Goal: Task Accomplishment & Management: Complete application form

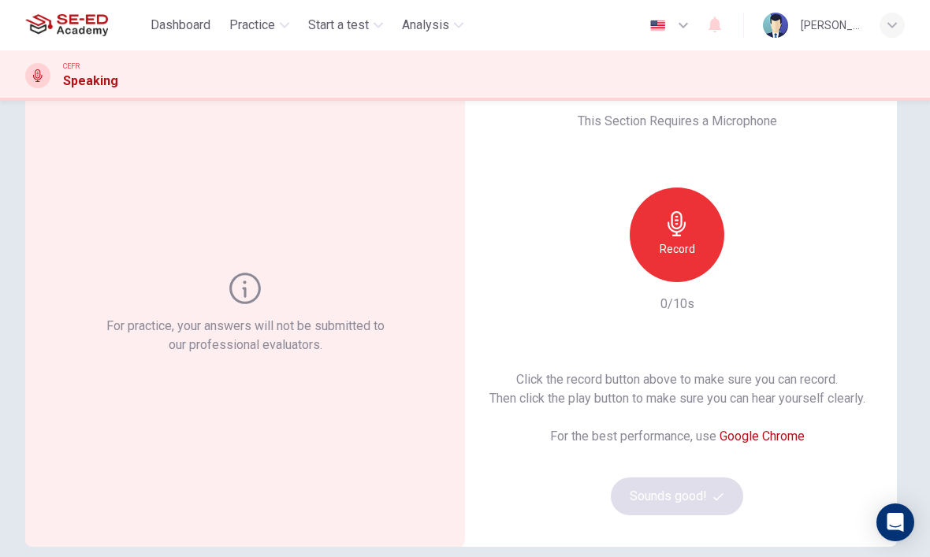
scroll to position [51, 0]
click at [692, 236] on div "Record" at bounding box center [677, 235] width 95 height 95
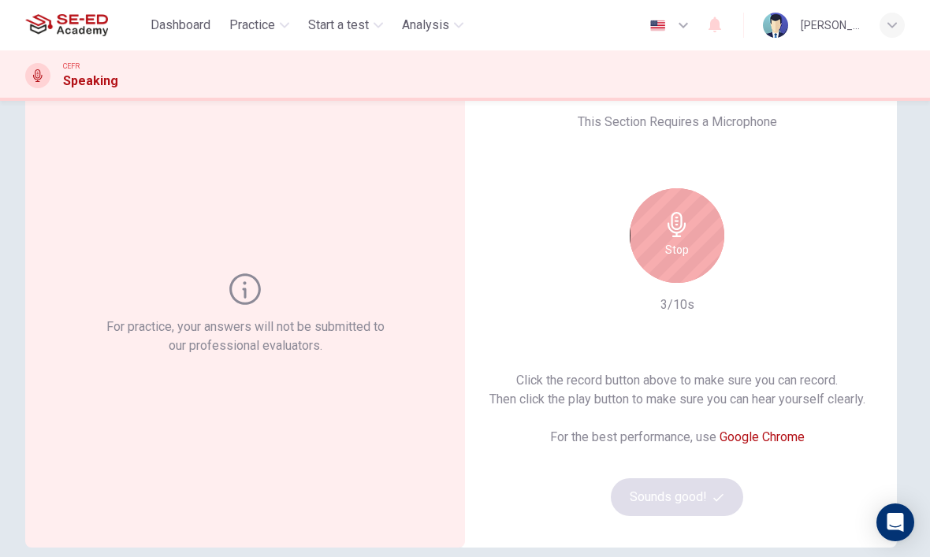
click at [682, 229] on icon "button" at bounding box center [676, 224] width 18 height 25
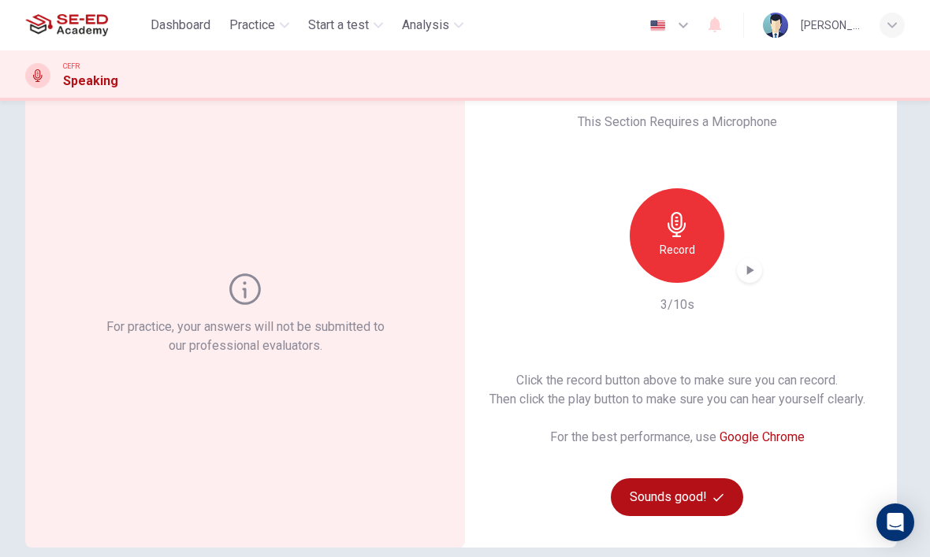
click at [754, 264] on icon "button" at bounding box center [749, 270] width 16 height 16
click at [708, 493] on button "Sounds good!" at bounding box center [677, 497] width 132 height 38
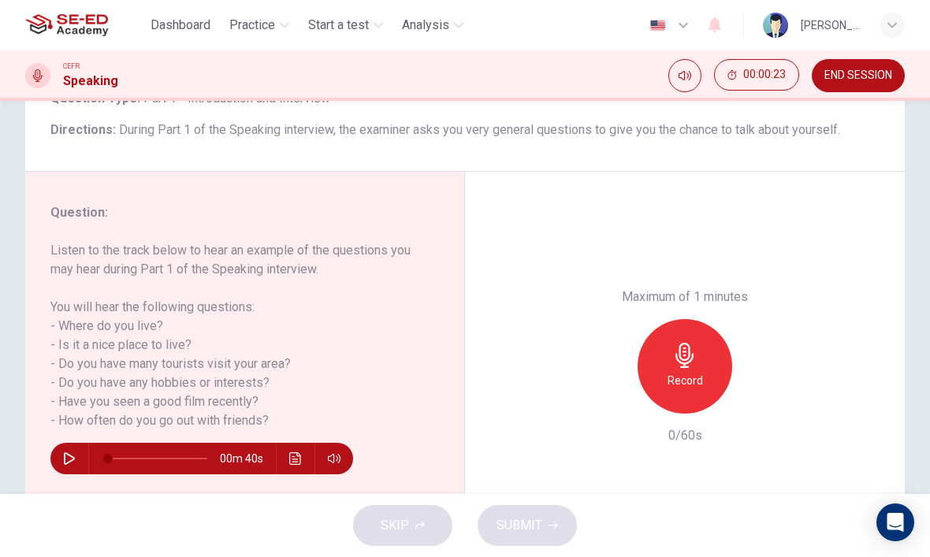
scroll to position [125, 0]
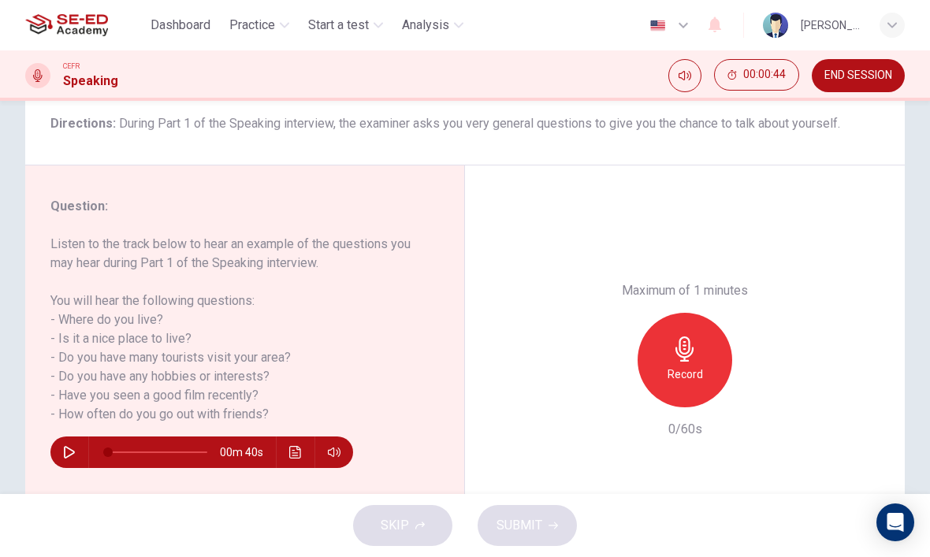
click at [72, 454] on icon "button" at bounding box center [69, 452] width 11 height 13
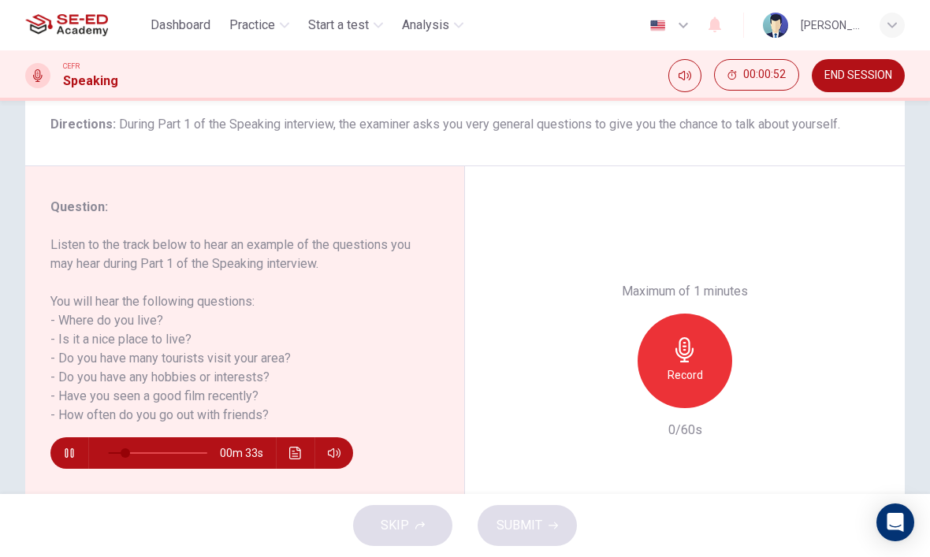
scroll to position [124, 0]
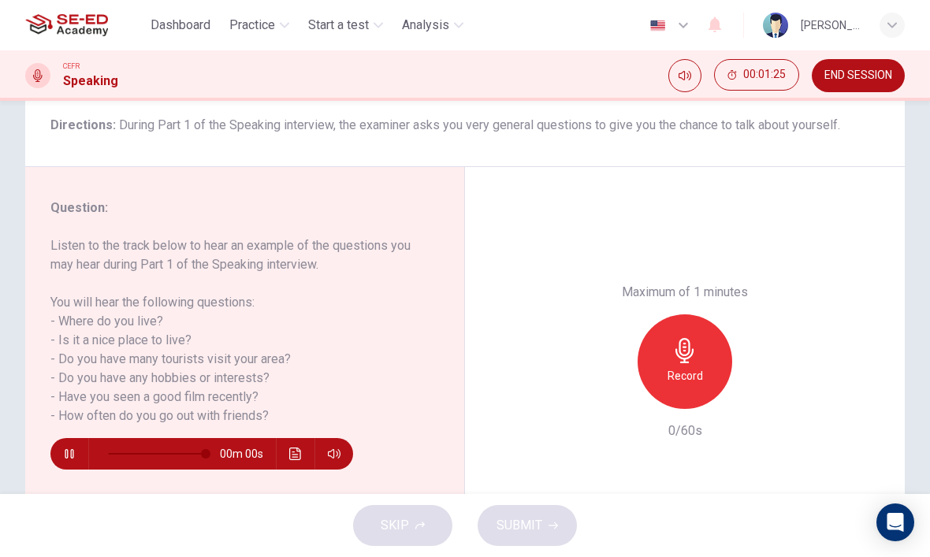
type input "0"
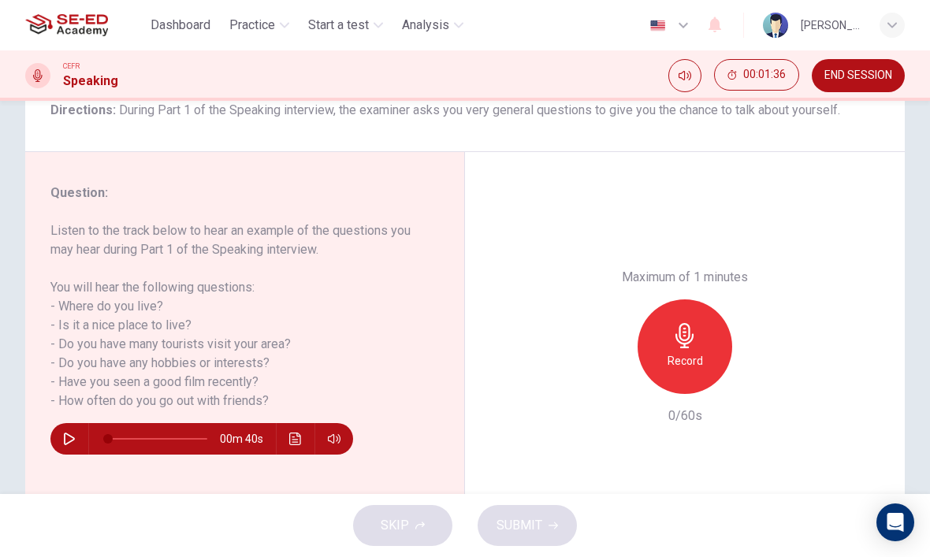
scroll to position [139, 0]
click at [685, 351] on h6 "Record" at bounding box center [684, 360] width 35 height 19
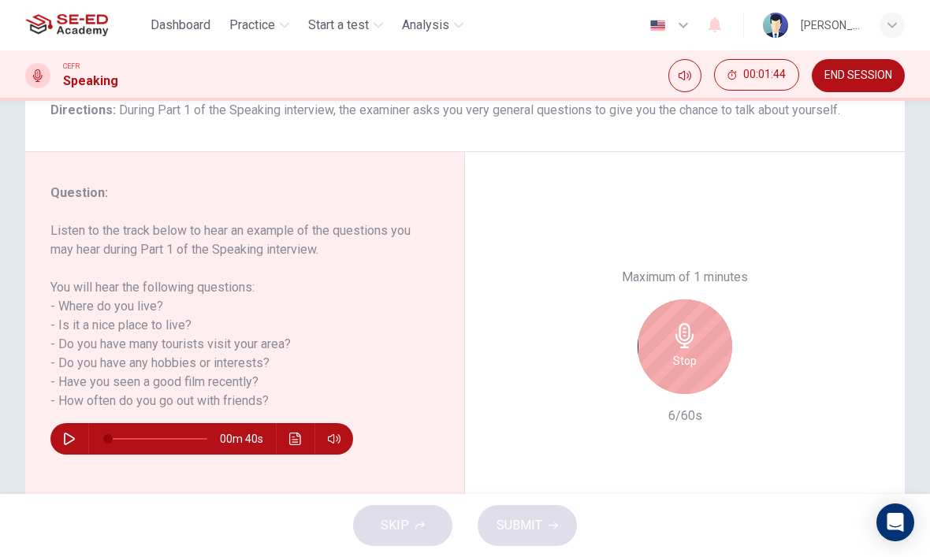
click at [709, 299] on div "Stop" at bounding box center [684, 346] width 95 height 95
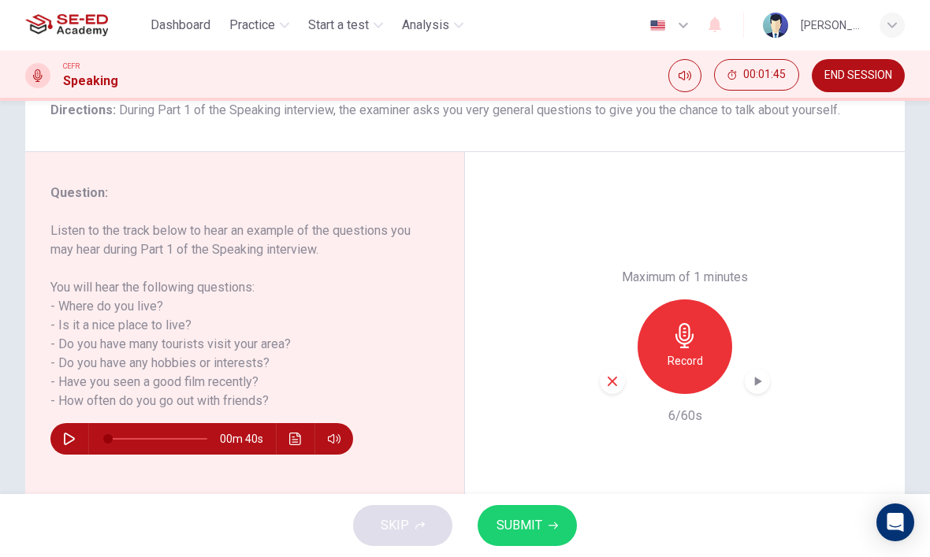
click at [615, 377] on icon "button" at bounding box center [611, 381] width 9 height 9
click at [693, 351] on h6 "Record" at bounding box center [684, 360] width 35 height 19
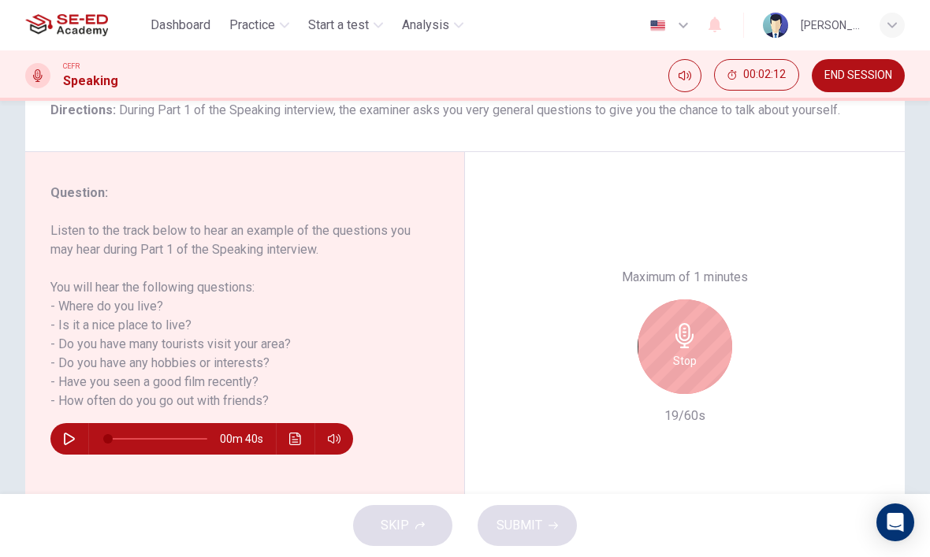
click at [689, 323] on icon "button" at bounding box center [684, 335] width 18 height 25
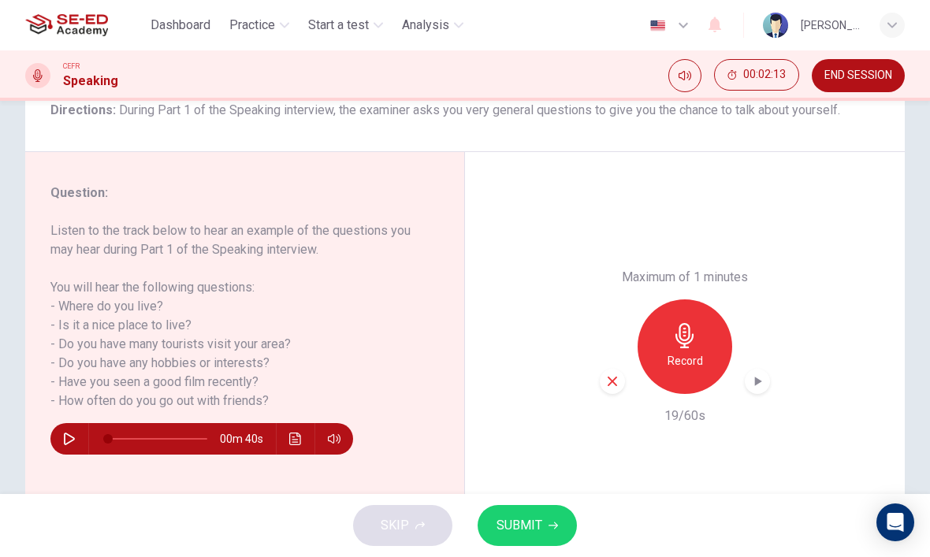
click at [611, 374] on icon "button" at bounding box center [612, 381] width 14 height 14
click at [697, 351] on h6 "Record" at bounding box center [684, 360] width 35 height 19
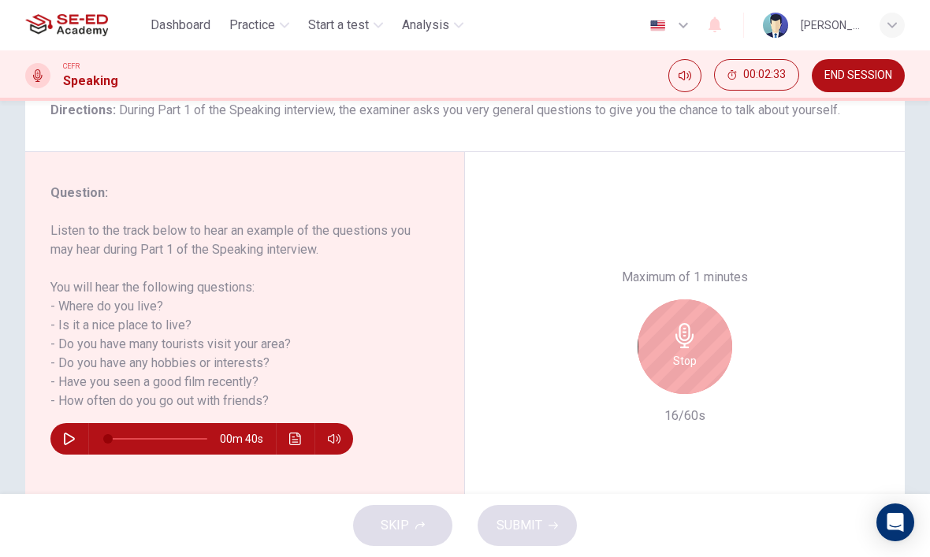
click at [686, 323] on icon "button" at bounding box center [684, 335] width 18 height 25
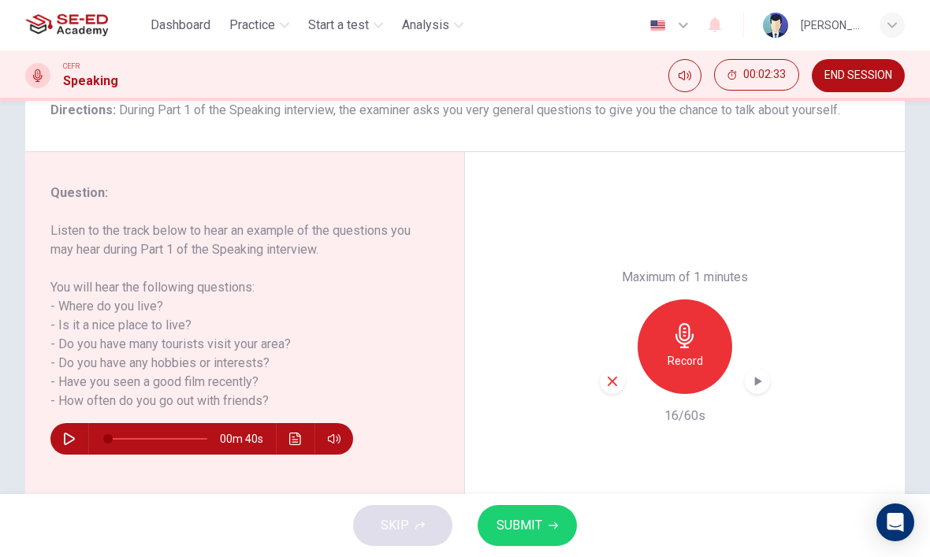
click at [606, 369] on div "button" at bounding box center [612, 381] width 25 height 25
click at [700, 299] on div "Record" at bounding box center [684, 346] width 95 height 95
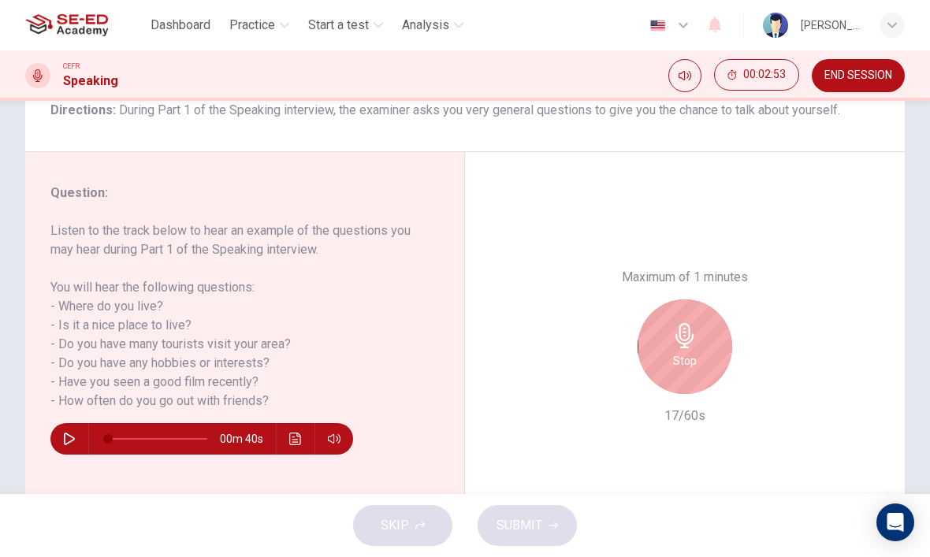
click at [684, 323] on icon "button" at bounding box center [684, 335] width 18 height 25
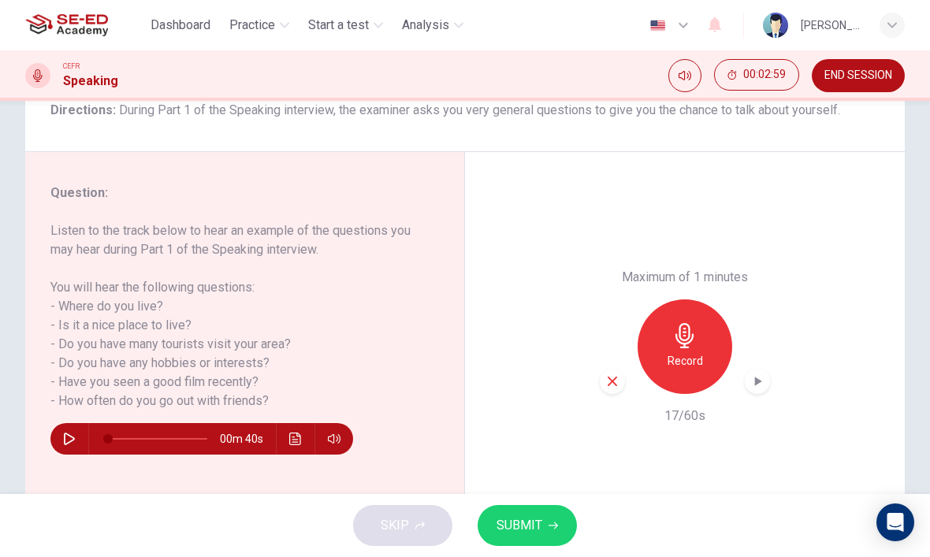
click at [691, 323] on icon "button" at bounding box center [684, 335] width 18 height 25
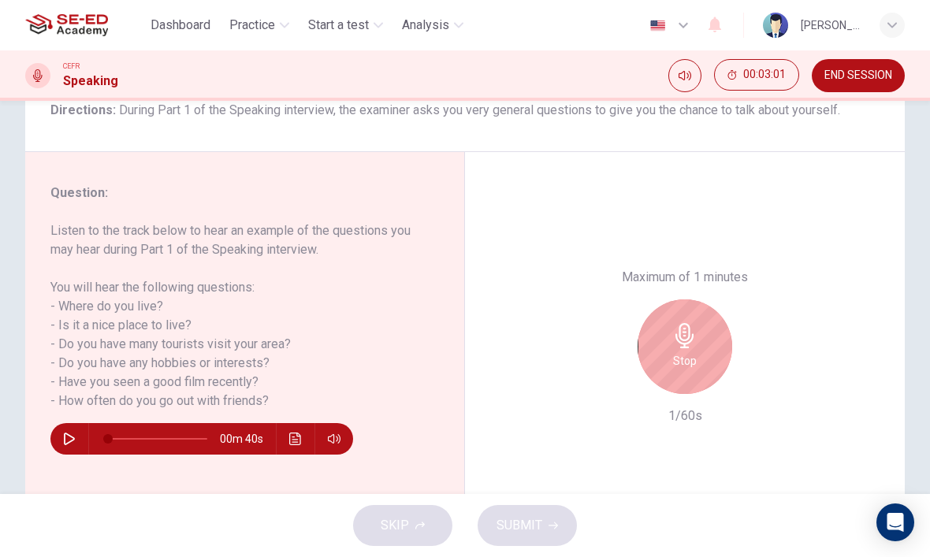
click at [695, 323] on icon "button" at bounding box center [684, 335] width 25 height 25
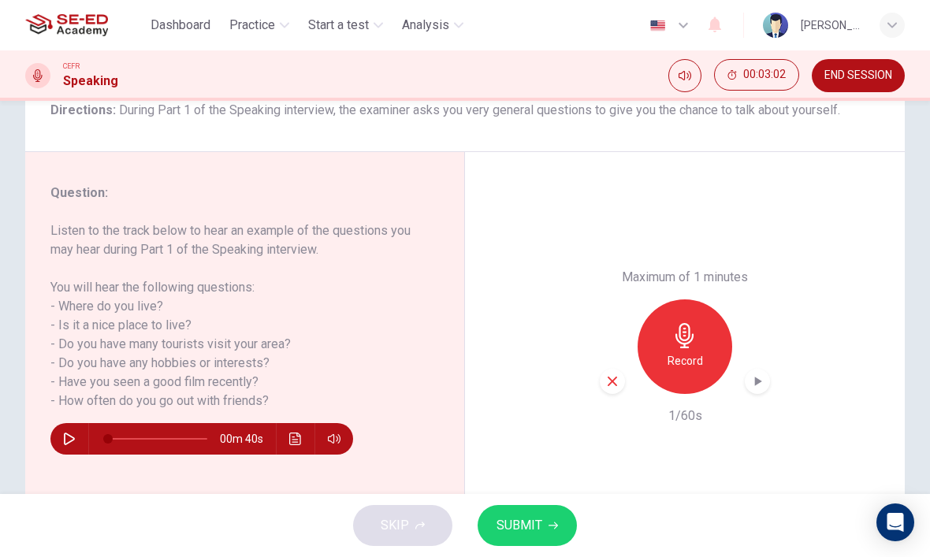
click at [612, 369] on div "button" at bounding box center [612, 381] width 25 height 25
click at [672, 323] on icon "button" at bounding box center [684, 335] width 25 height 25
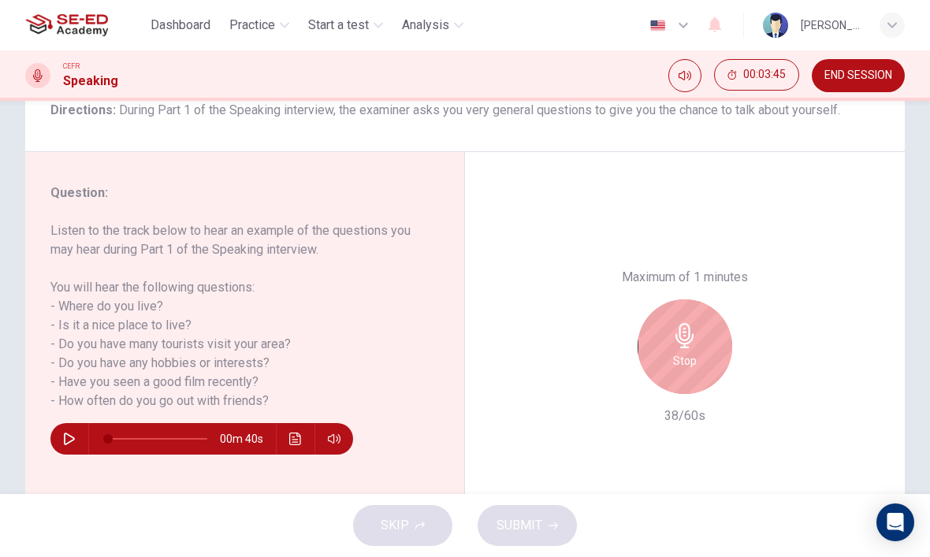
click at [694, 323] on icon "button" at bounding box center [684, 335] width 25 height 25
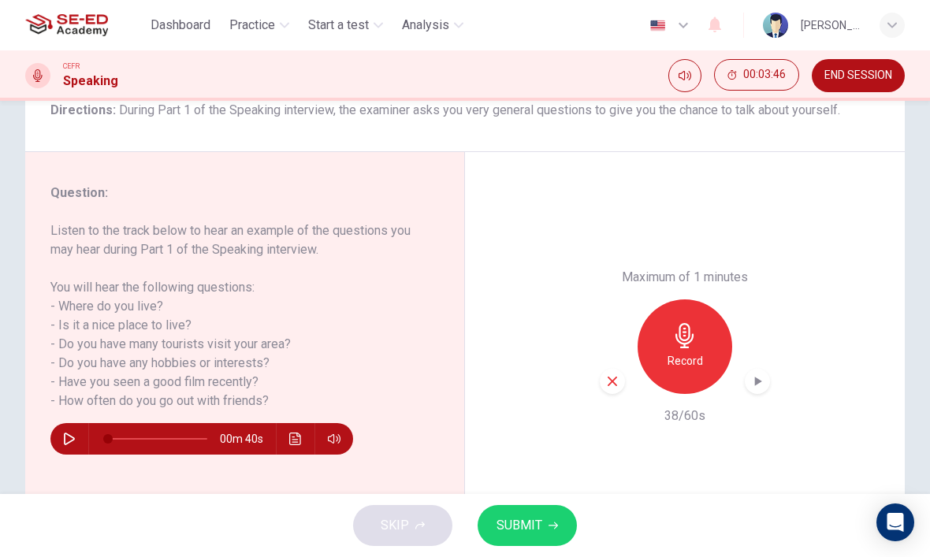
click at [764, 373] on icon "button" at bounding box center [757, 381] width 16 height 16
click at [752, 373] on icon "button" at bounding box center [757, 381] width 16 height 16
click at [544, 521] on button "SUBMIT" at bounding box center [526, 525] width 99 height 41
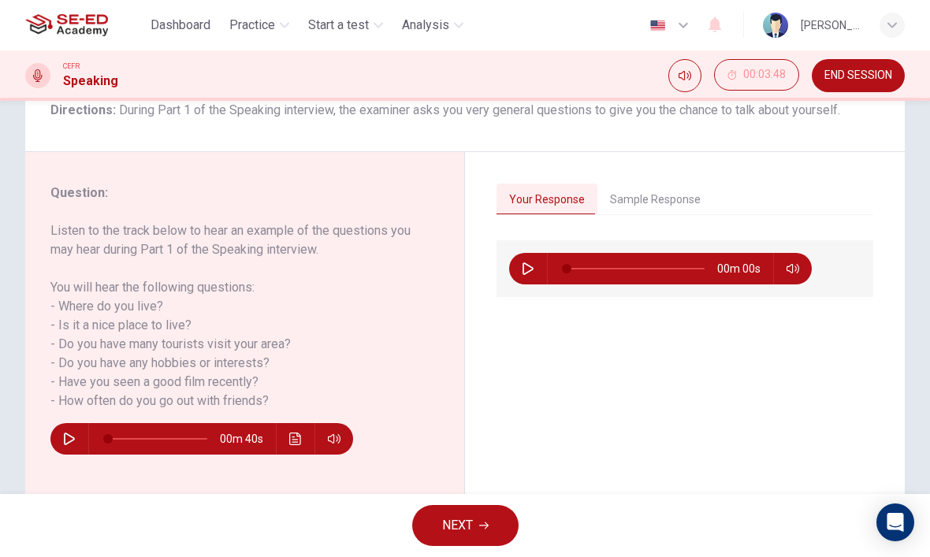
click at [665, 204] on button "Sample Response" at bounding box center [655, 200] width 116 height 33
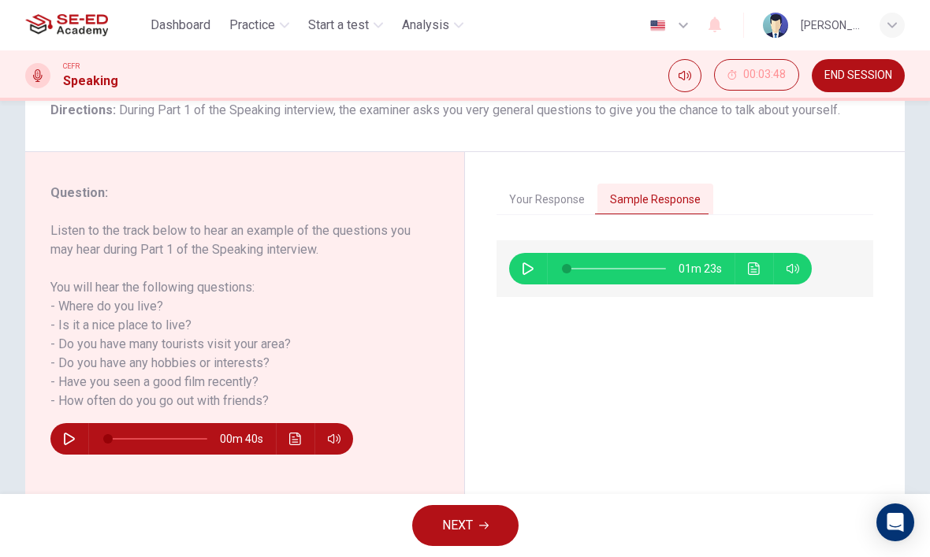
click at [529, 206] on button "Your Response" at bounding box center [546, 200] width 101 height 33
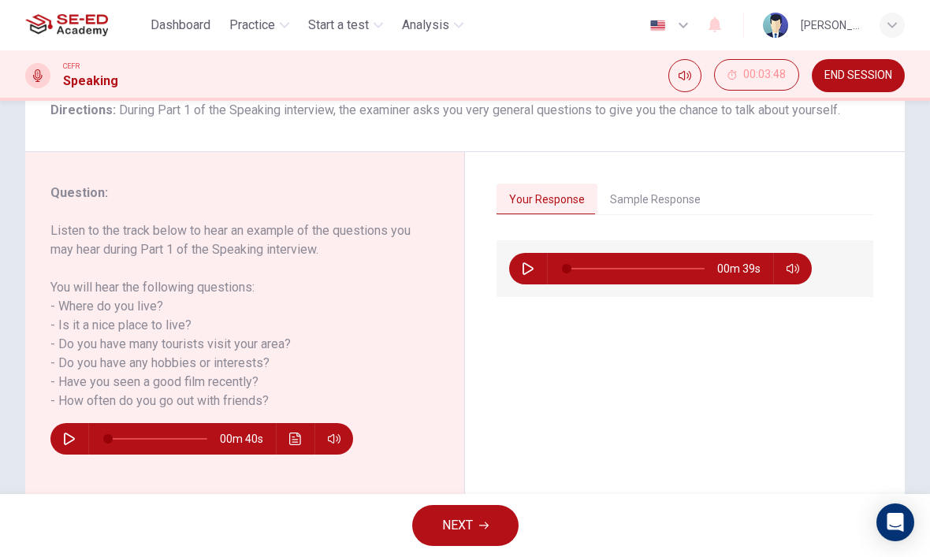
click at [528, 274] on icon "button" at bounding box center [527, 268] width 11 height 13
click at [515, 277] on div "00m 38s" at bounding box center [660, 269] width 303 height 32
type input "5"
click at [640, 198] on button "Sample Response" at bounding box center [655, 200] width 116 height 33
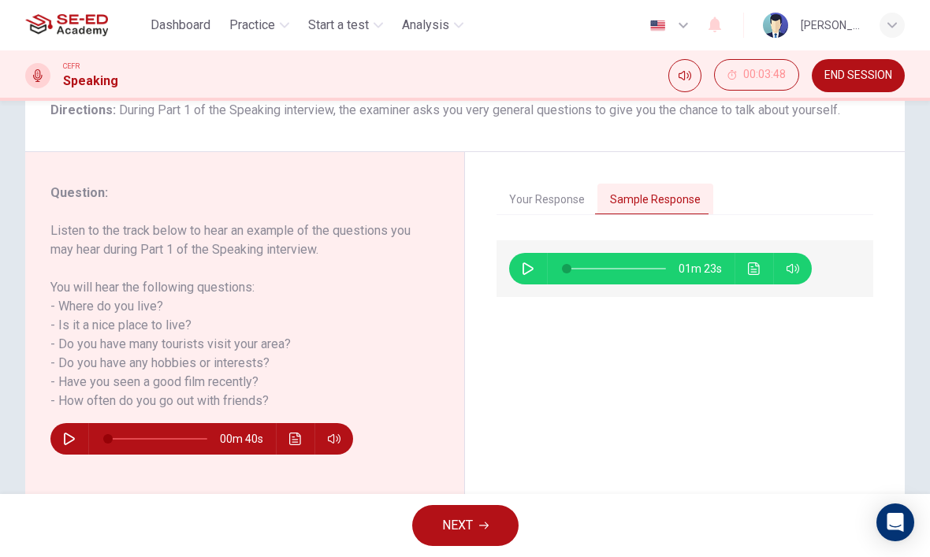
click at [526, 277] on button "button" at bounding box center [527, 269] width 25 height 32
type input "0"
click at [563, 201] on button "Your Response" at bounding box center [546, 200] width 101 height 33
type input "8"
type input "0"
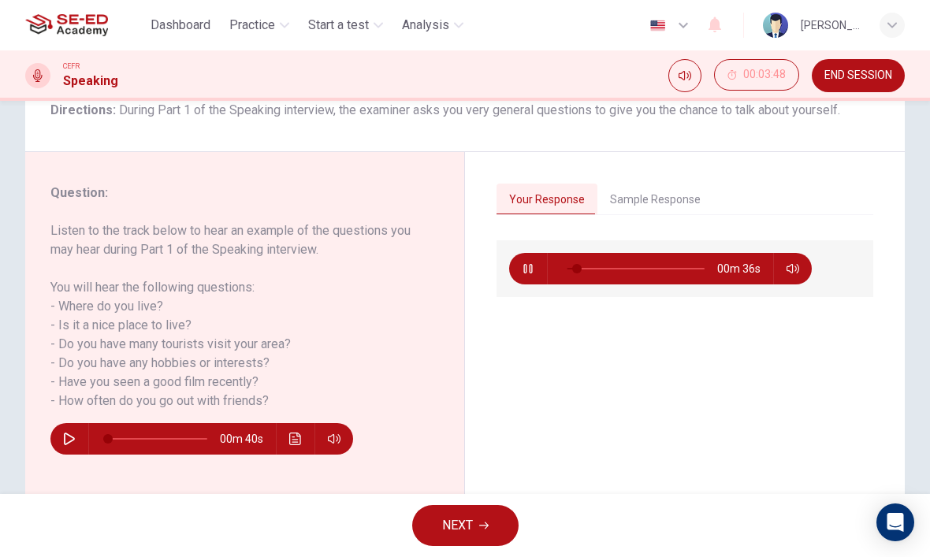
type input "10"
type input "1"
click at [528, 277] on button "button" at bounding box center [527, 269] width 25 height 32
type input "10"
click at [648, 194] on button "Sample Response" at bounding box center [655, 200] width 116 height 33
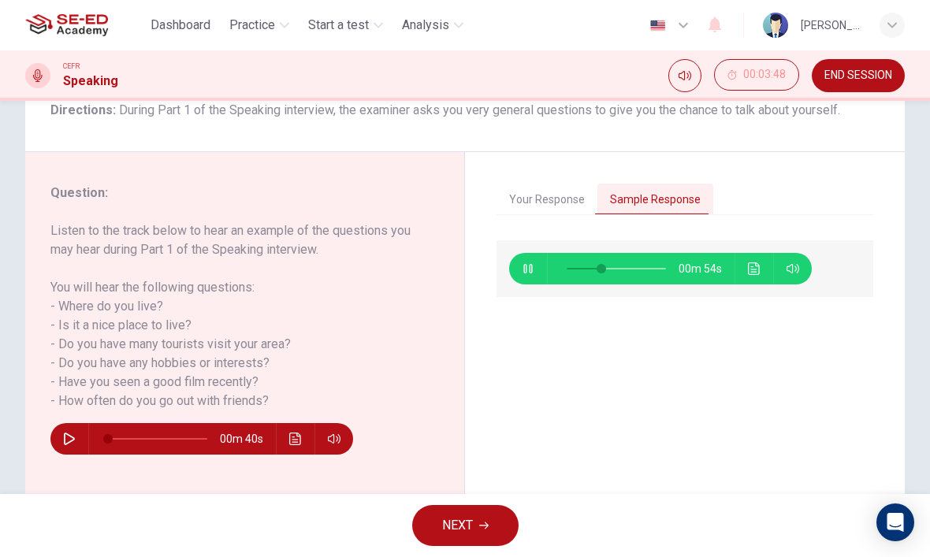
click at [752, 281] on button "Click to see the audio transcription" at bounding box center [753, 269] width 25 height 32
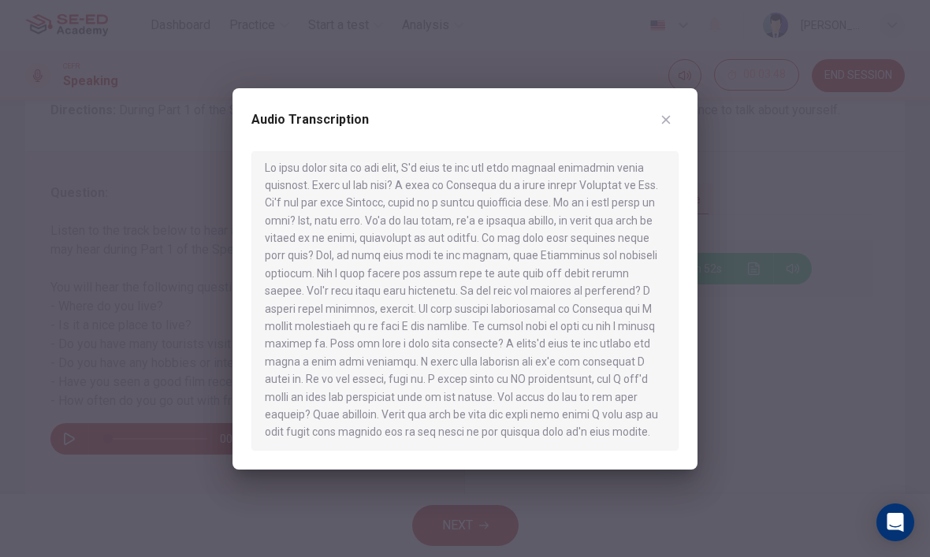
scroll to position [5, 0]
click at [663, 121] on icon "button" at bounding box center [666, 119] width 9 height 9
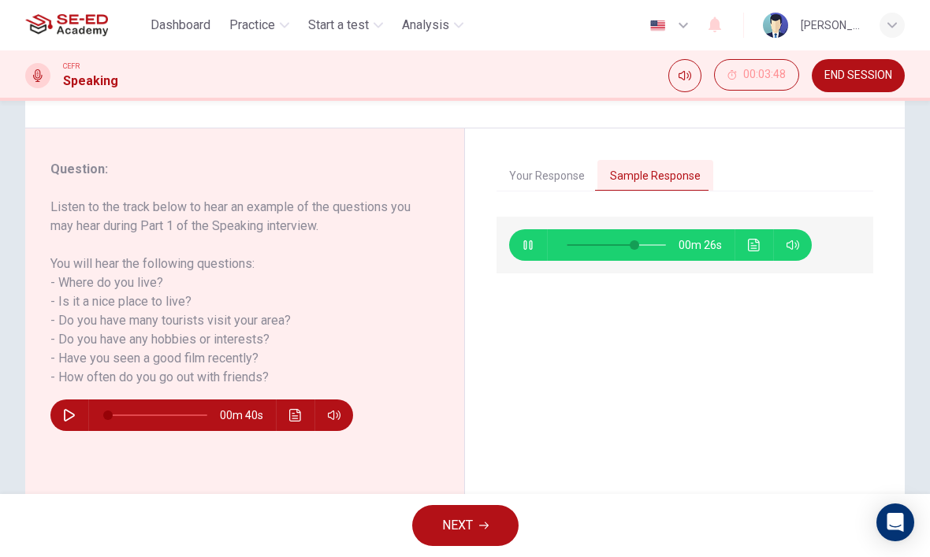
scroll to position [163, 0]
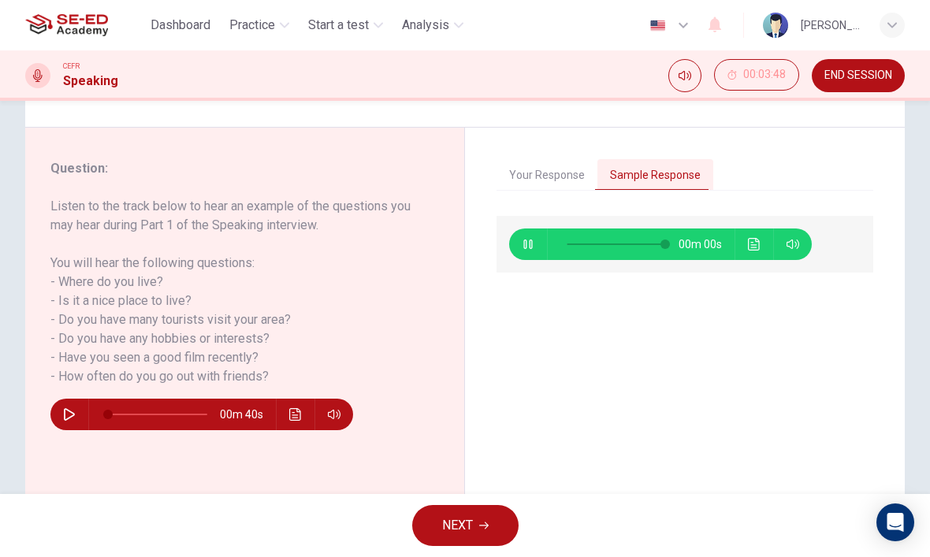
type input "0"
click at [548, 180] on button "Your Response" at bounding box center [546, 175] width 101 height 33
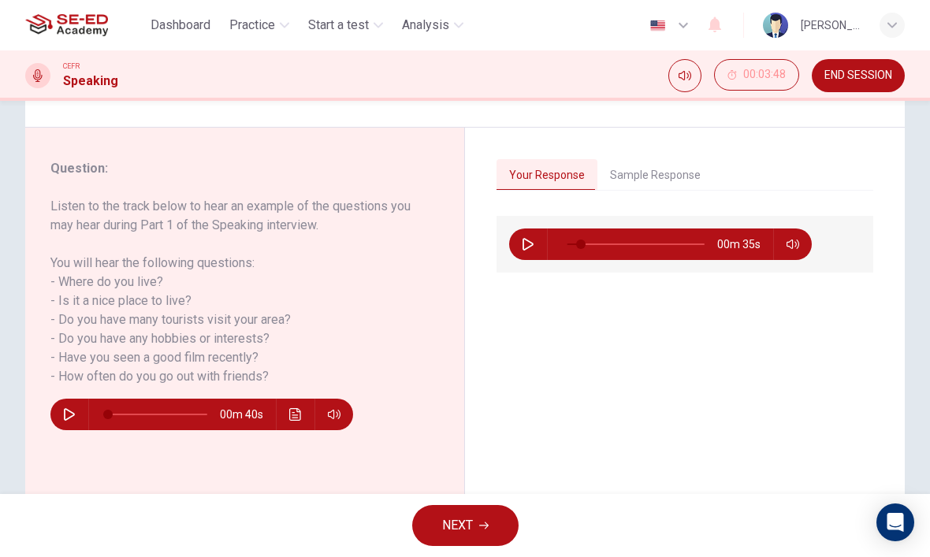
type input "0"
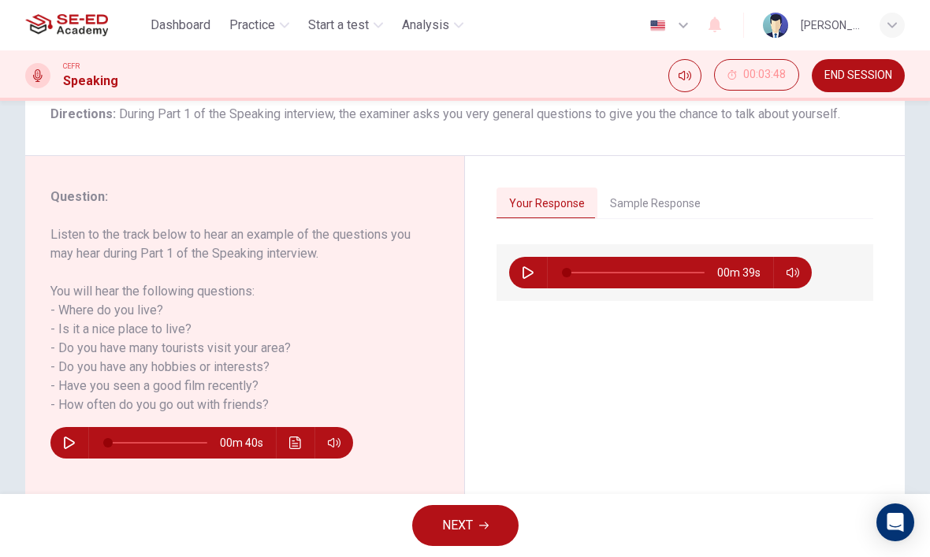
scroll to position [148, 0]
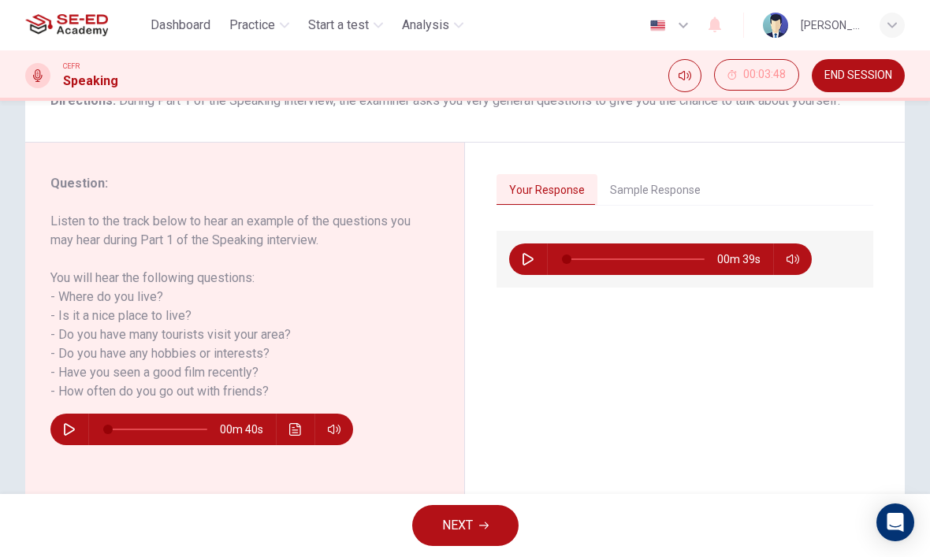
click at [475, 519] on button "NEXT" at bounding box center [465, 525] width 106 height 41
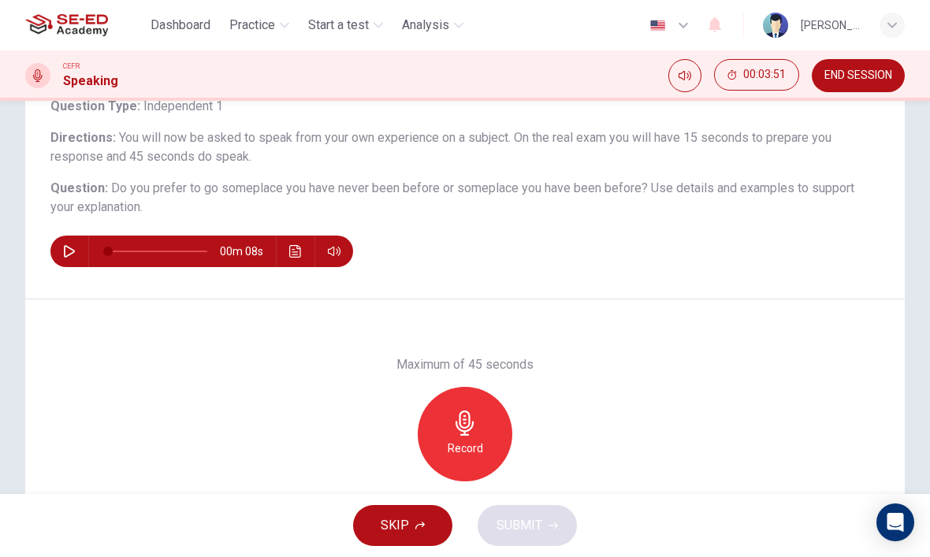
scroll to position [95, 0]
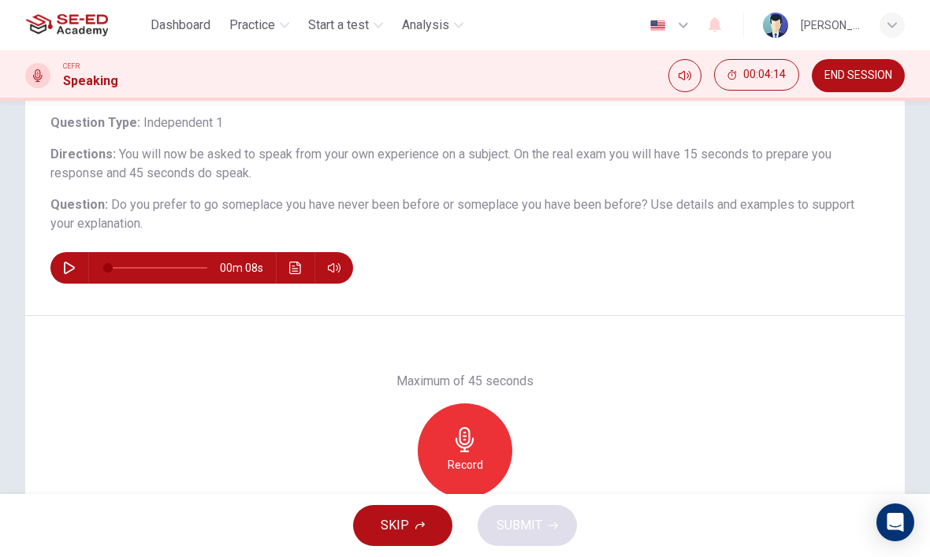
click at [290, 548] on div "SKIP SUBMIT" at bounding box center [465, 525] width 930 height 63
click at [73, 271] on icon "button" at bounding box center [69, 268] width 13 height 13
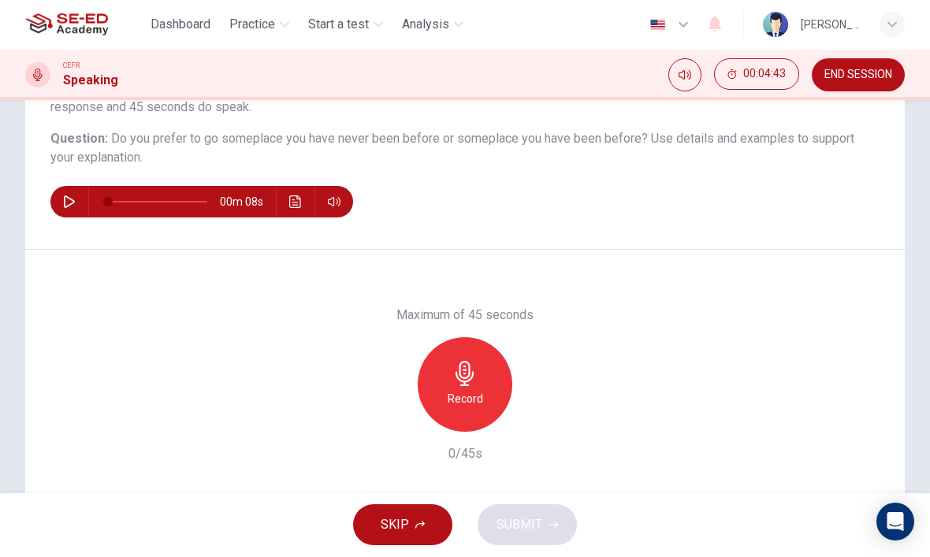
scroll to position [175, 0]
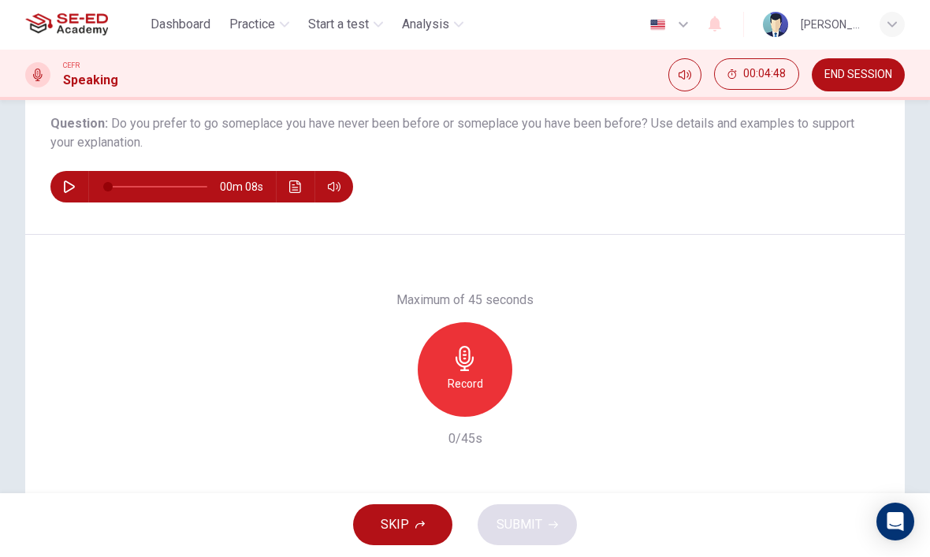
click at [473, 364] on icon "button" at bounding box center [464, 359] width 25 height 25
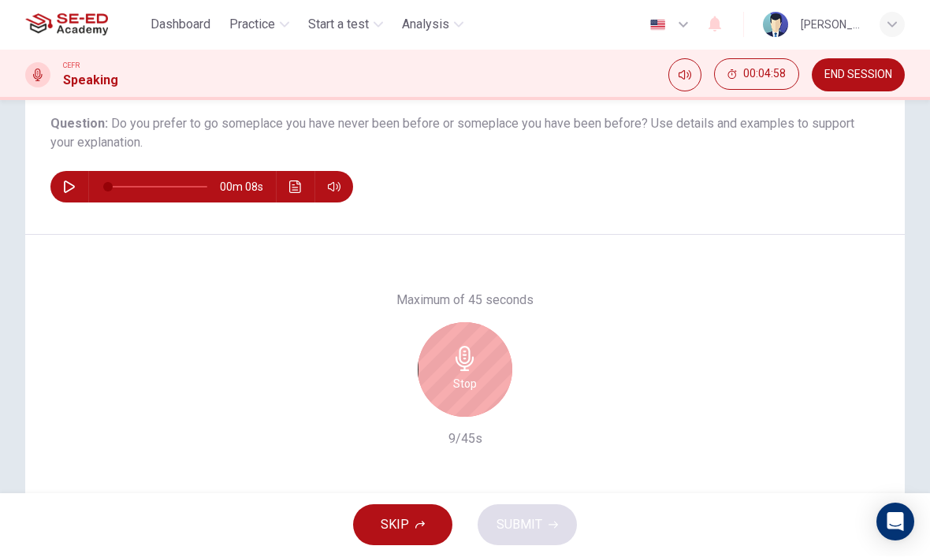
click at [469, 381] on h6 "Stop" at bounding box center [465, 384] width 24 height 19
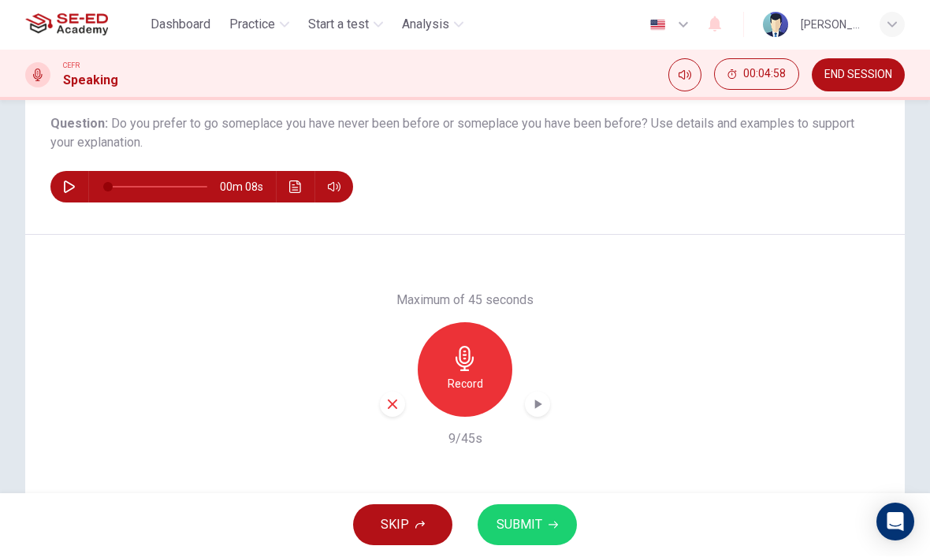
click at [380, 414] on div "Record" at bounding box center [465, 370] width 170 height 95
click at [399, 403] on icon "button" at bounding box center [392, 405] width 14 height 14
click at [461, 348] on icon "button" at bounding box center [464, 359] width 18 height 25
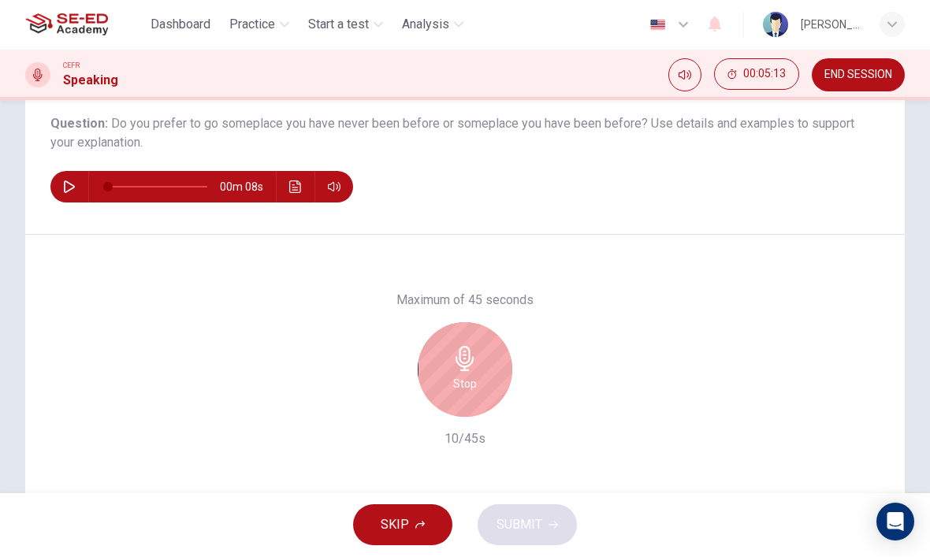
click at [459, 372] on div "Stop" at bounding box center [465, 370] width 95 height 95
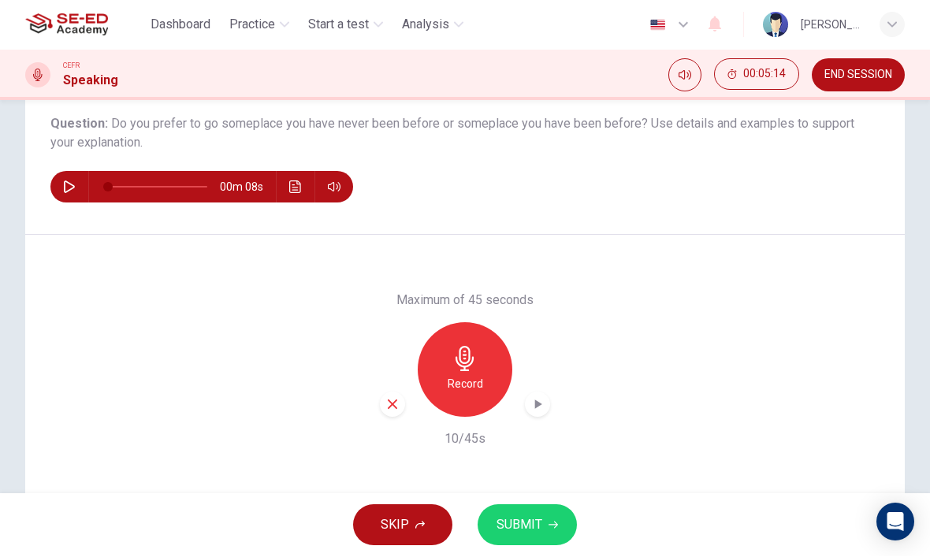
click at [390, 396] on div "button" at bounding box center [392, 404] width 25 height 25
click at [466, 367] on icon "button" at bounding box center [464, 359] width 18 height 25
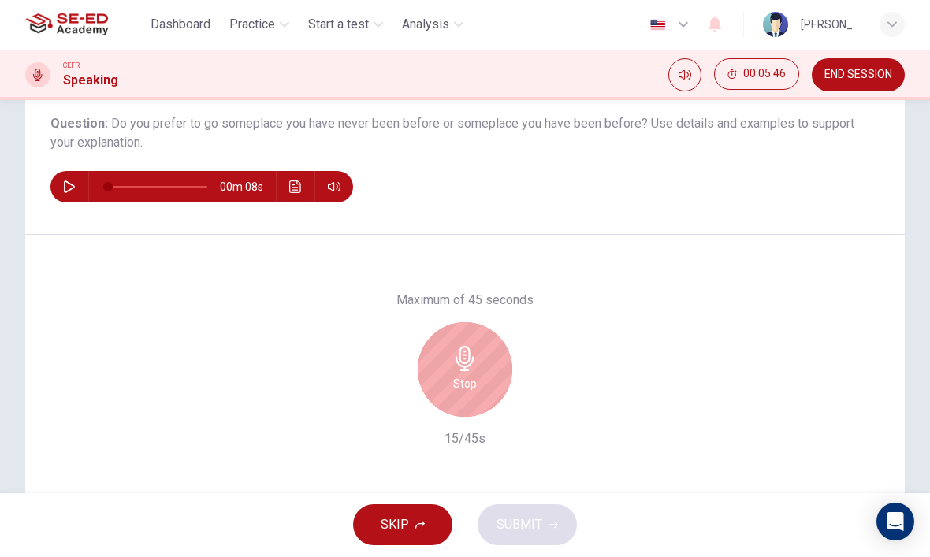
click at [466, 367] on icon "button" at bounding box center [464, 359] width 18 height 25
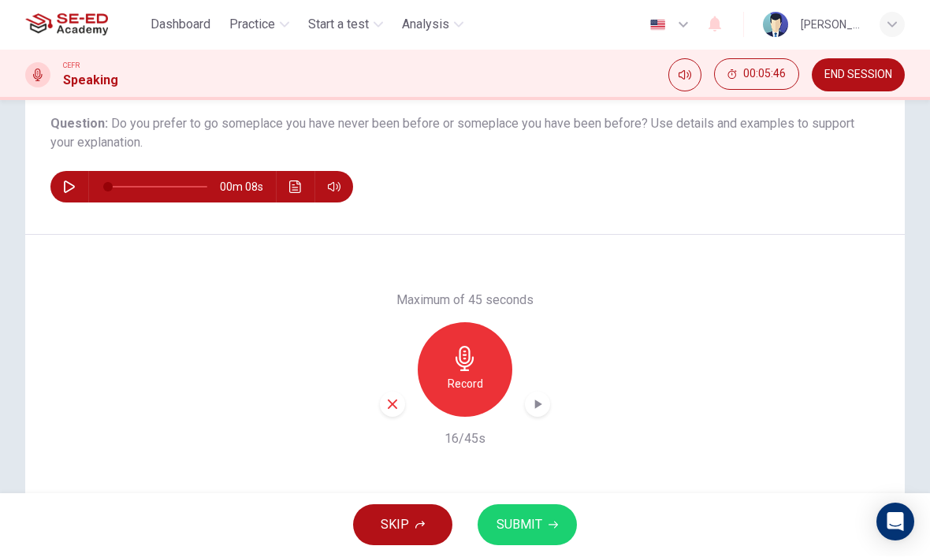
click at [400, 399] on div "button" at bounding box center [392, 404] width 25 height 25
click at [473, 363] on icon "button" at bounding box center [464, 359] width 25 height 25
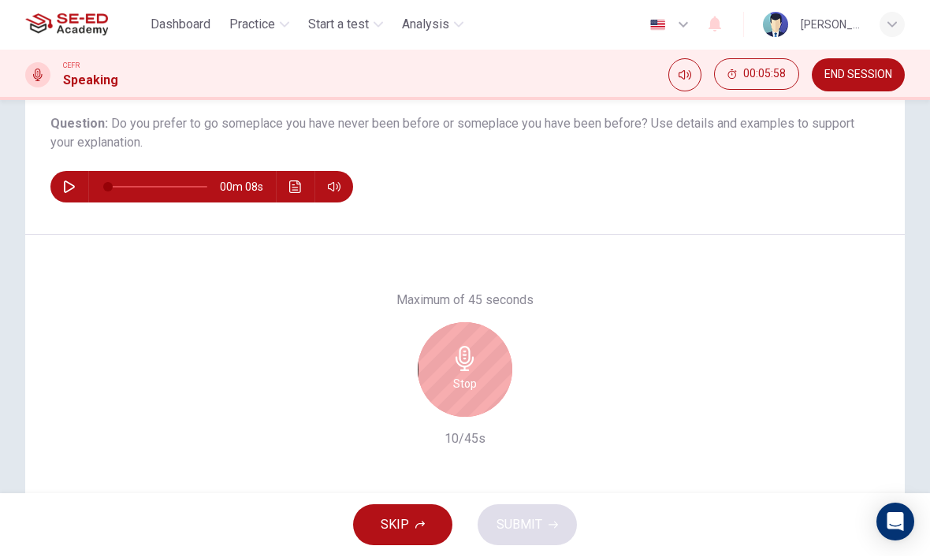
click at [468, 363] on icon "button" at bounding box center [464, 359] width 25 height 25
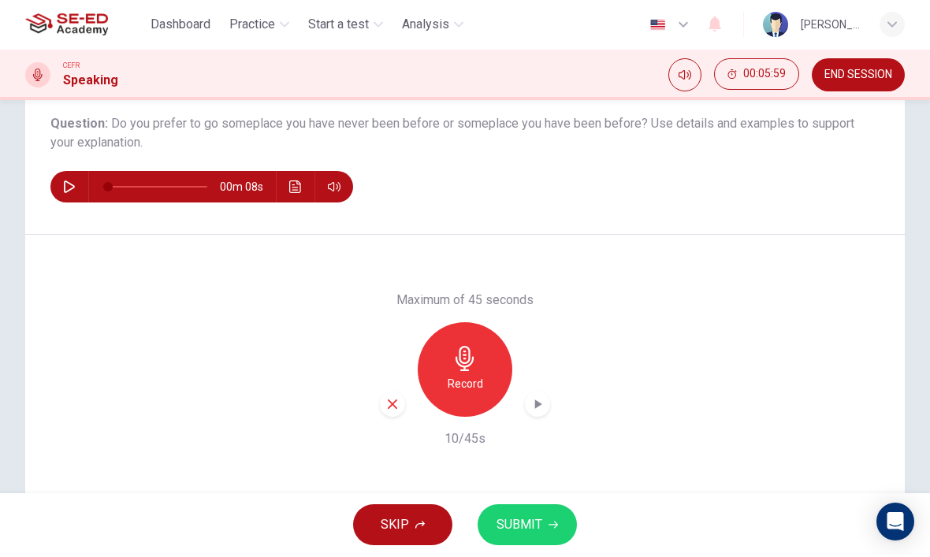
click at [399, 391] on div "Record" at bounding box center [465, 370] width 170 height 95
click at [393, 407] on icon "button" at bounding box center [392, 405] width 14 height 14
click at [451, 368] on div "Record" at bounding box center [465, 370] width 95 height 95
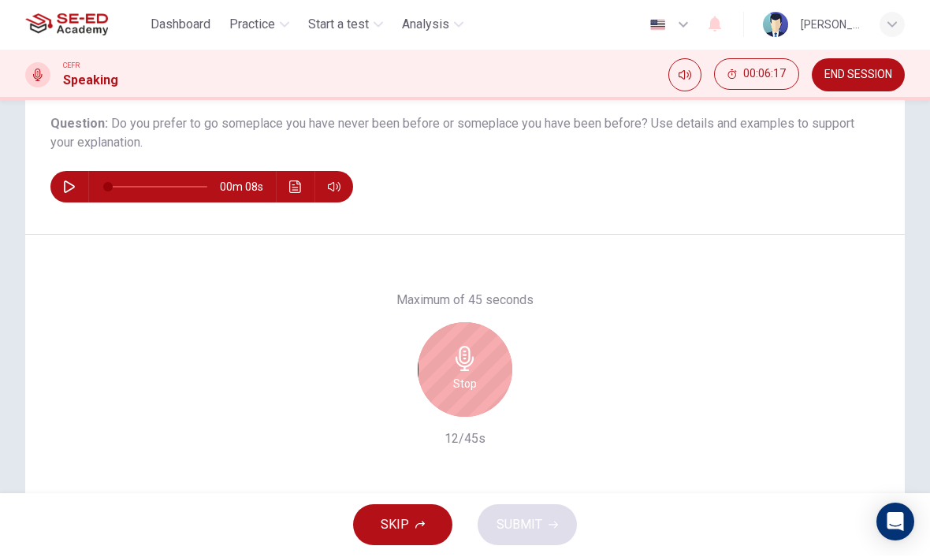
click at [457, 356] on icon "button" at bounding box center [464, 359] width 25 height 25
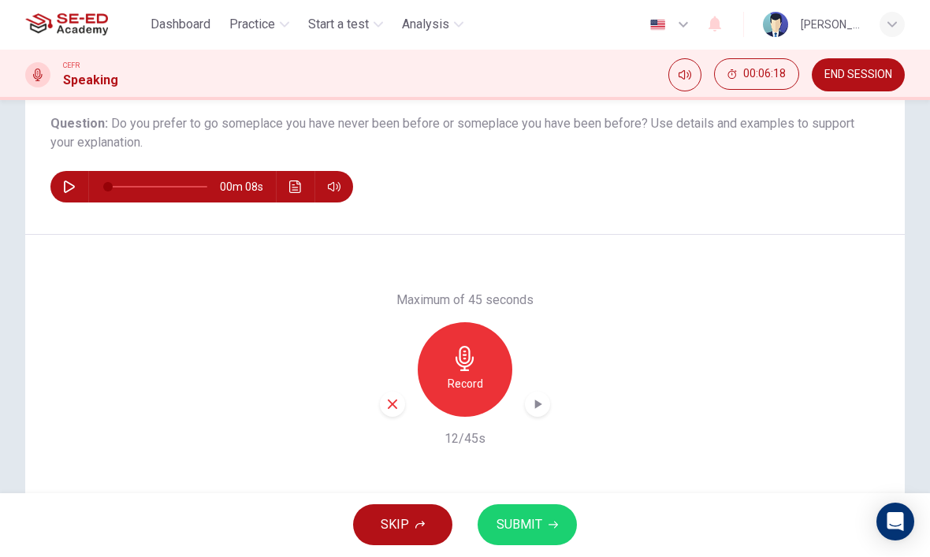
click at [396, 406] on icon "button" at bounding box center [392, 405] width 14 height 14
click at [462, 376] on h6 "Record" at bounding box center [465, 384] width 35 height 19
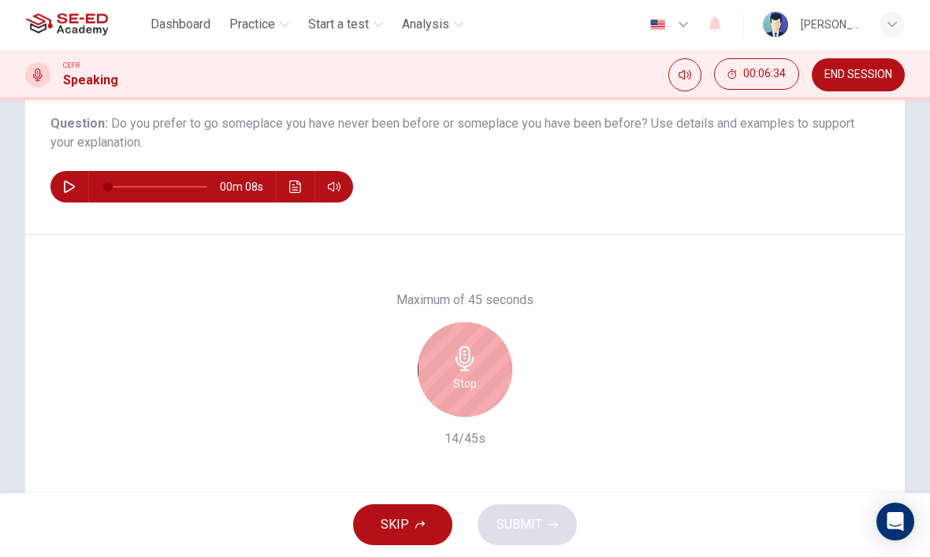
click at [476, 385] on h6 "Stop" at bounding box center [465, 384] width 24 height 19
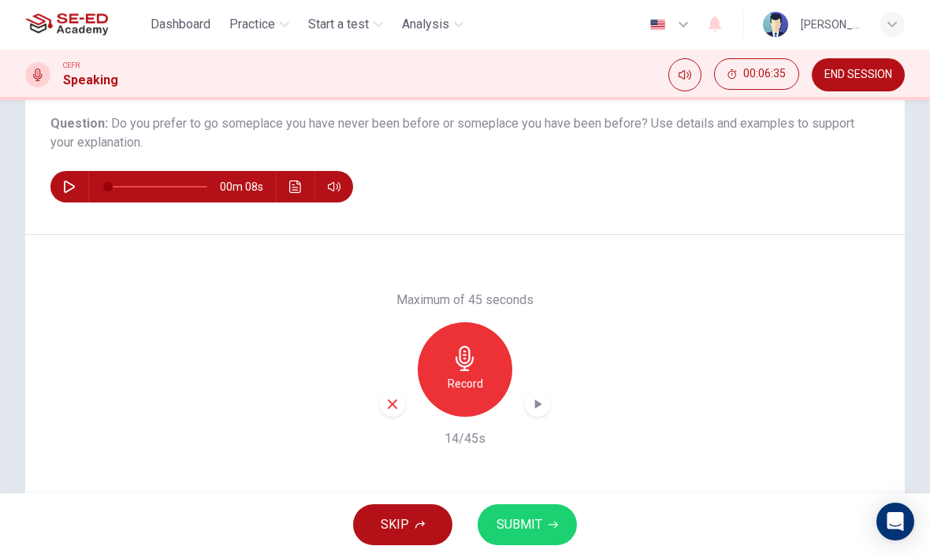
click at [403, 404] on div "button" at bounding box center [392, 404] width 25 height 25
click at [465, 365] on icon "button" at bounding box center [464, 359] width 25 height 25
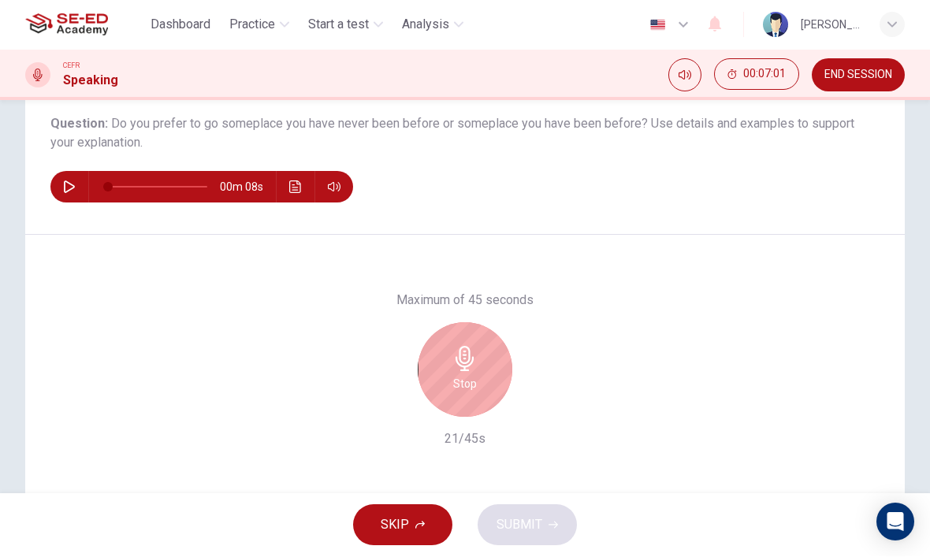
click at [478, 398] on div "Stop" at bounding box center [465, 370] width 95 height 95
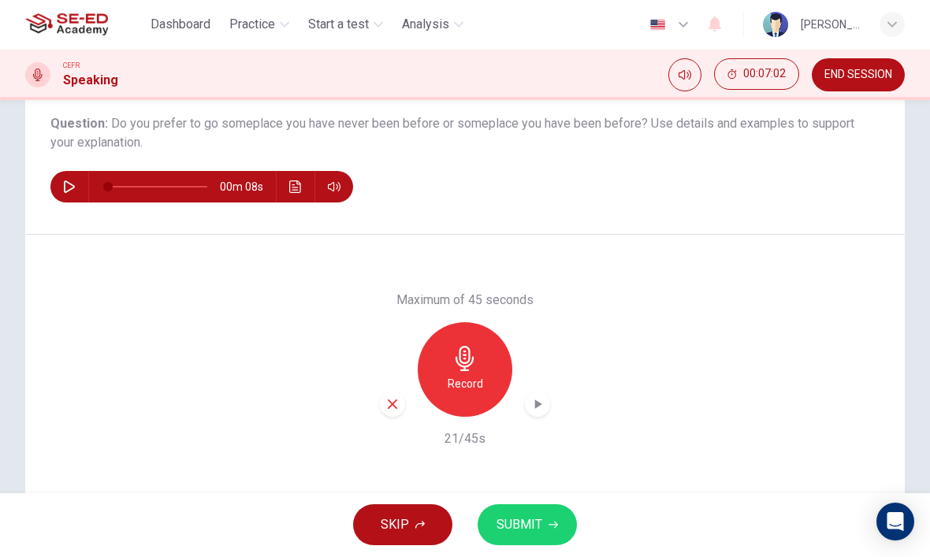
click at [399, 408] on div "button" at bounding box center [392, 404] width 25 height 25
click at [473, 358] on icon "button" at bounding box center [464, 359] width 18 height 25
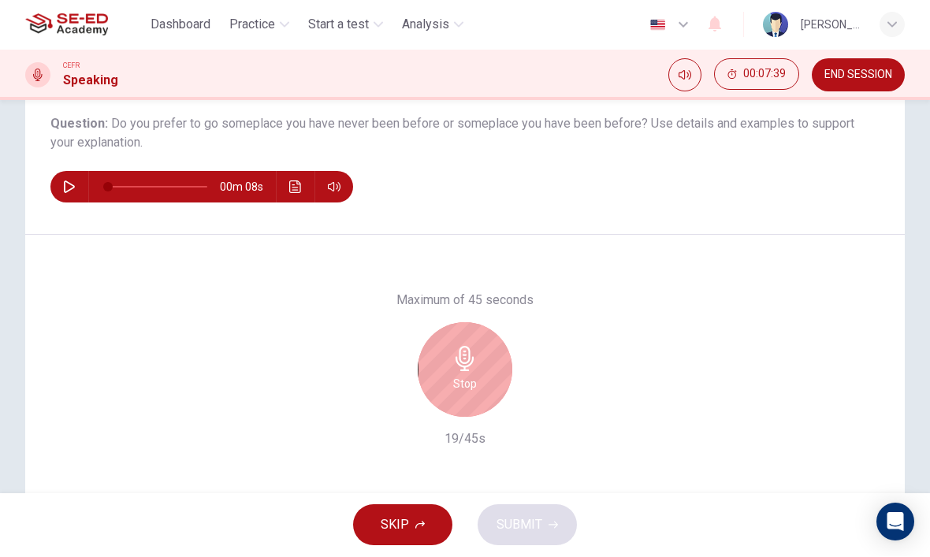
click at [468, 370] on icon "button" at bounding box center [464, 359] width 18 height 25
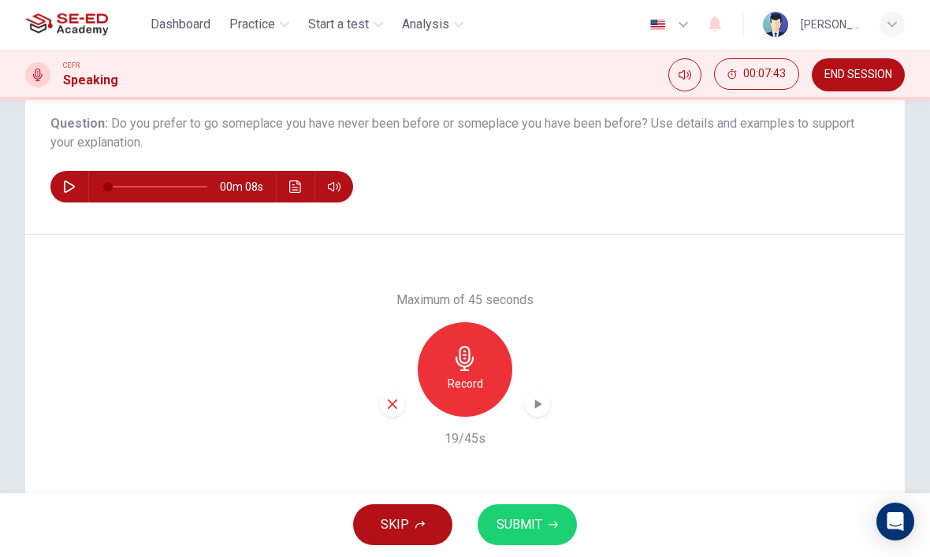
click at [392, 407] on icon "button" at bounding box center [392, 405] width 14 height 14
click at [480, 369] on div "Record" at bounding box center [465, 370] width 95 height 95
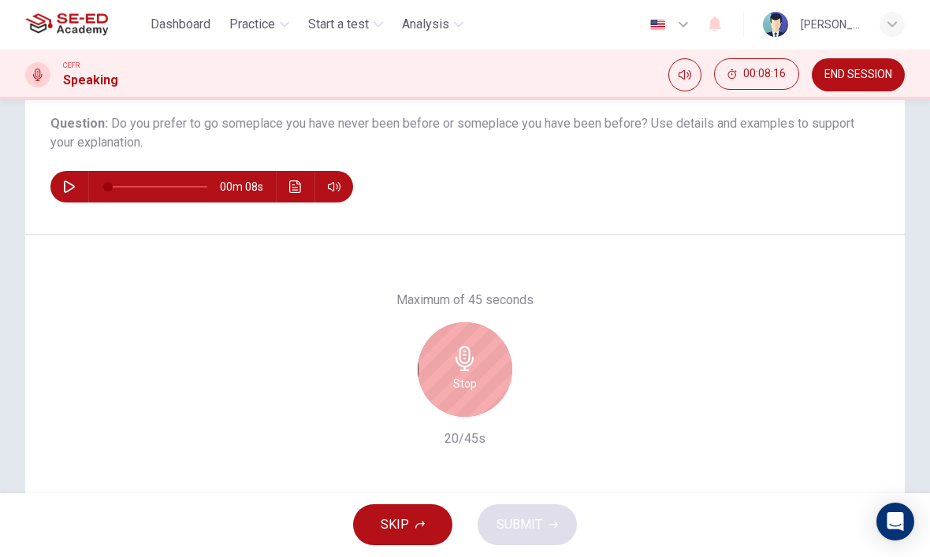
click at [441, 369] on div "Stop" at bounding box center [465, 370] width 95 height 95
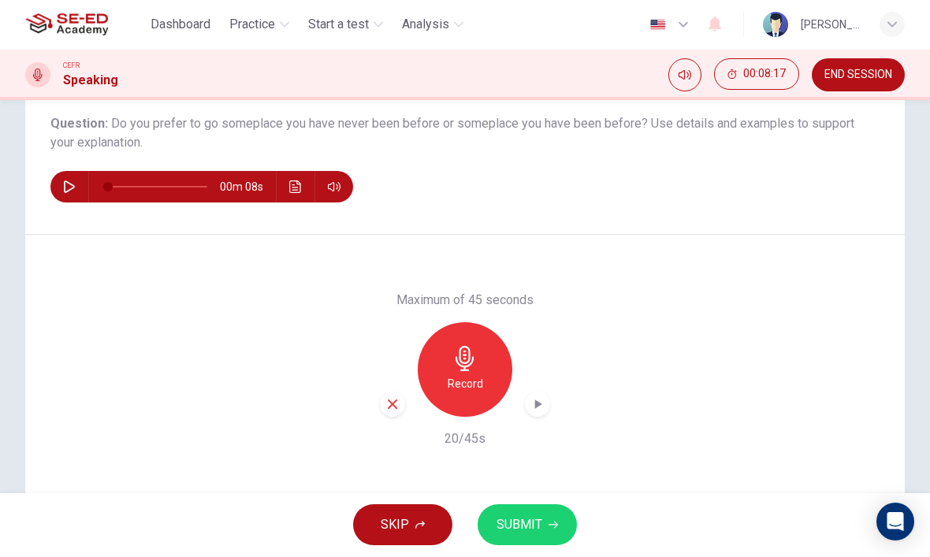
click at [386, 415] on div "button" at bounding box center [392, 404] width 25 height 25
click at [461, 370] on icon "button" at bounding box center [464, 359] width 18 height 25
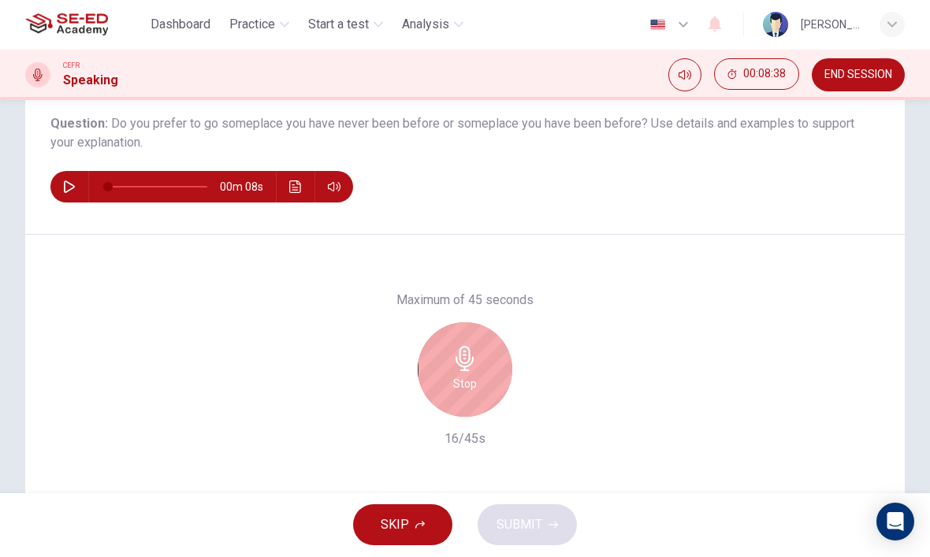
click at [470, 315] on div "Maximum of 45 seconds Stop 16/45s" at bounding box center [465, 371] width 170 height 158
click at [465, 377] on h6 "Stop" at bounding box center [465, 384] width 24 height 19
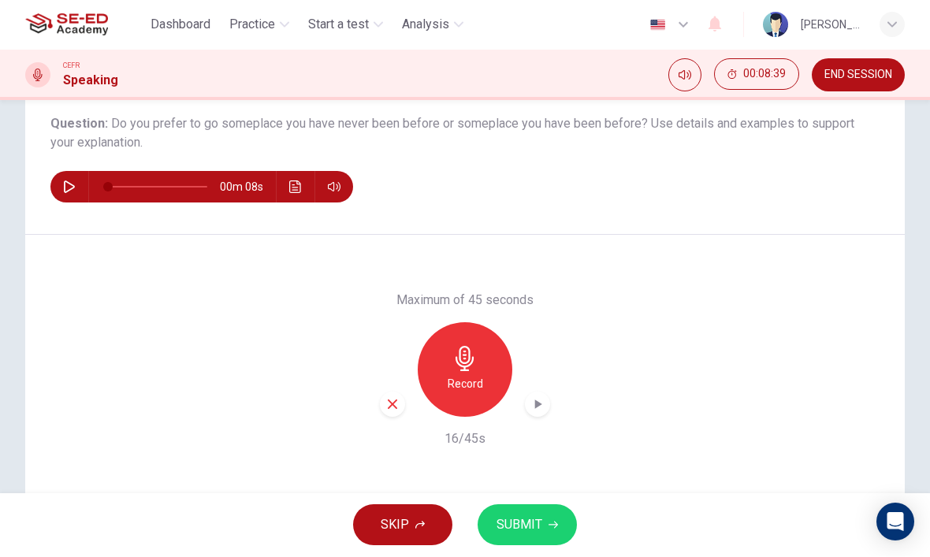
click at [403, 403] on div "button" at bounding box center [392, 404] width 25 height 25
click at [466, 367] on icon "button" at bounding box center [464, 359] width 18 height 25
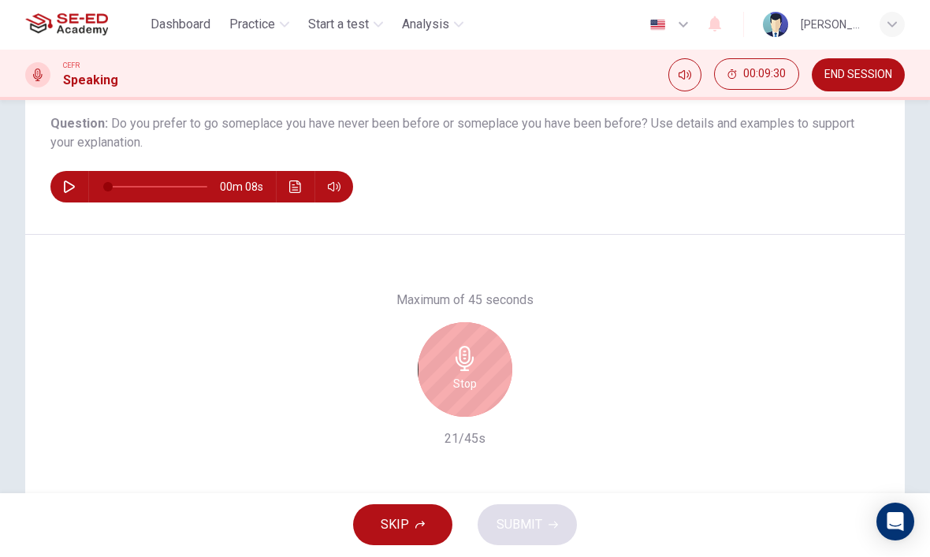
click at [472, 375] on h6 "Stop" at bounding box center [465, 384] width 24 height 19
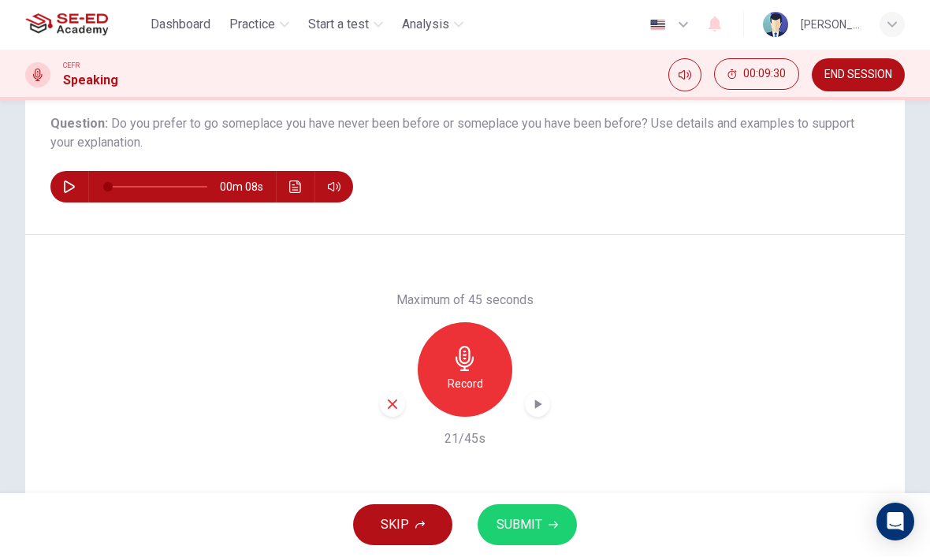
click at [540, 518] on span "SUBMIT" at bounding box center [519, 526] width 46 height 22
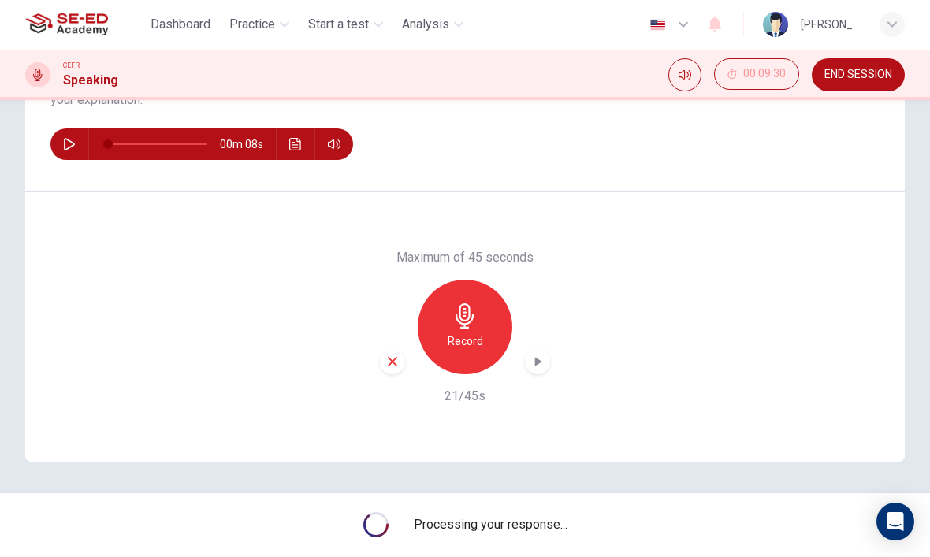
scroll to position [217, 0]
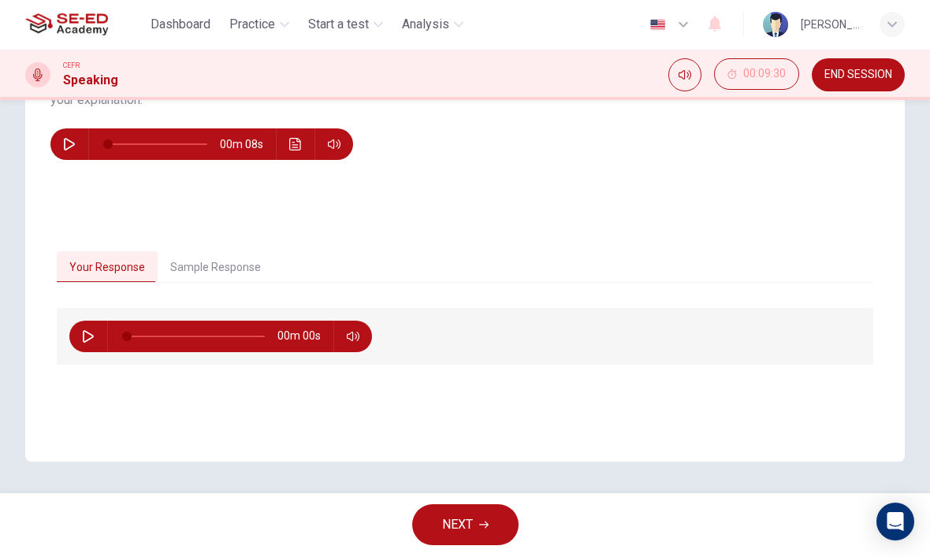
click at [212, 243] on div "Your Response Sample Response 00m 00s 00m 46s" at bounding box center [464, 342] width 879 height 243
click at [217, 258] on button "Sample Response" at bounding box center [216, 268] width 116 height 33
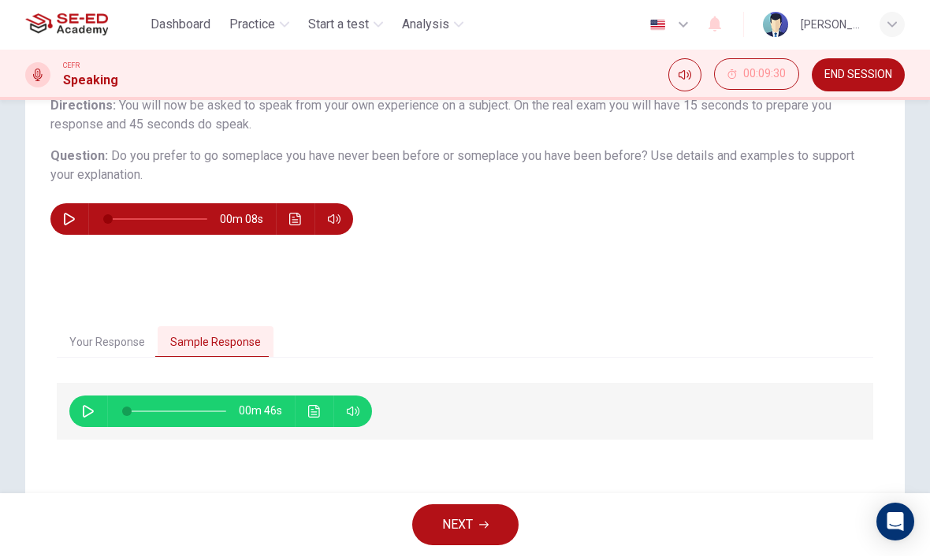
scroll to position [142, 0]
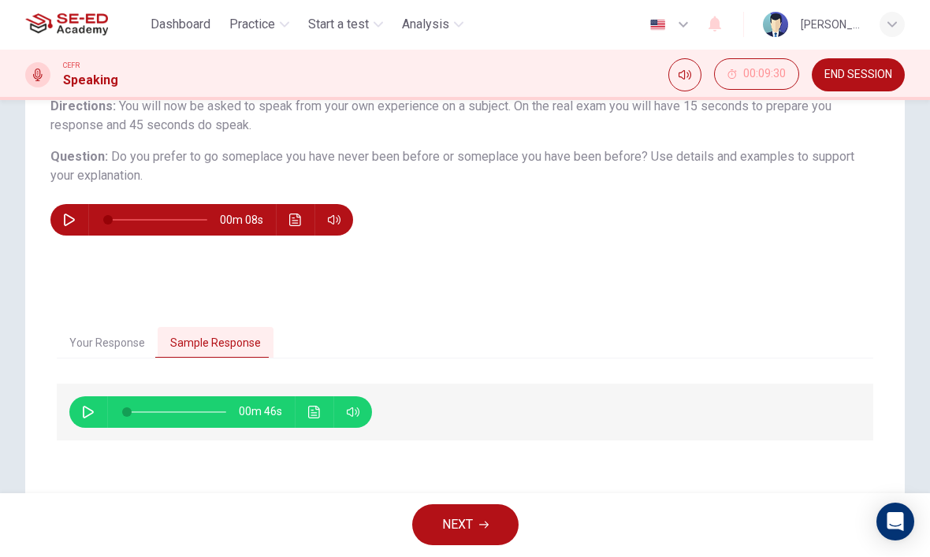
click at [89, 200] on div "Question Type : Independent 1 Directions : You will now be asked to speak from …" at bounding box center [464, 151] width 829 height 170
click at [68, 218] on icon "button" at bounding box center [69, 220] width 13 height 13
click at [78, 212] on button "button" at bounding box center [69, 221] width 25 height 32
type input "11"
click at [84, 338] on button "Your Response" at bounding box center [107, 344] width 101 height 33
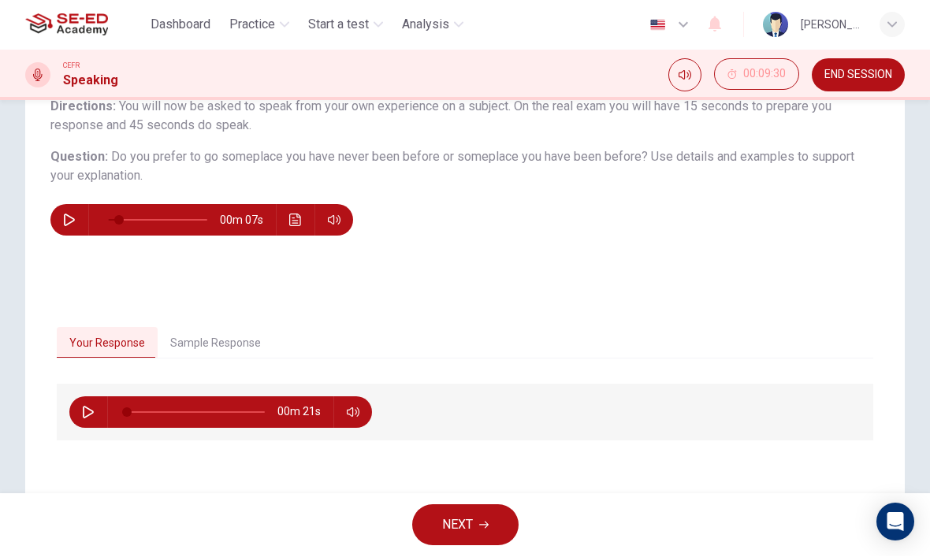
click at [193, 338] on button "Sample Response" at bounding box center [216, 344] width 116 height 33
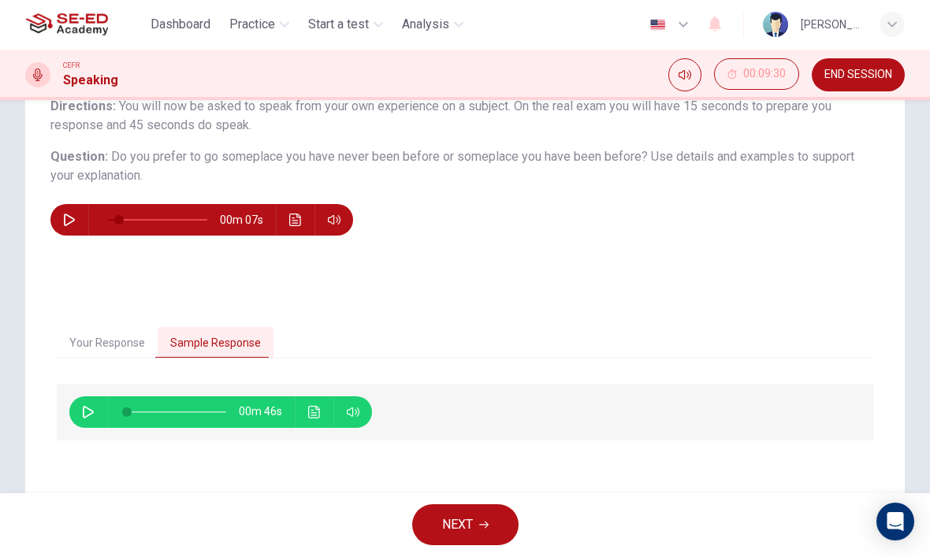
click at [73, 419] on div "00m 46s" at bounding box center [220, 413] width 303 height 32
click at [88, 418] on icon "button" at bounding box center [88, 413] width 13 height 13
click at [310, 407] on icon "Click to see the audio transcription" at bounding box center [314, 413] width 12 height 13
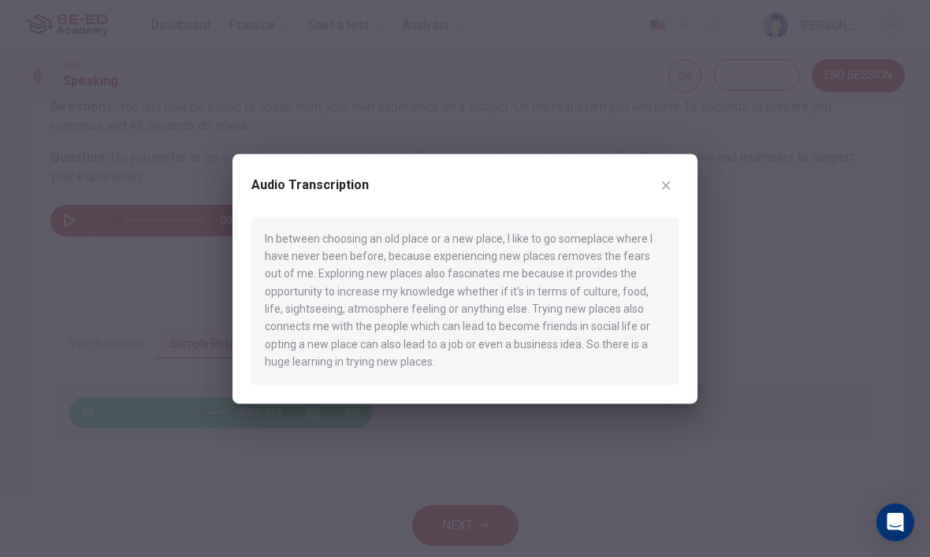
click at [674, 184] on button "button" at bounding box center [665, 185] width 25 height 25
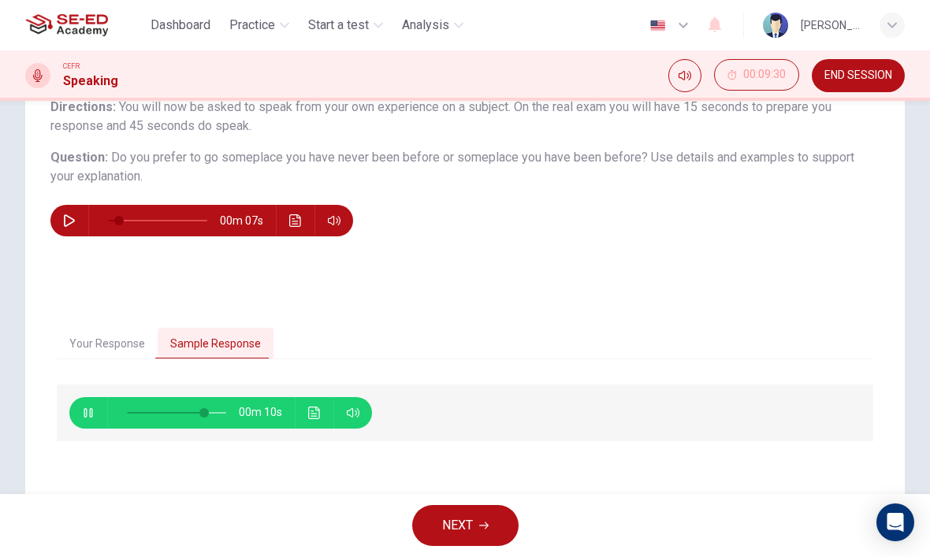
type input "80"
click at [91, 349] on button "Your Response" at bounding box center [107, 344] width 101 height 33
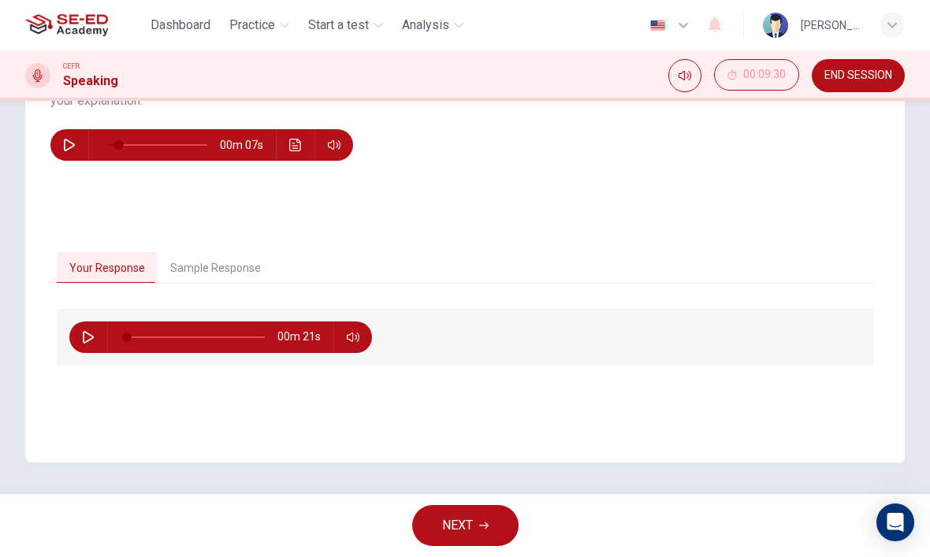
scroll to position [217, 0]
click at [96, 349] on button "button" at bounding box center [88, 337] width 25 height 32
click at [89, 342] on icon "button" at bounding box center [88, 337] width 13 height 13
click at [184, 268] on button "Sample Response" at bounding box center [216, 268] width 116 height 33
type input "5"
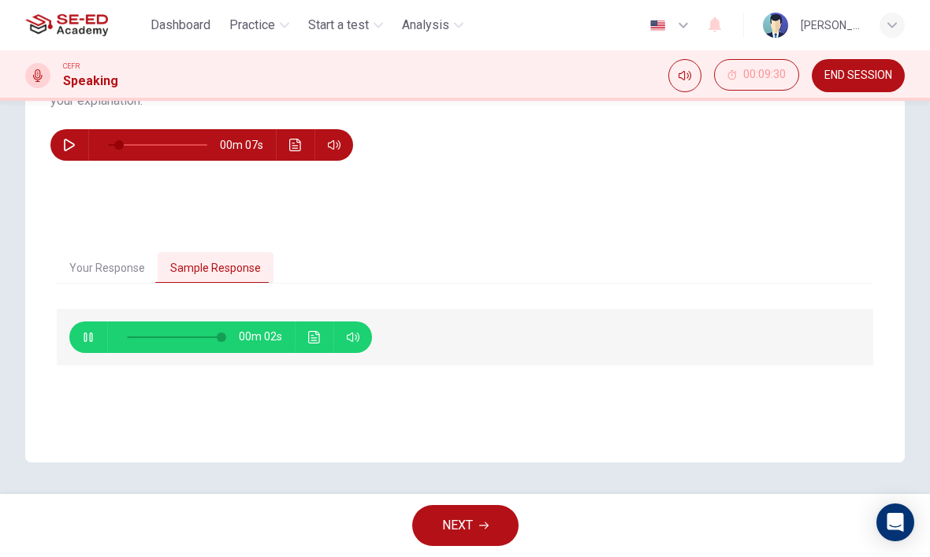
type input "98"
click at [101, 269] on button "Your Response" at bounding box center [107, 268] width 101 height 33
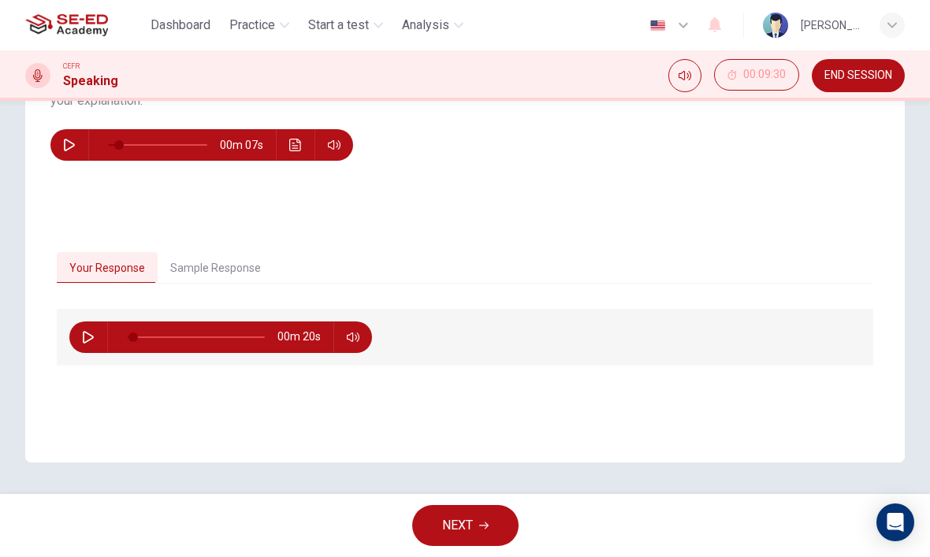
click at [80, 345] on button "button" at bounding box center [88, 337] width 25 height 32
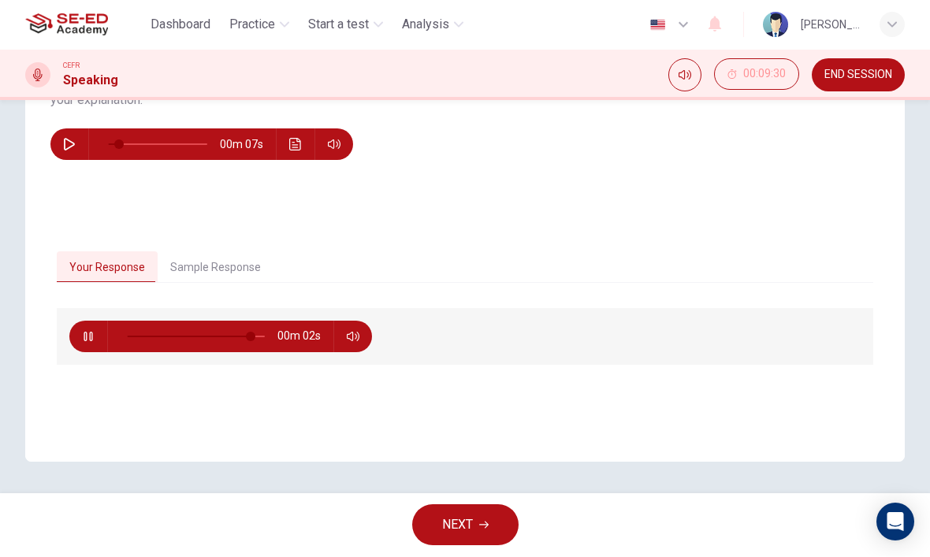
type input "94"
click at [466, 520] on span "NEXT" at bounding box center [457, 526] width 31 height 22
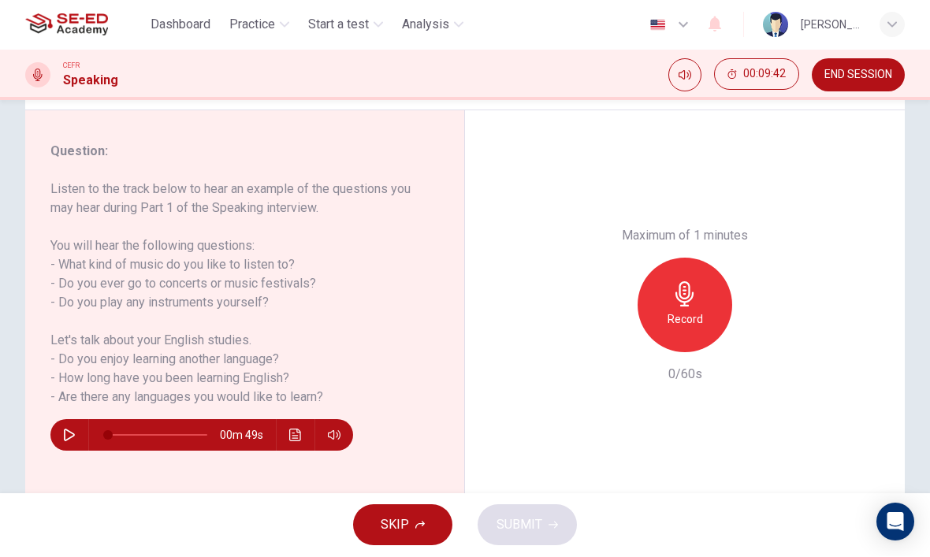
scroll to position [180, 0]
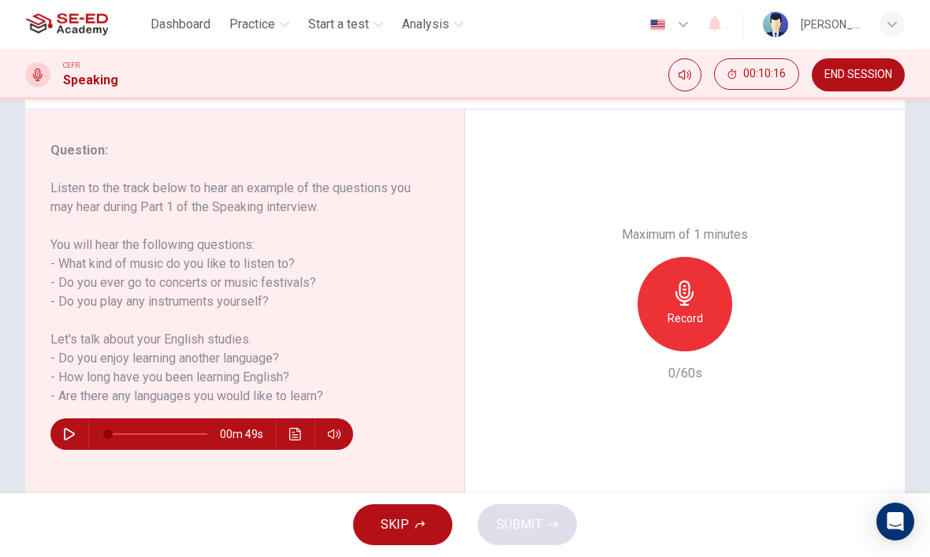
click at [72, 432] on icon "button" at bounding box center [69, 435] width 11 height 13
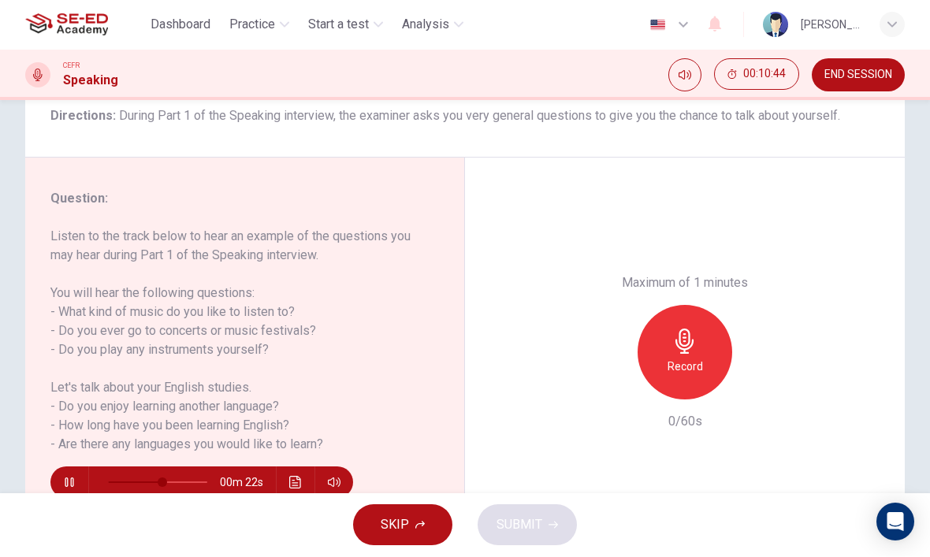
scroll to position [192, 0]
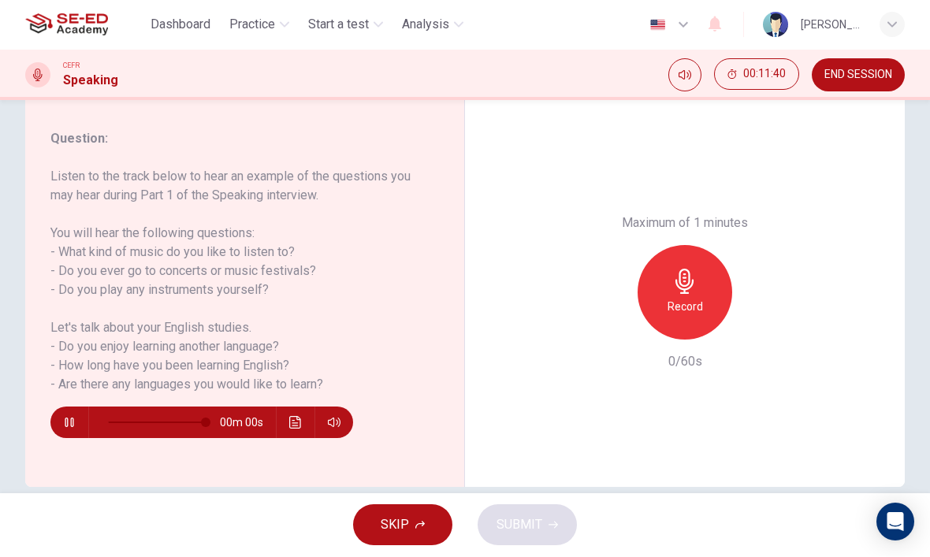
type input "0"
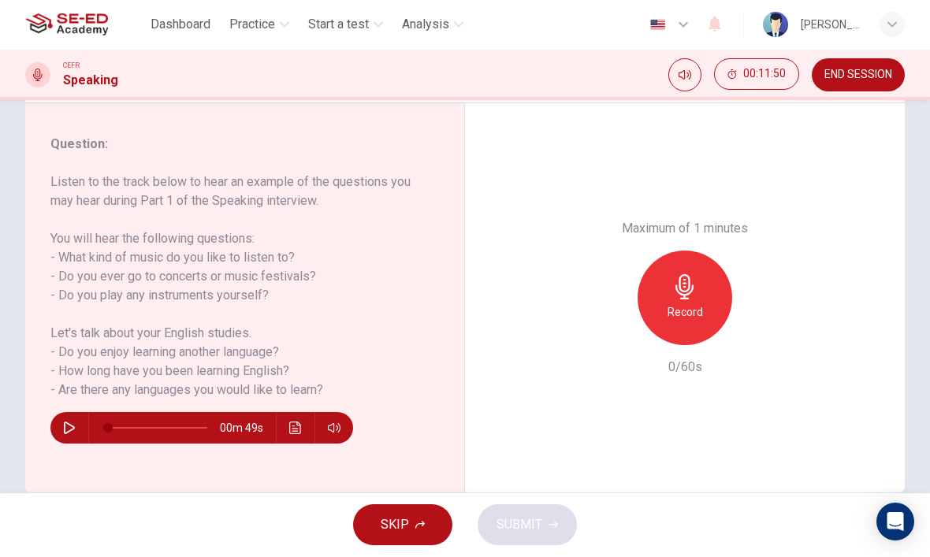
scroll to position [188, 0]
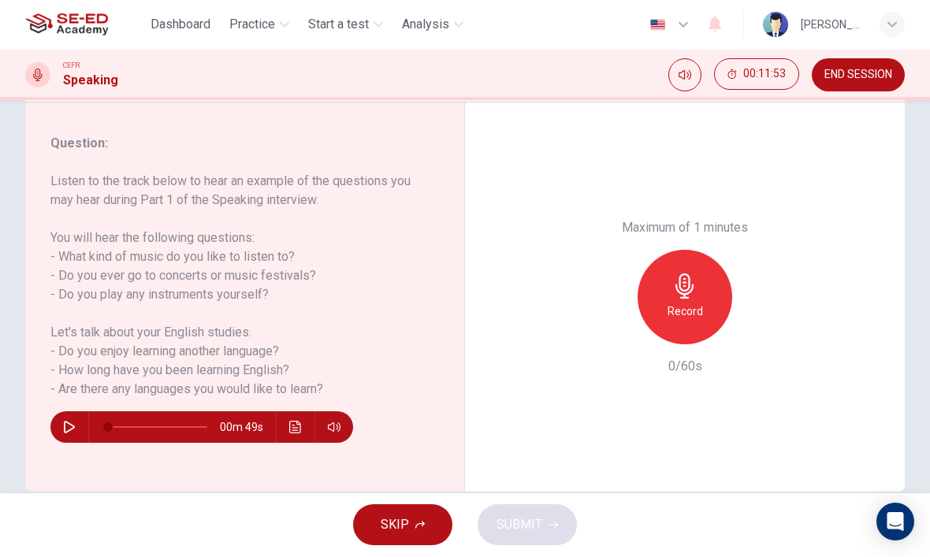
click at [691, 274] on icon "button" at bounding box center [684, 286] width 25 height 25
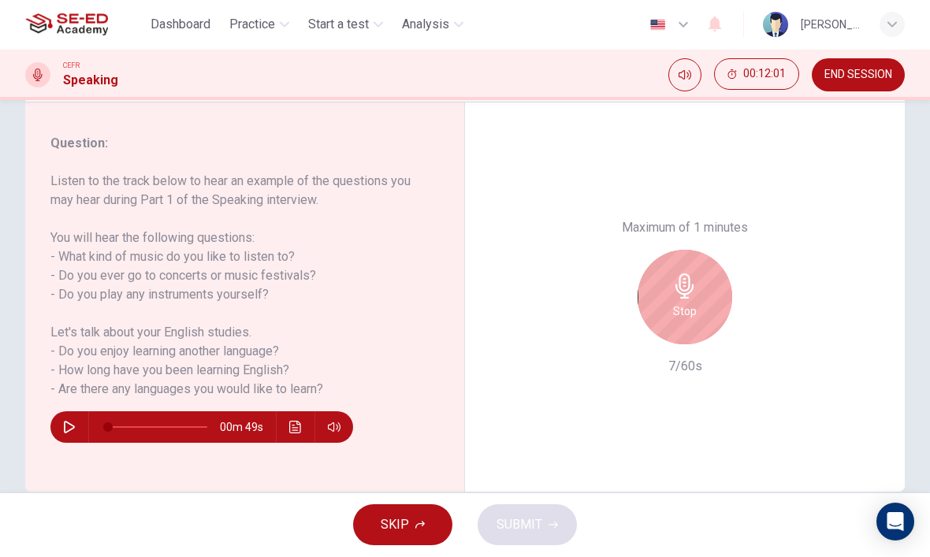
click at [679, 303] on h6 "Stop" at bounding box center [685, 312] width 24 height 19
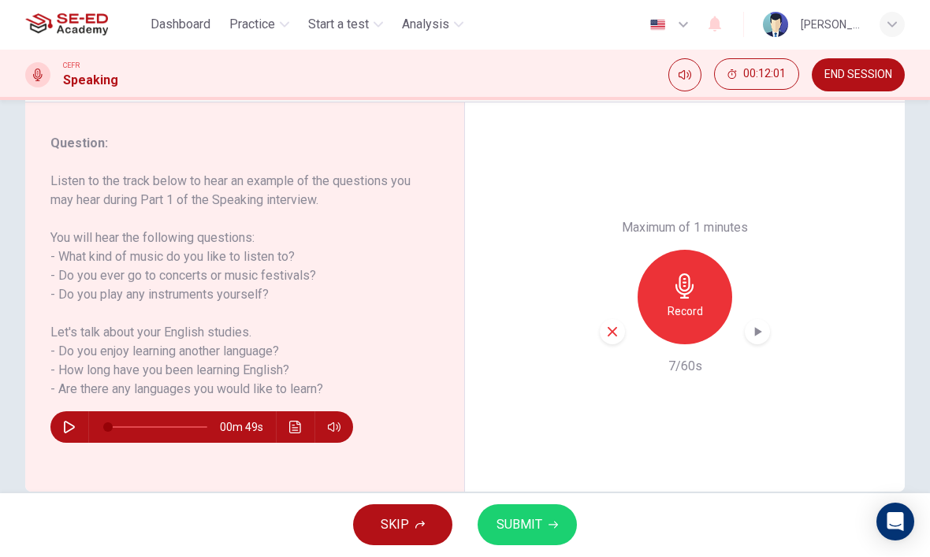
click at [611, 328] on icon "button" at bounding box center [611, 332] width 9 height 9
click at [692, 274] on icon "button" at bounding box center [684, 286] width 18 height 25
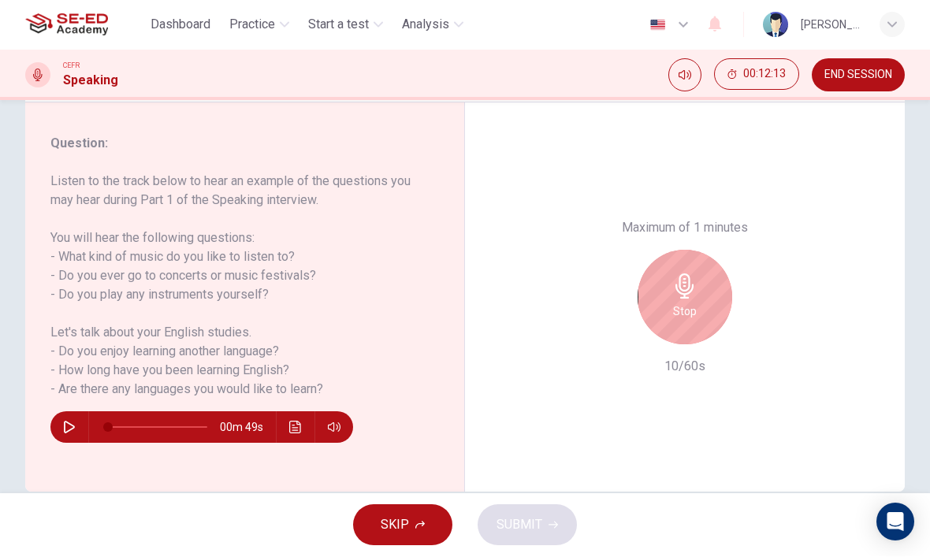
click at [693, 274] on icon "button" at bounding box center [684, 286] width 25 height 25
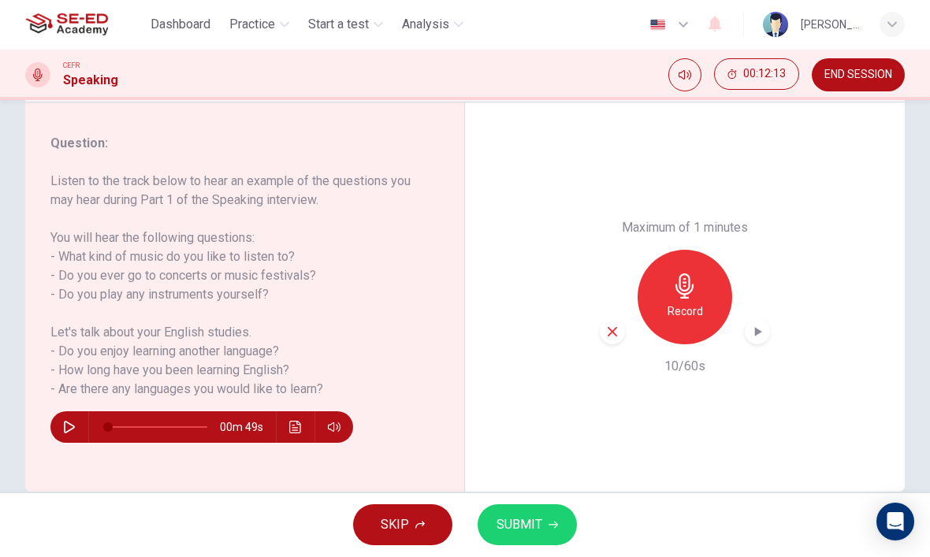
click at [614, 325] on icon "button" at bounding box center [612, 332] width 14 height 14
click at [699, 251] on div "Record" at bounding box center [684, 298] width 95 height 95
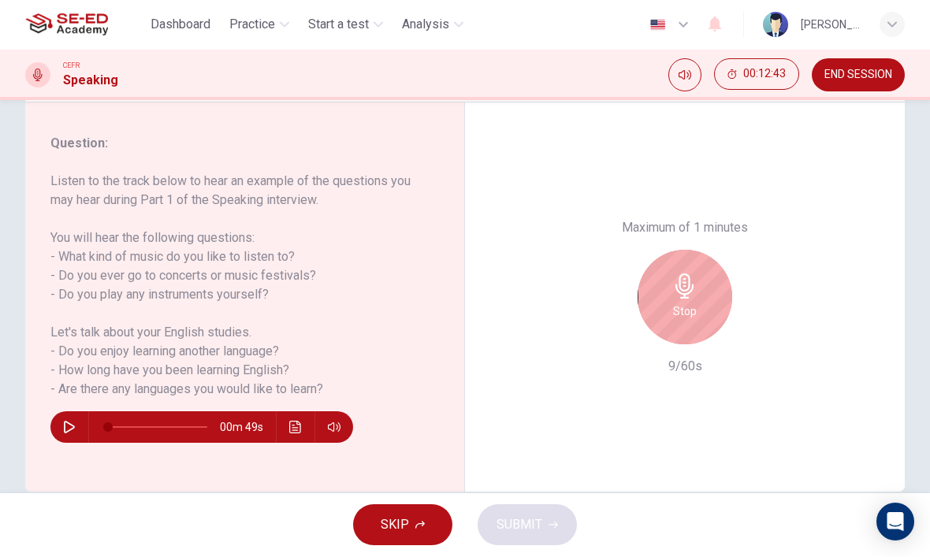
click at [692, 303] on h6 "Stop" at bounding box center [685, 312] width 24 height 19
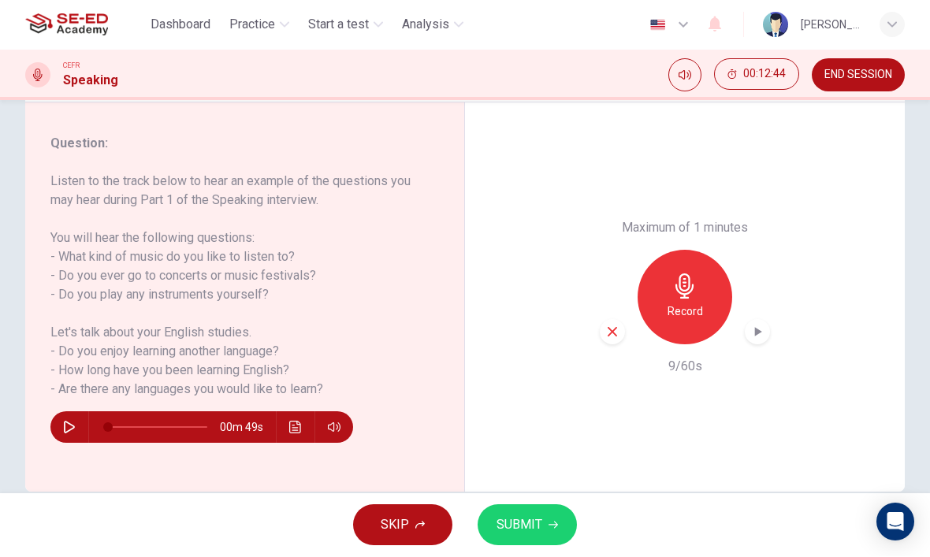
click at [618, 325] on icon "button" at bounding box center [612, 332] width 14 height 14
click at [678, 274] on icon "button" at bounding box center [684, 286] width 25 height 25
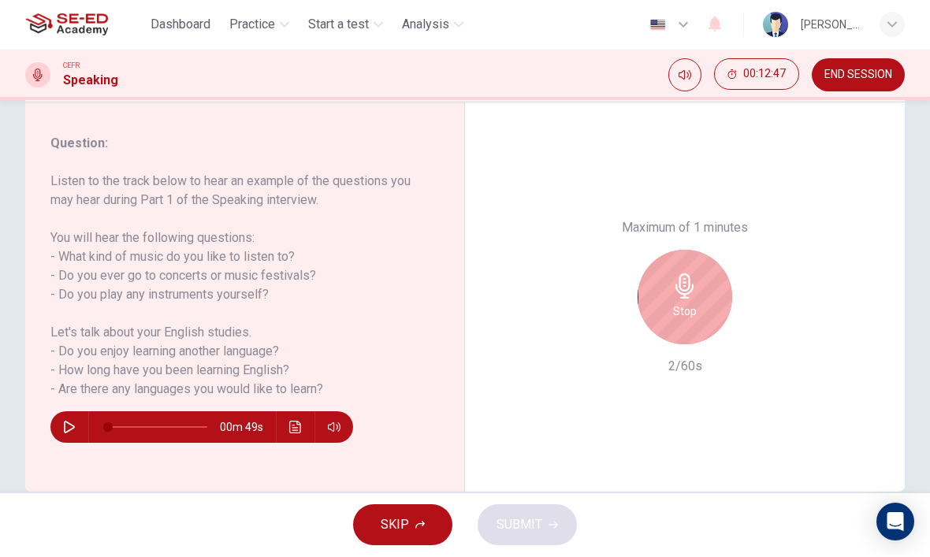
click at [704, 251] on div "Stop" at bounding box center [684, 298] width 95 height 95
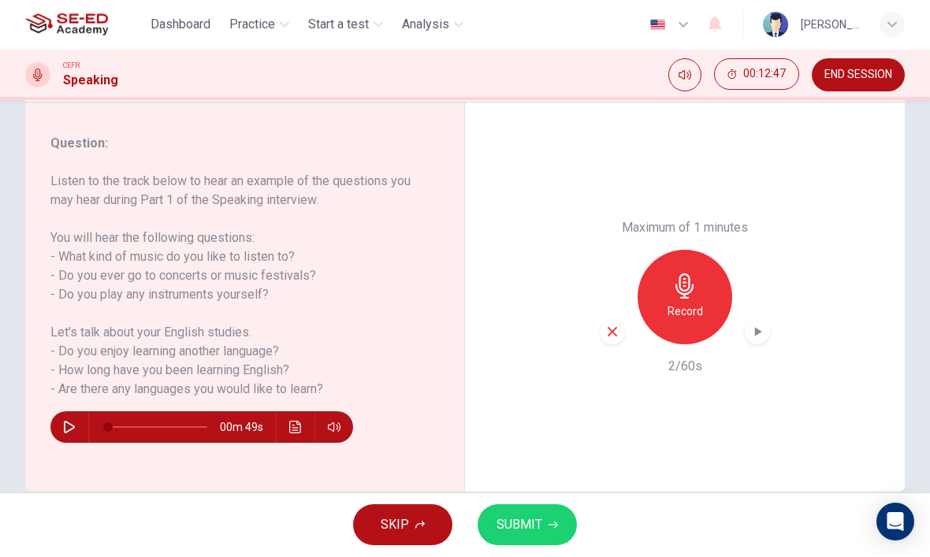
click at [607, 325] on icon "button" at bounding box center [612, 332] width 14 height 14
click at [681, 274] on icon "button" at bounding box center [684, 286] width 25 height 25
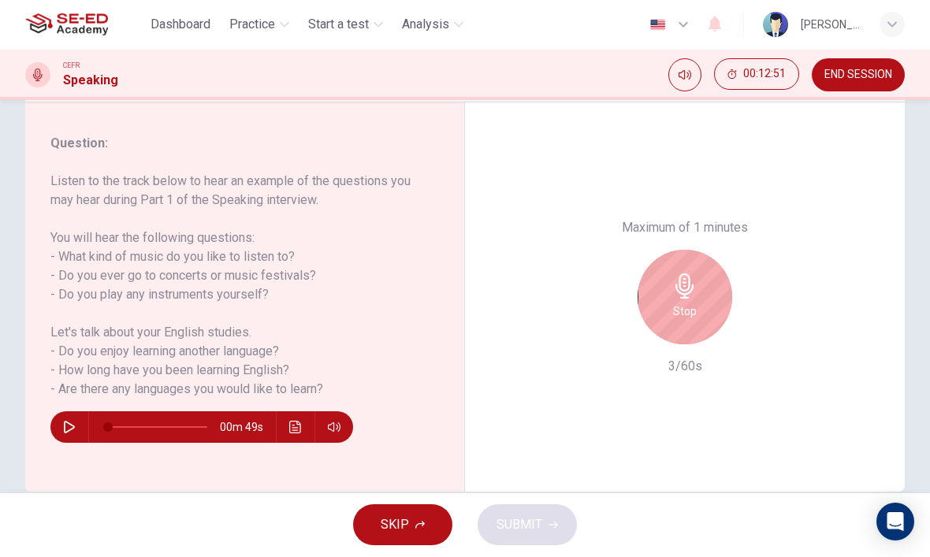
click at [674, 274] on icon "button" at bounding box center [684, 286] width 25 height 25
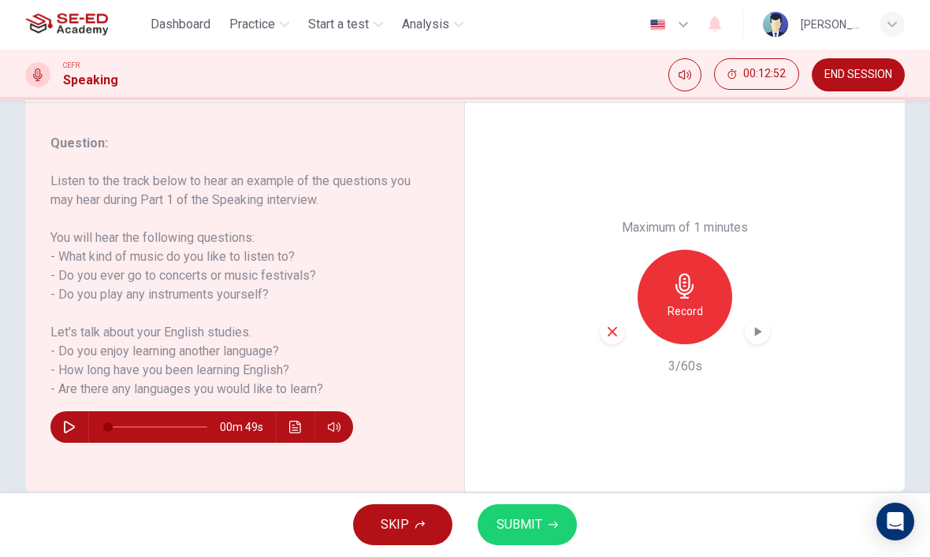
click at [607, 325] on icon "button" at bounding box center [612, 332] width 14 height 14
click at [682, 274] on icon "button" at bounding box center [684, 286] width 25 height 25
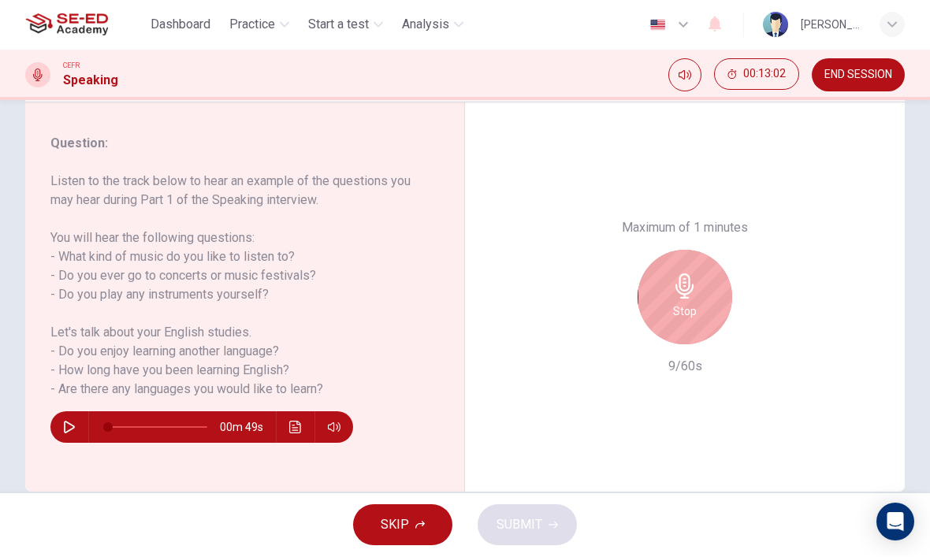
click at [648, 251] on div "Stop" at bounding box center [684, 298] width 95 height 95
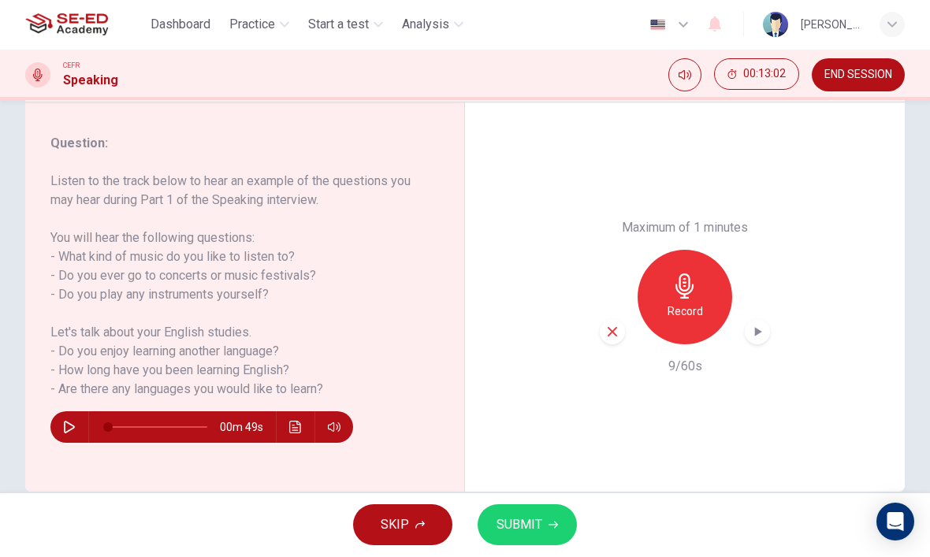
click at [606, 325] on icon "button" at bounding box center [612, 332] width 14 height 14
click at [688, 274] on icon "button" at bounding box center [684, 286] width 18 height 25
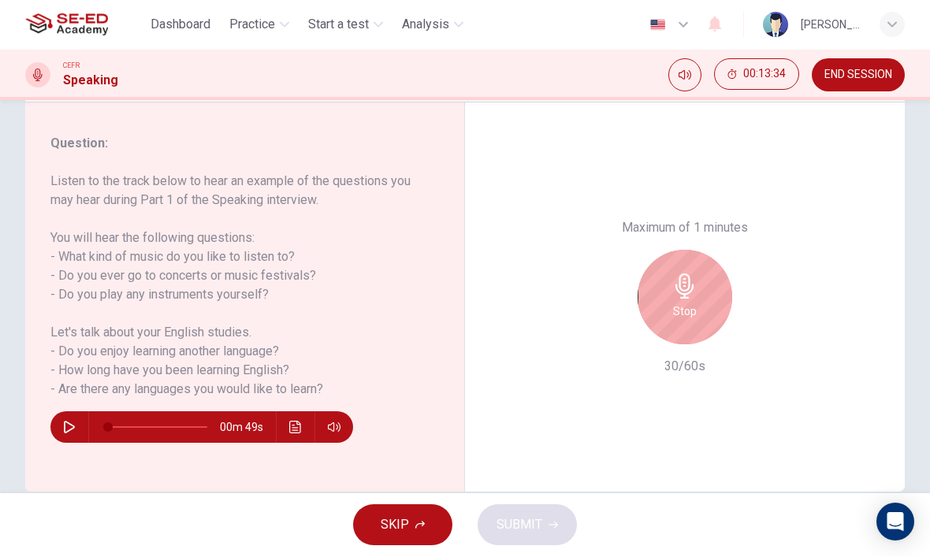
click at [690, 274] on icon "button" at bounding box center [684, 286] width 25 height 25
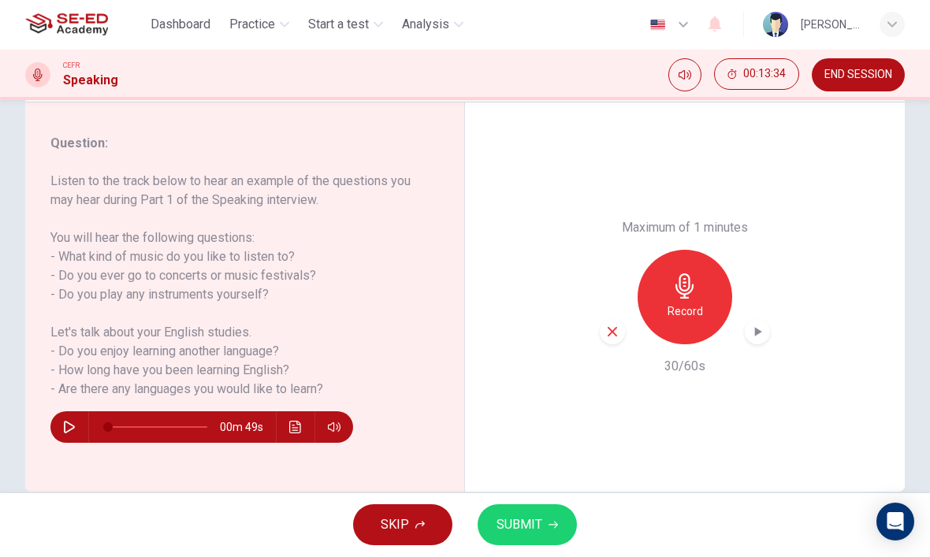
click at [610, 328] on icon "button" at bounding box center [611, 332] width 9 height 9
click at [689, 274] on icon "button" at bounding box center [684, 286] width 25 height 25
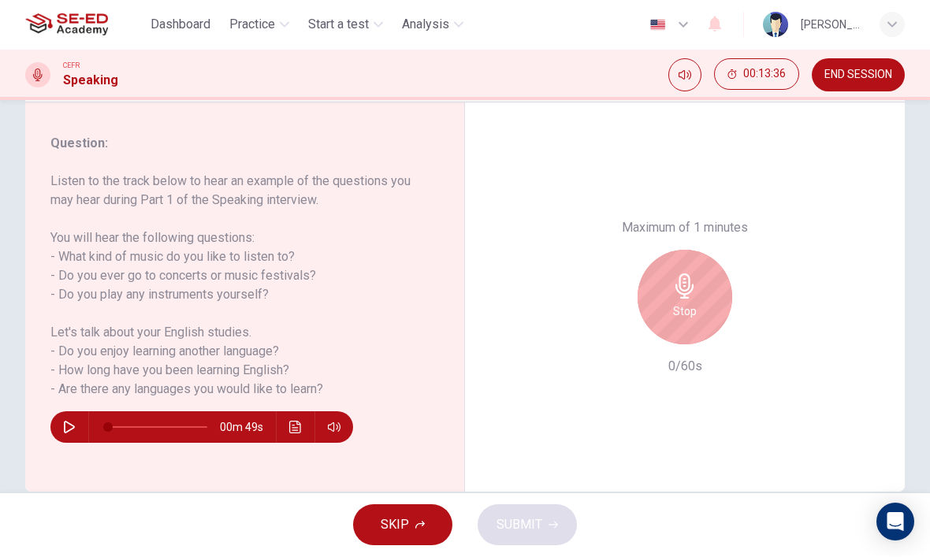
click at [689, 274] on icon "button" at bounding box center [684, 286] width 25 height 25
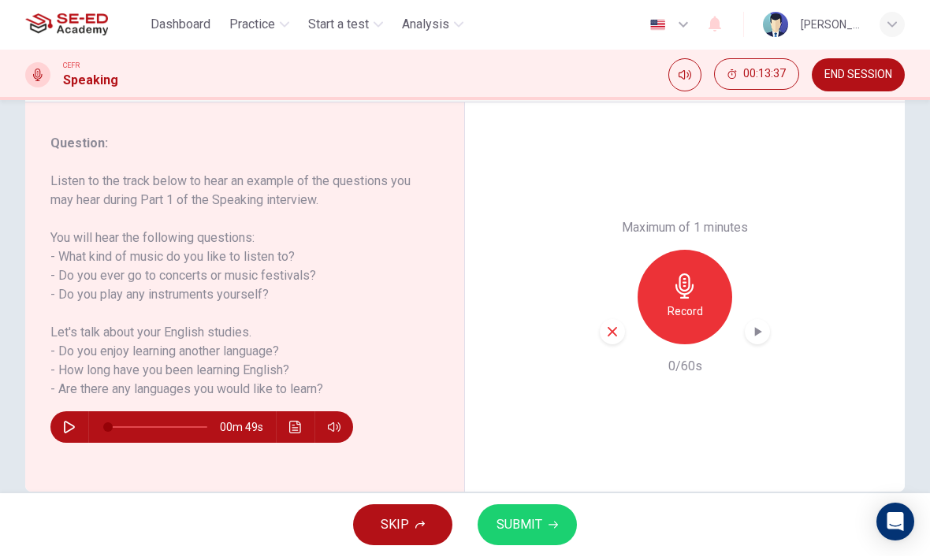
click at [619, 325] on icon "button" at bounding box center [612, 332] width 14 height 14
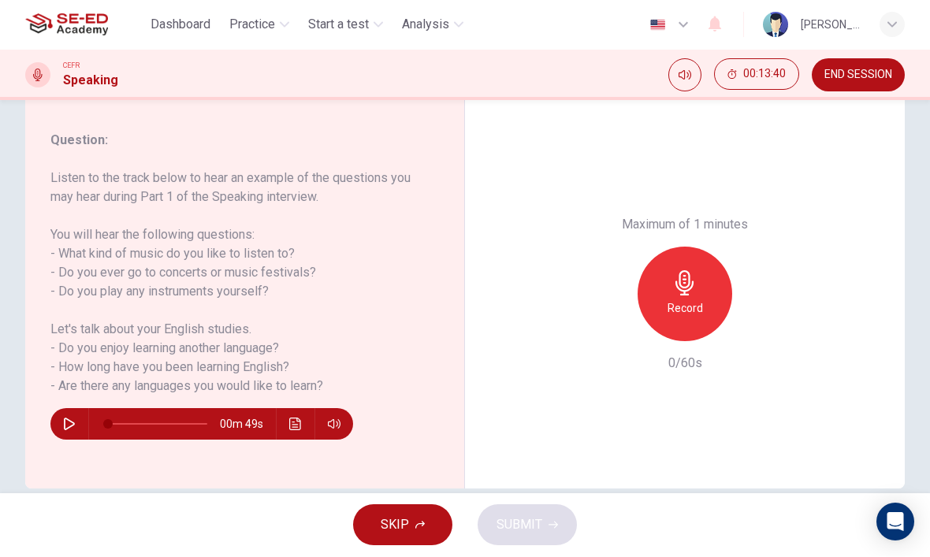
scroll to position [188, 0]
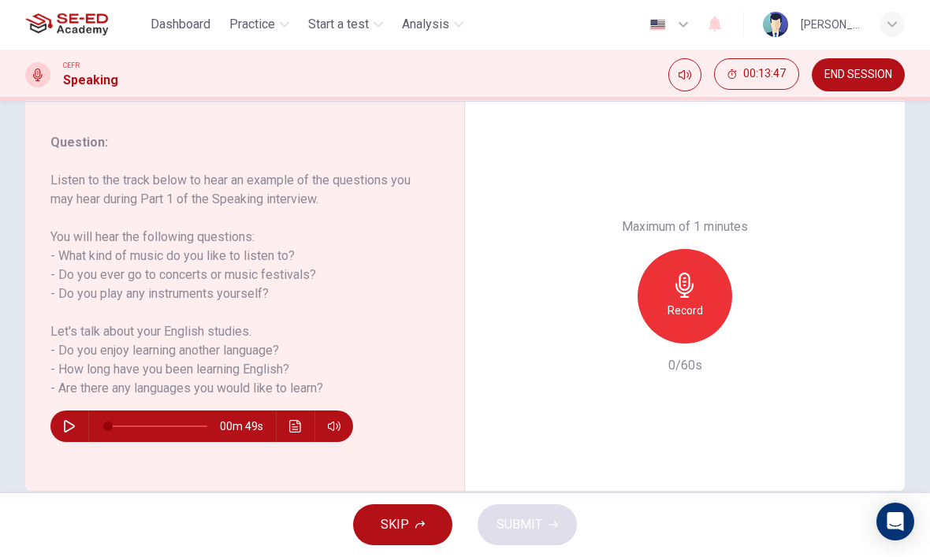
click at [687, 273] on icon "button" at bounding box center [684, 285] width 25 height 25
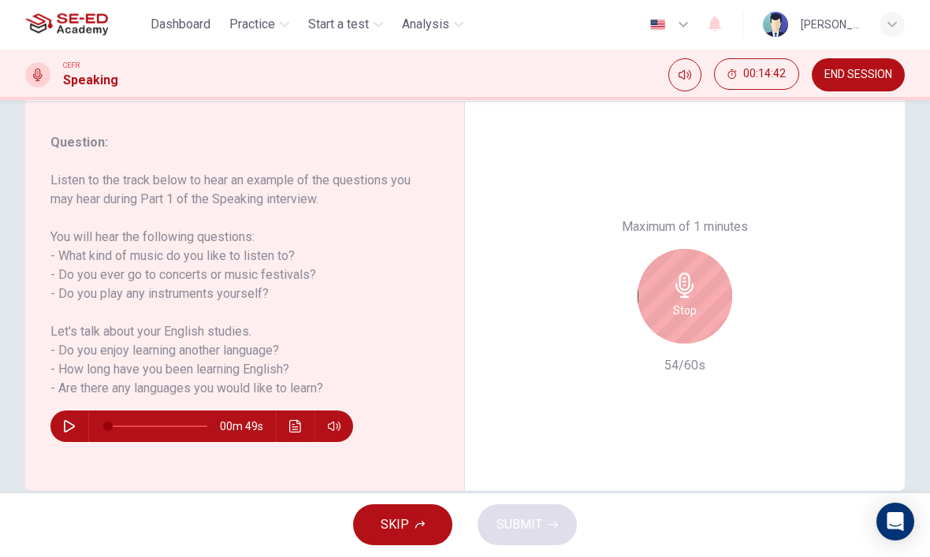
click at [656, 250] on div "Stop" at bounding box center [684, 297] width 95 height 95
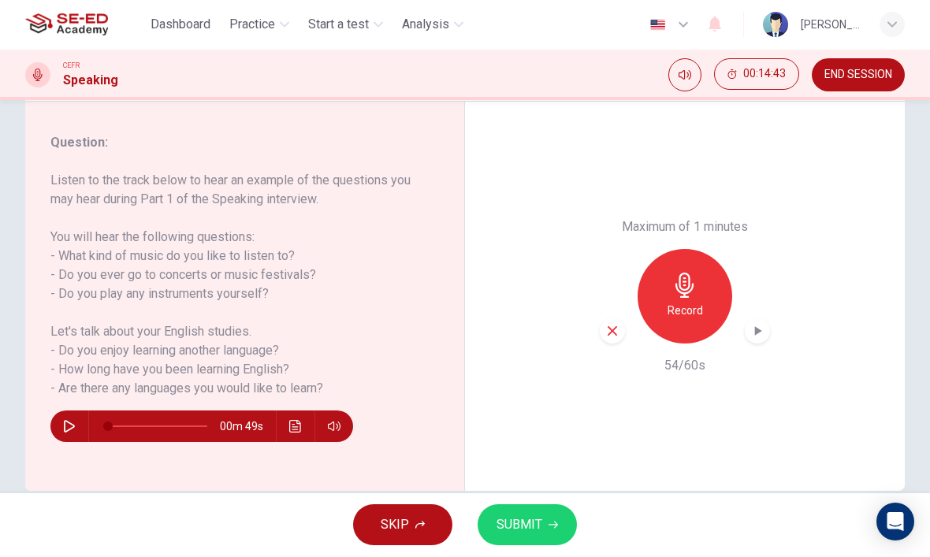
click at [615, 325] on icon "button" at bounding box center [612, 332] width 14 height 14
click at [689, 250] on div "Record" at bounding box center [684, 297] width 95 height 95
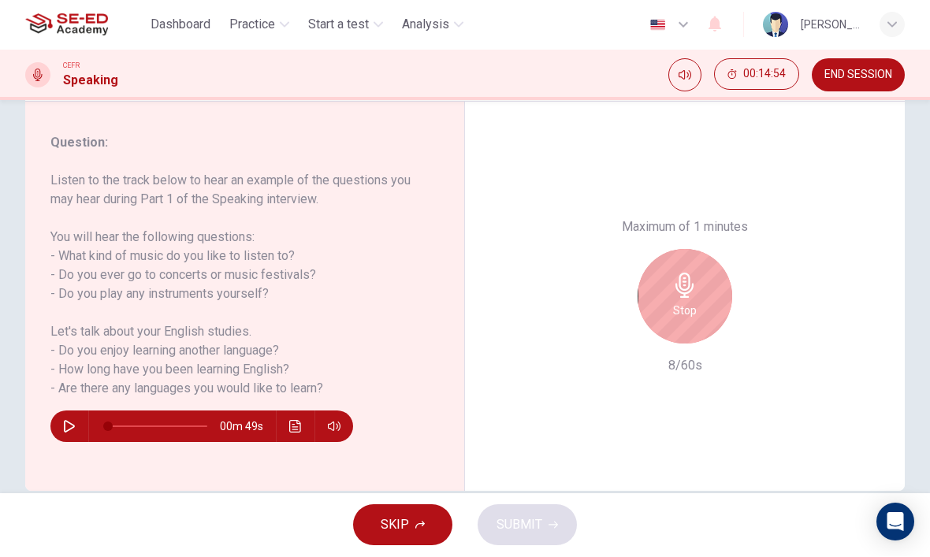
click at [682, 273] on icon "button" at bounding box center [684, 285] width 25 height 25
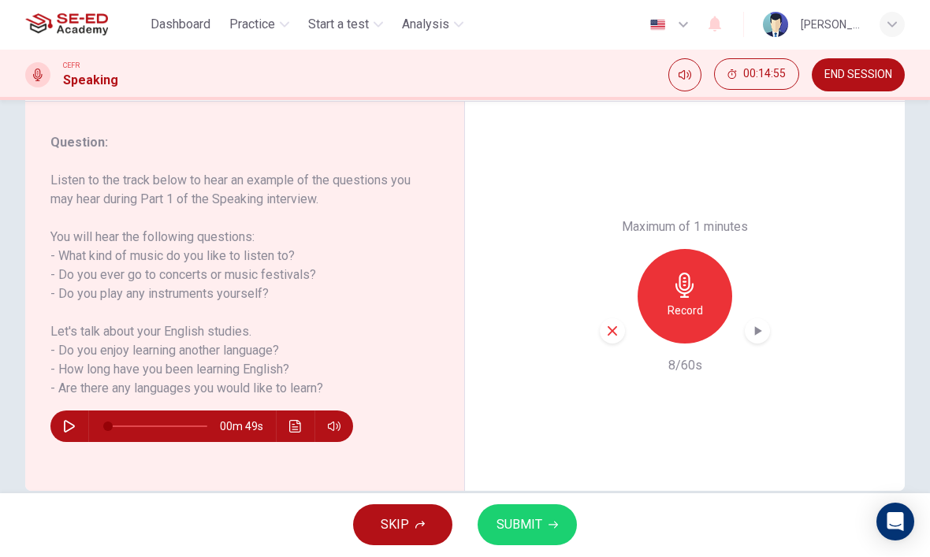
click at [615, 327] on icon "button" at bounding box center [611, 331] width 9 height 9
click at [683, 273] on icon "button" at bounding box center [684, 285] width 25 height 25
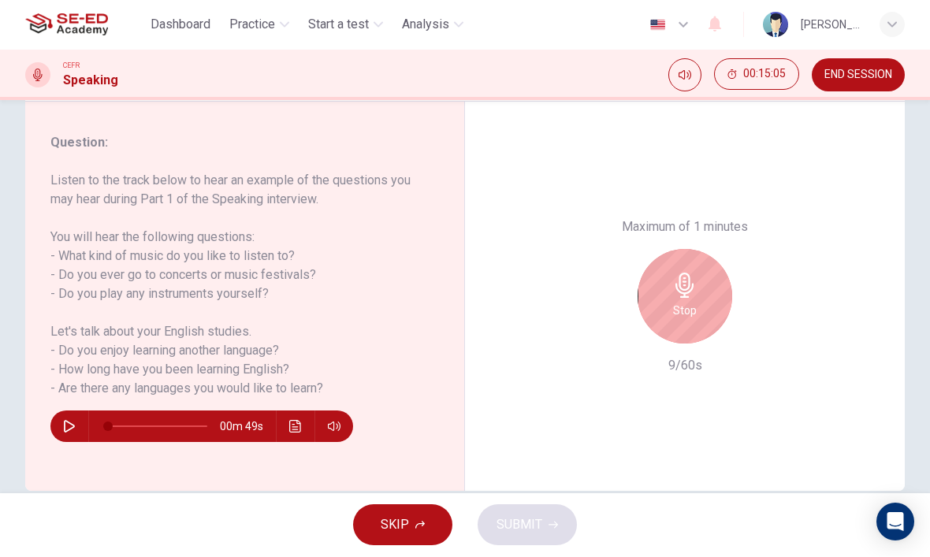
click at [721, 250] on div "Stop" at bounding box center [684, 297] width 95 height 95
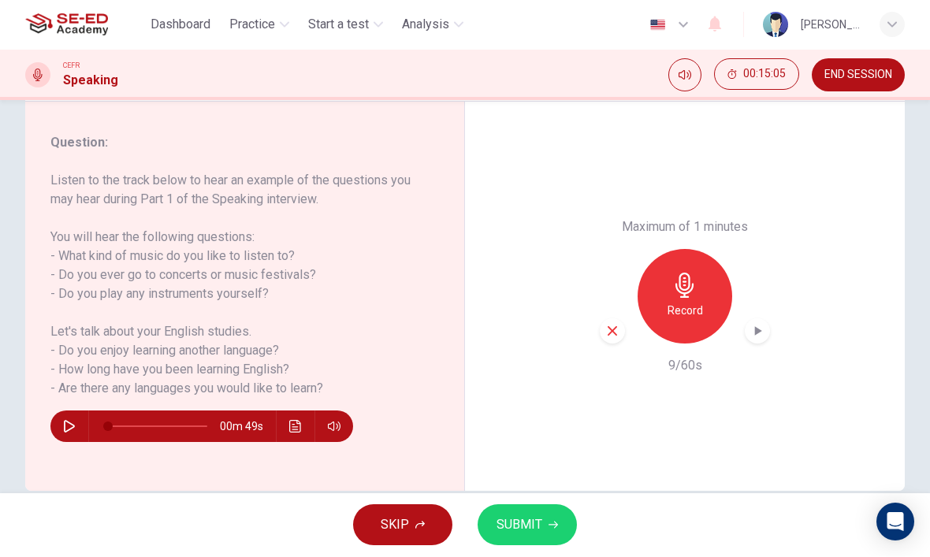
click at [619, 325] on icon "button" at bounding box center [612, 332] width 14 height 14
click at [681, 273] on icon "button" at bounding box center [684, 285] width 25 height 25
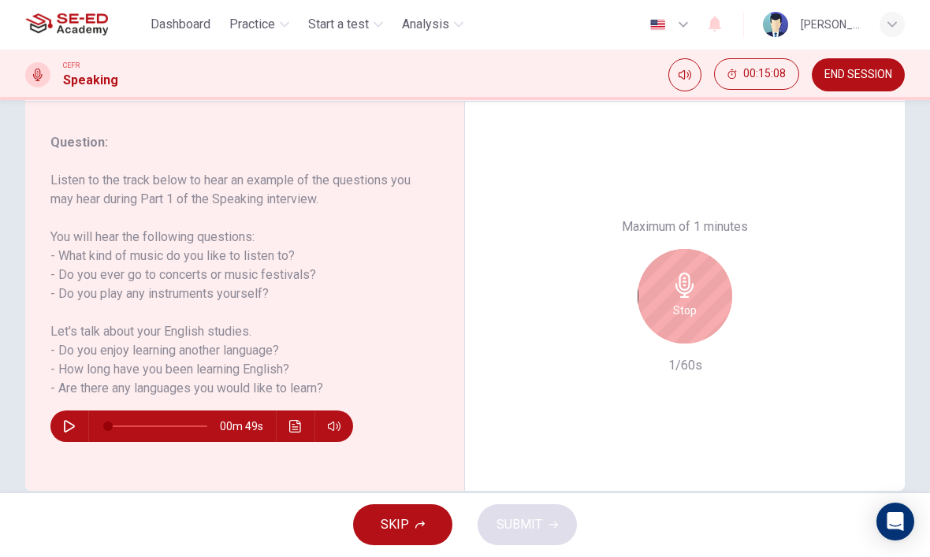
click at [659, 250] on div "Stop" at bounding box center [684, 297] width 95 height 95
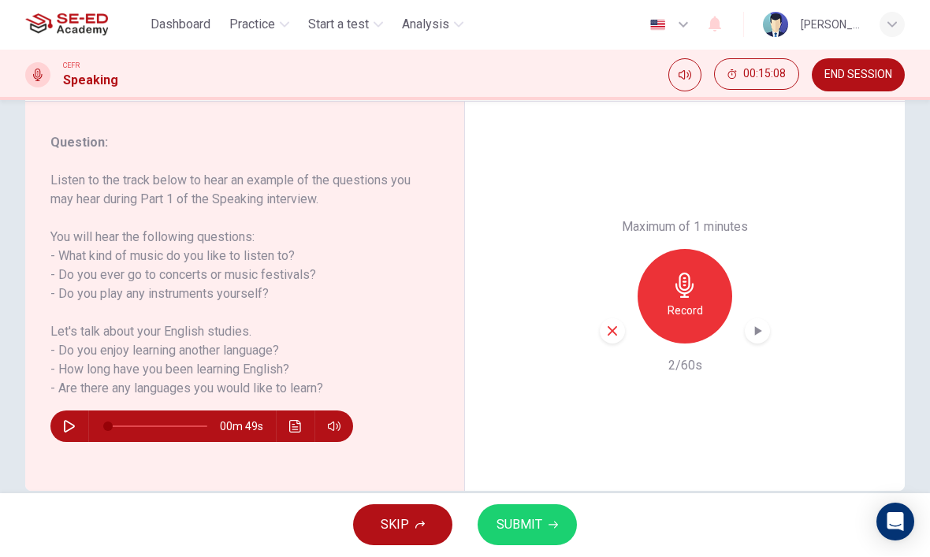
click at [608, 325] on icon "button" at bounding box center [612, 332] width 14 height 14
click at [682, 273] on icon "button" at bounding box center [684, 285] width 25 height 25
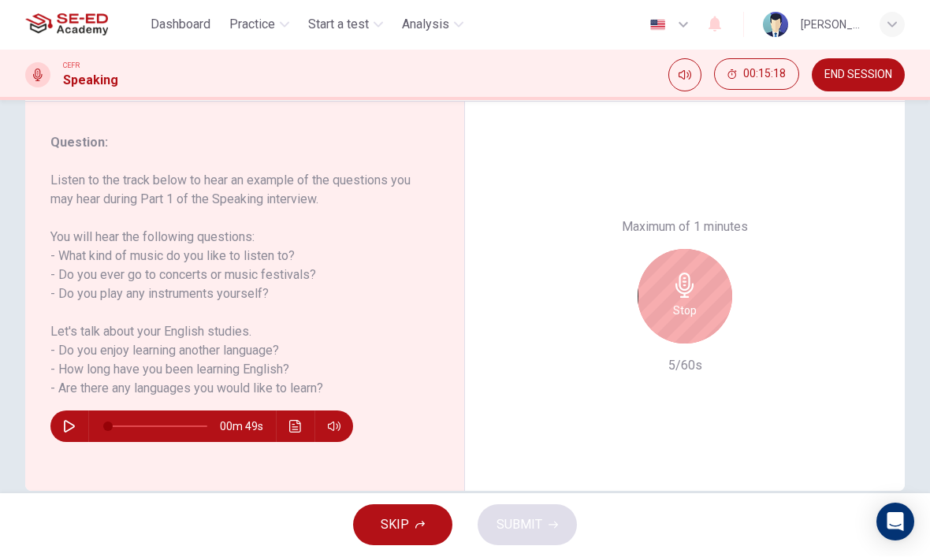
click at [691, 273] on icon "button" at bounding box center [684, 285] width 25 height 25
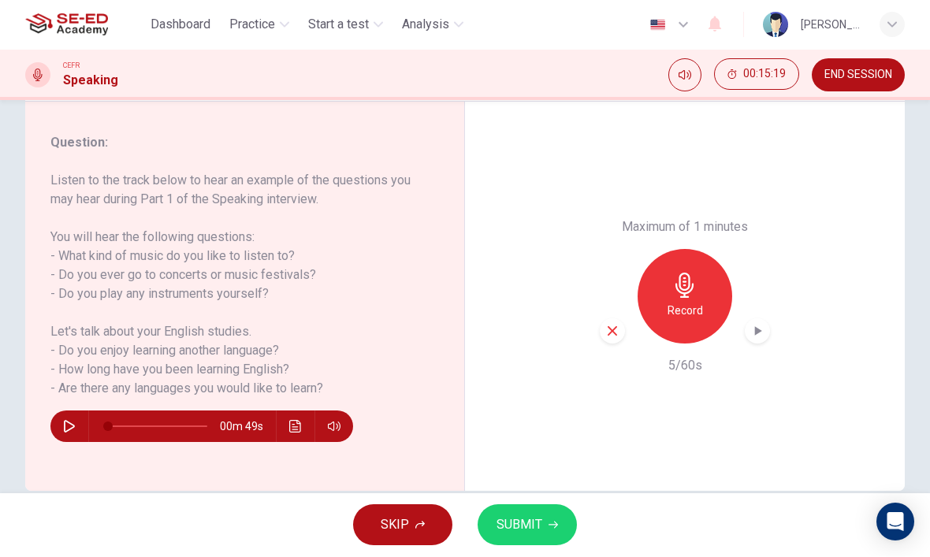
click at [604, 319] on div "button" at bounding box center [612, 331] width 25 height 25
click at [674, 273] on icon "button" at bounding box center [684, 285] width 25 height 25
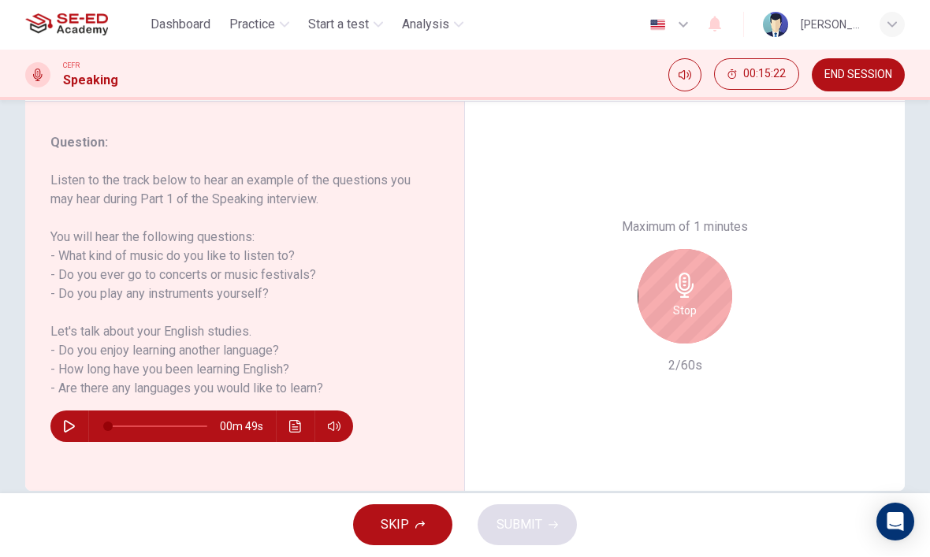
click at [700, 250] on div "Stop" at bounding box center [684, 297] width 95 height 95
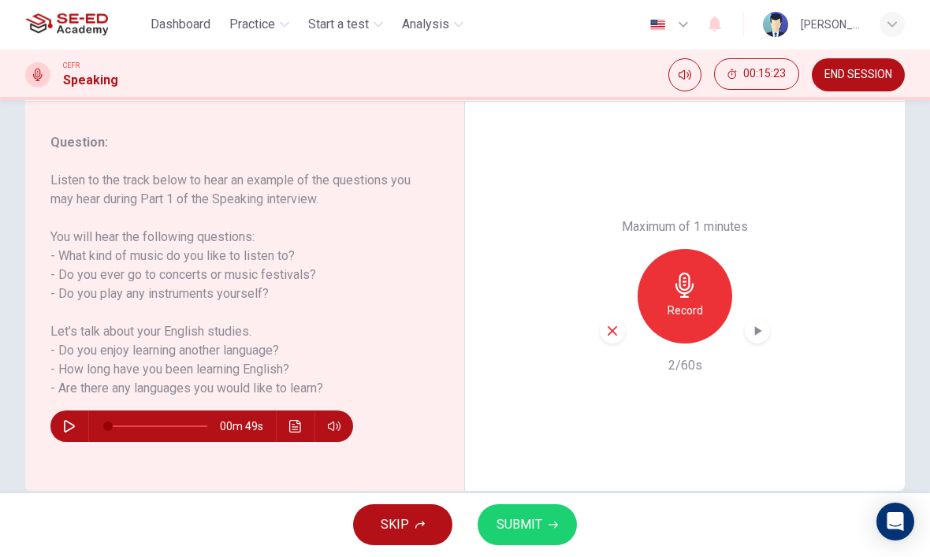
click at [613, 319] on div "button" at bounding box center [612, 331] width 25 height 25
click at [685, 273] on icon "button" at bounding box center [684, 285] width 18 height 25
click at [605, 319] on div "button" at bounding box center [612, 331] width 25 height 25
click at [681, 250] on div "Record" at bounding box center [684, 297] width 95 height 95
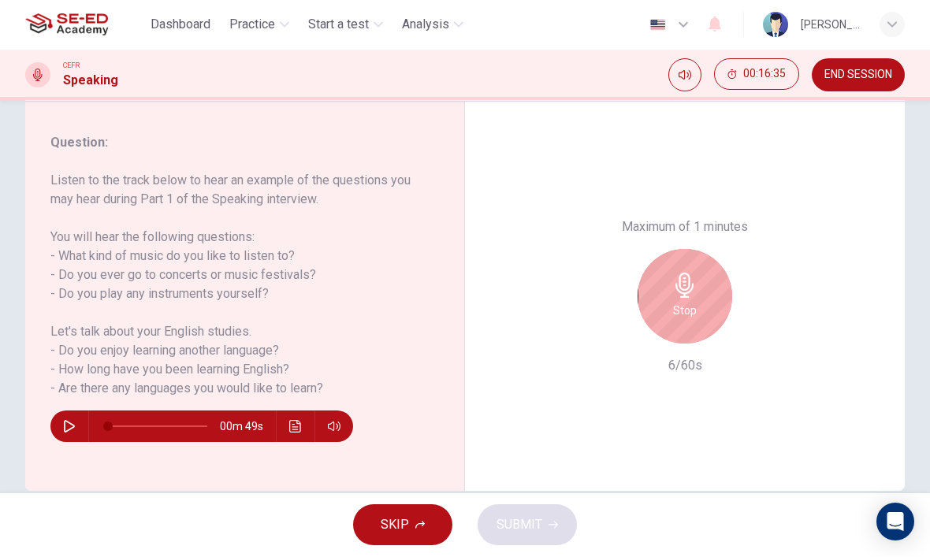
click at [678, 273] on icon "button" at bounding box center [684, 285] width 25 height 25
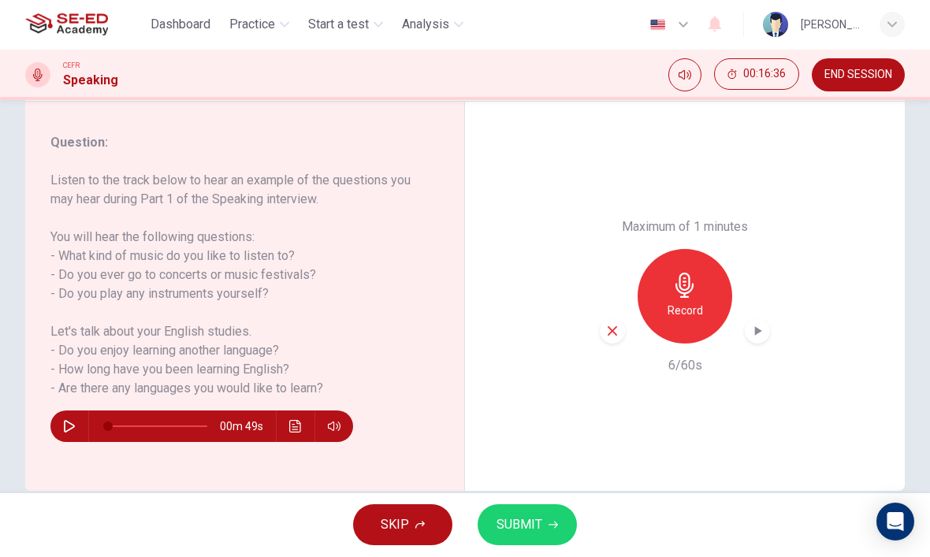
click at [609, 325] on icon "button" at bounding box center [612, 332] width 14 height 14
click at [676, 302] on h6 "Record" at bounding box center [684, 311] width 35 height 19
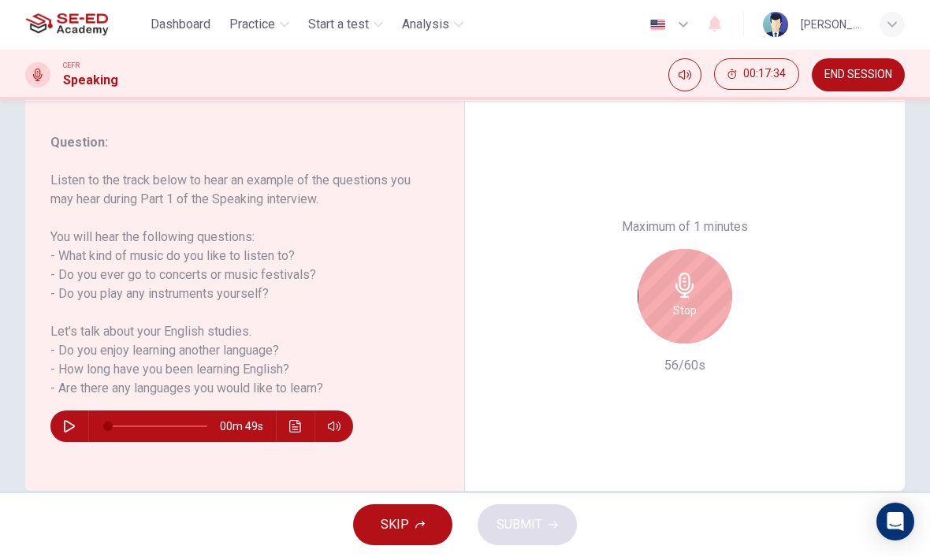
click at [674, 273] on icon "button" at bounding box center [684, 285] width 25 height 25
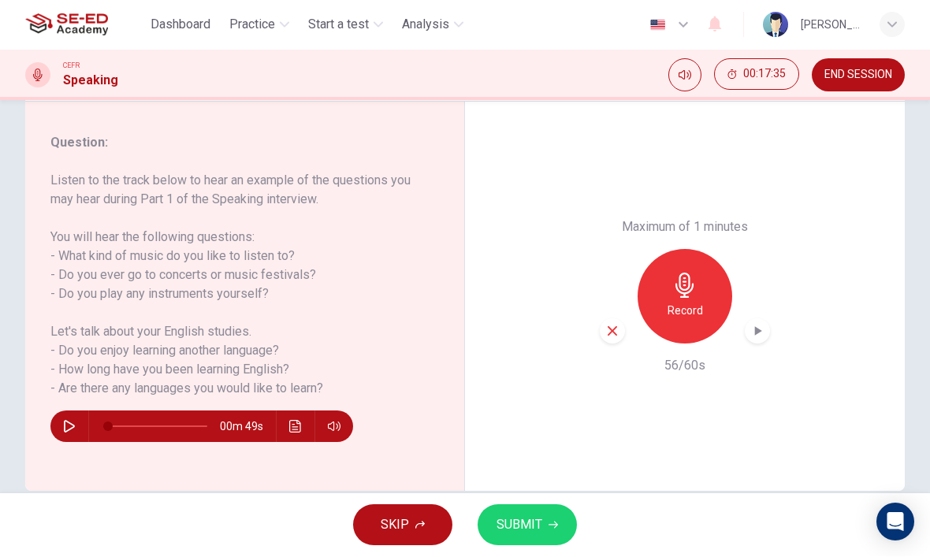
click at [547, 518] on button "SUBMIT" at bounding box center [526, 525] width 99 height 41
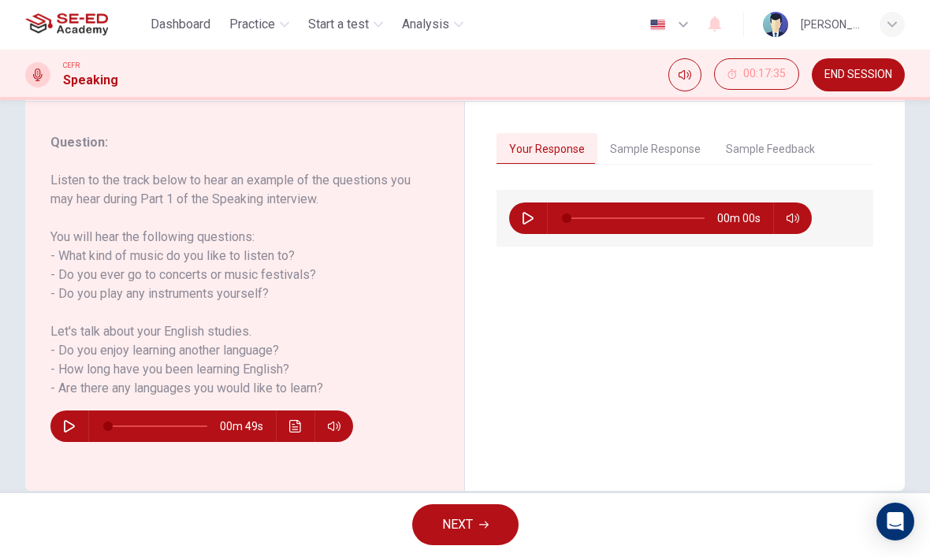
click at [664, 149] on button "Sample Response" at bounding box center [655, 150] width 116 height 33
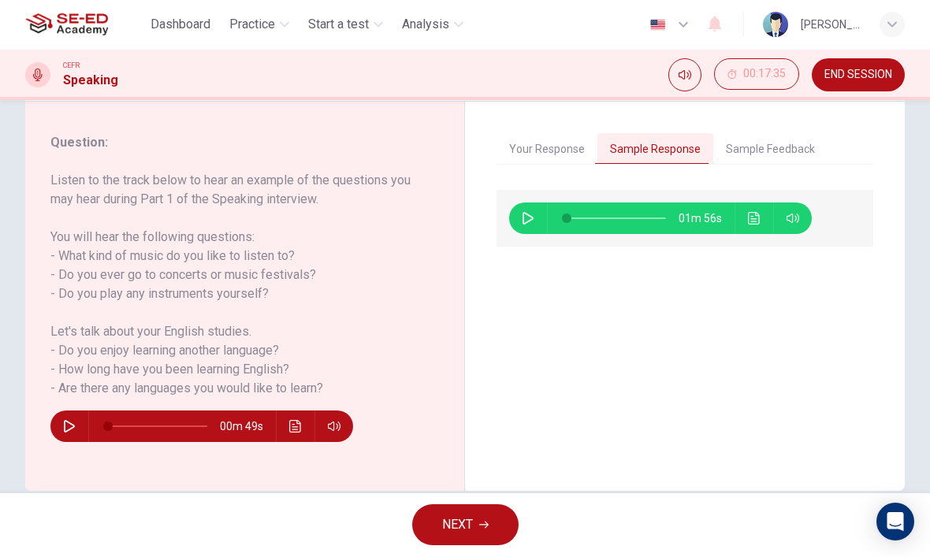
click at [775, 146] on button "Sample Feedback" at bounding box center [770, 150] width 114 height 33
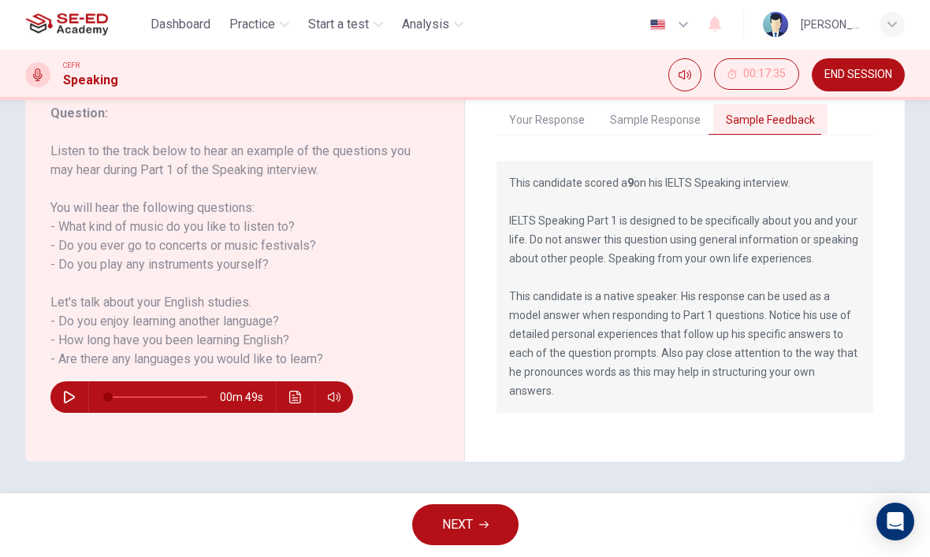
scroll to position [217, 0]
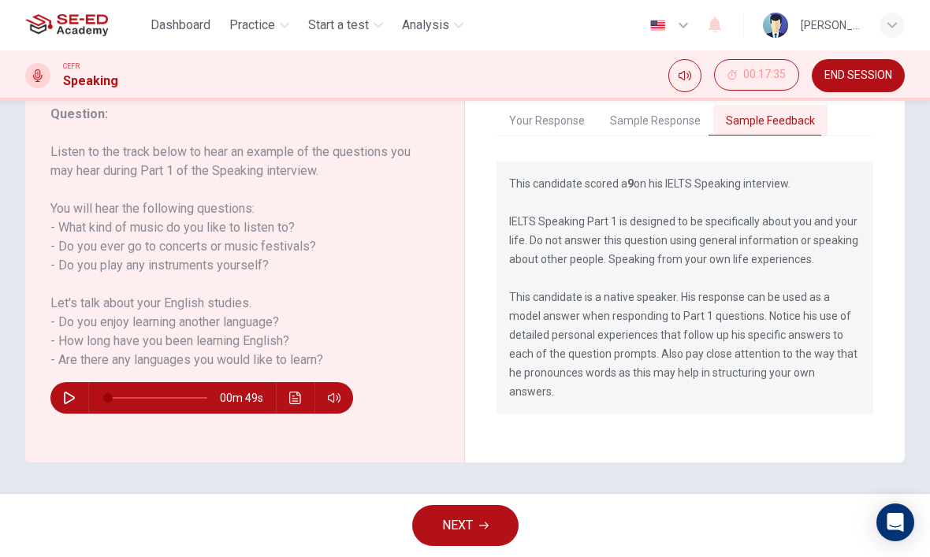
click at [675, 117] on button "Sample Response" at bounding box center [655, 121] width 116 height 33
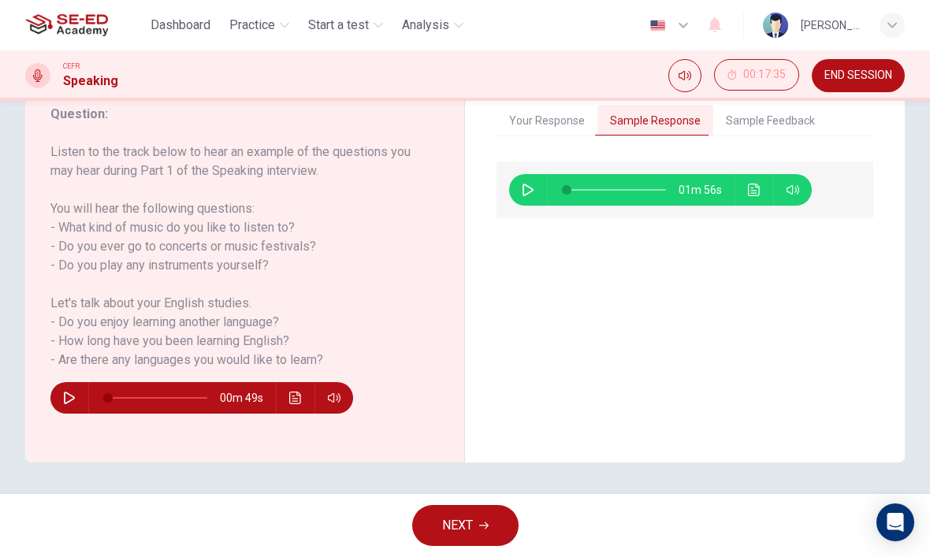
click at [525, 190] on icon "button" at bounding box center [528, 190] width 13 height 13
click at [756, 188] on icon "Click to see the audio transcription" at bounding box center [754, 190] width 13 height 13
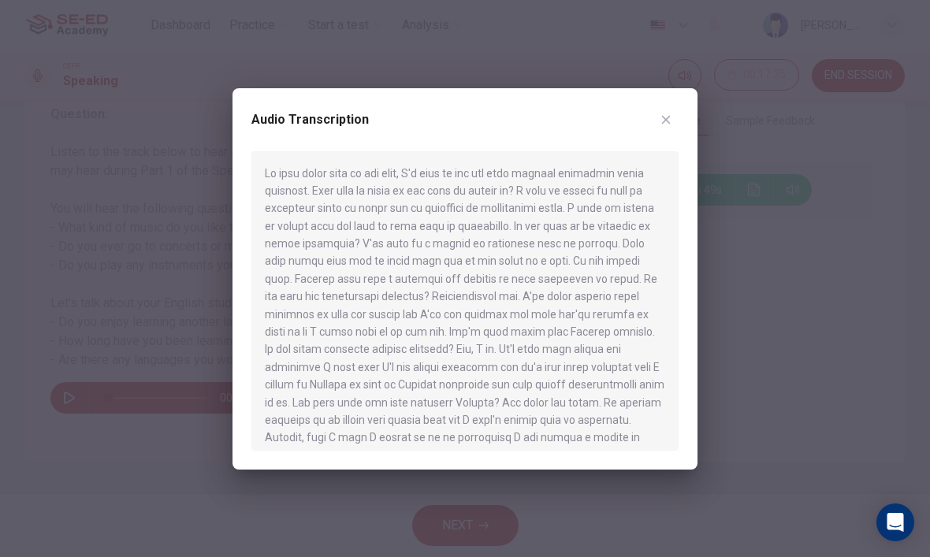
scroll to position [-5, 0]
click at [667, 121] on icon "button" at bounding box center [666, 119] width 9 height 9
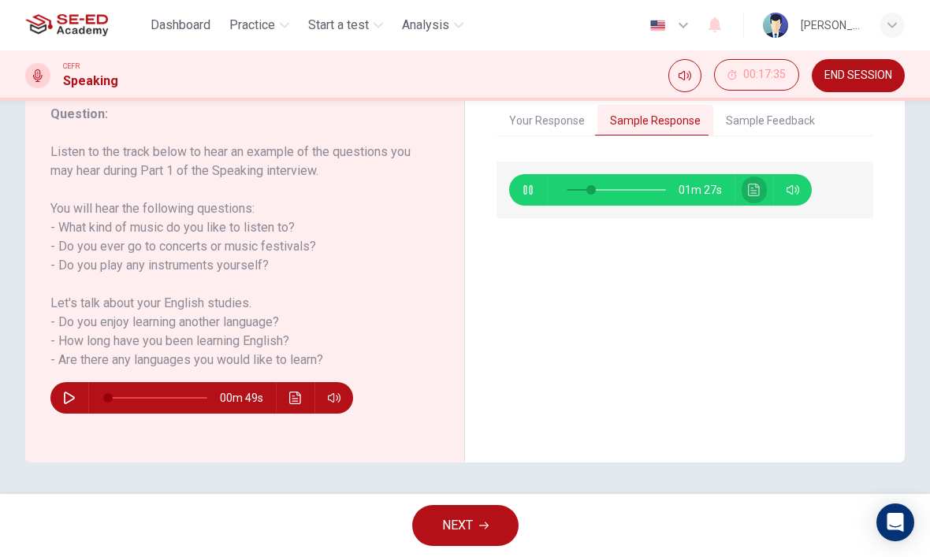
click at [752, 189] on icon "Click to see the audio transcription" at bounding box center [754, 190] width 12 height 13
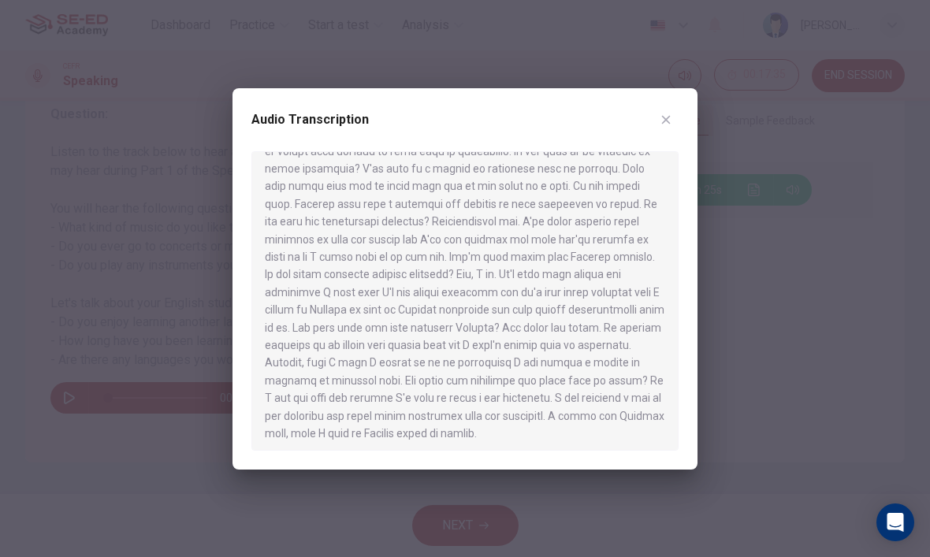
scroll to position [74, 0]
type input "0"
click at [665, 128] on button "button" at bounding box center [665, 119] width 25 height 25
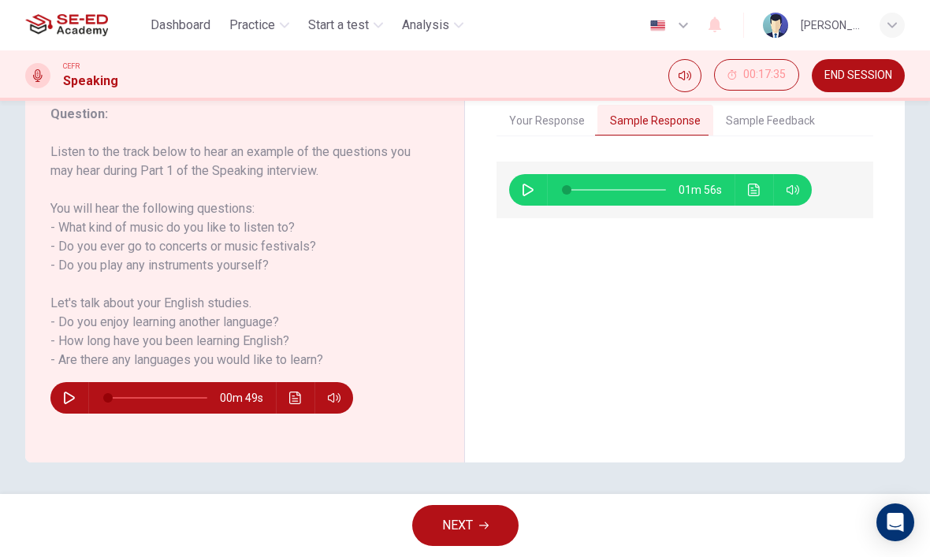
click at [501, 513] on button "NEXT" at bounding box center [465, 525] width 106 height 41
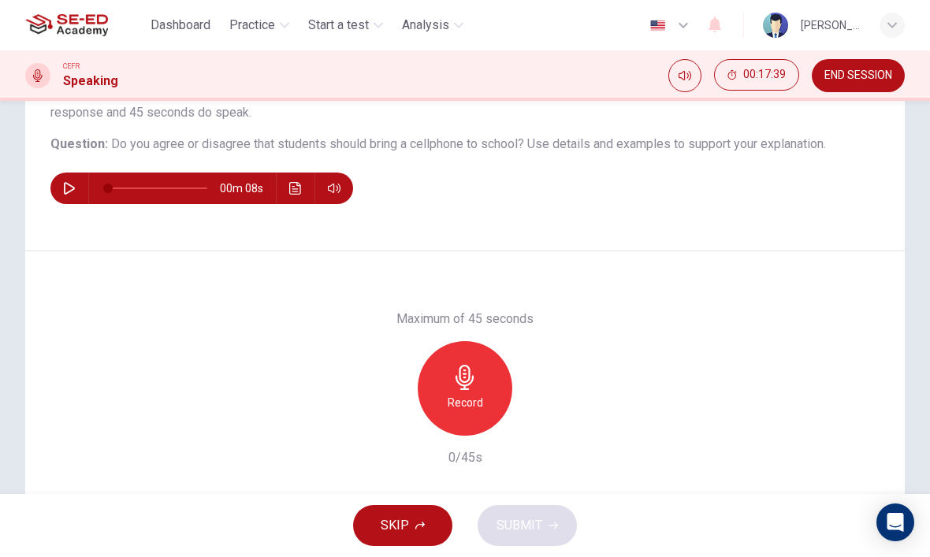
scroll to position [145, 0]
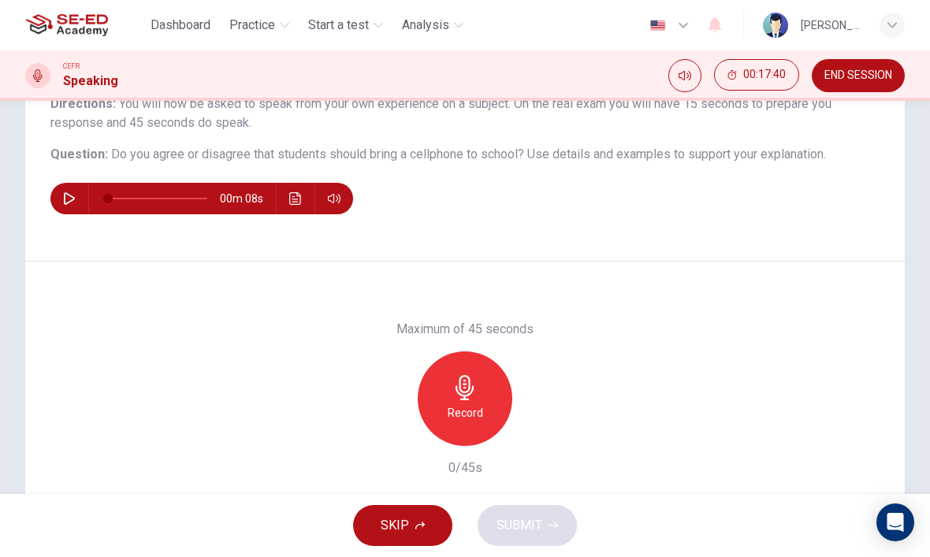
click at [70, 202] on icon "button" at bounding box center [69, 198] width 11 height 13
click at [452, 414] on h6 "Record" at bounding box center [465, 412] width 35 height 19
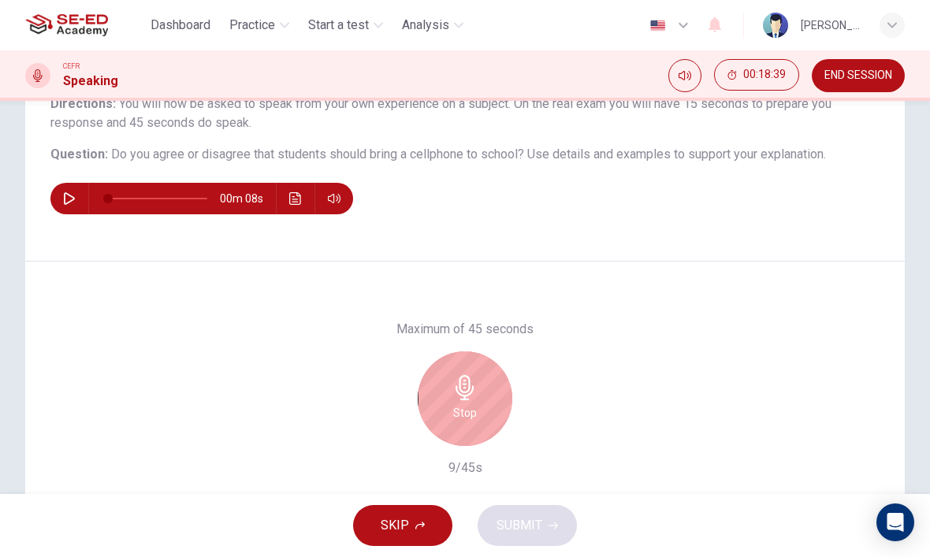
click at [476, 387] on icon "button" at bounding box center [464, 387] width 25 height 25
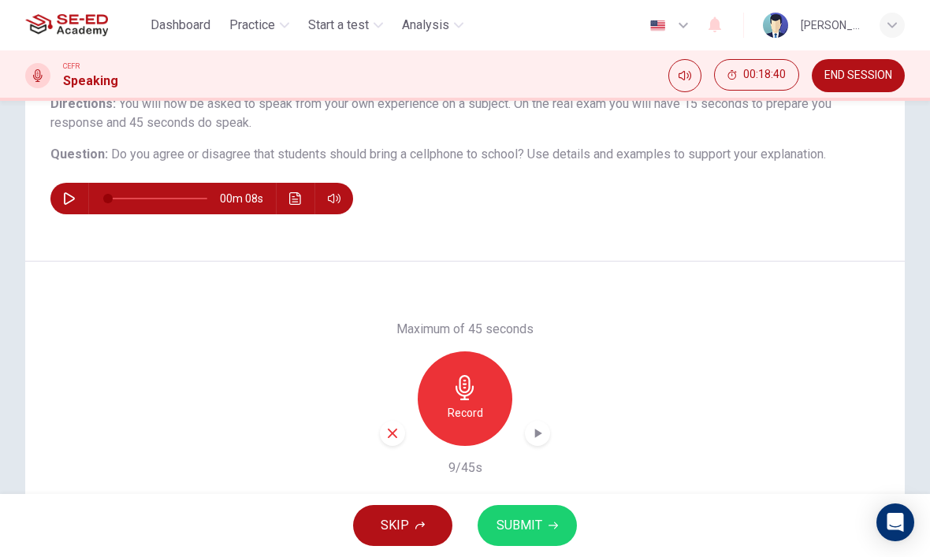
click at [388, 440] on div "button" at bounding box center [392, 433] width 25 height 25
click at [480, 395] on div "Record" at bounding box center [465, 398] width 95 height 95
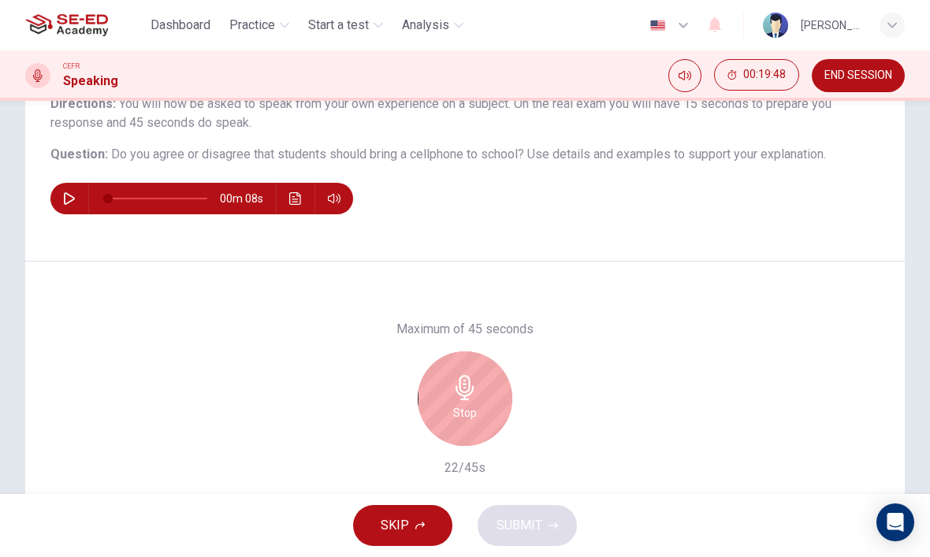
click at [450, 390] on div "Stop" at bounding box center [465, 398] width 95 height 95
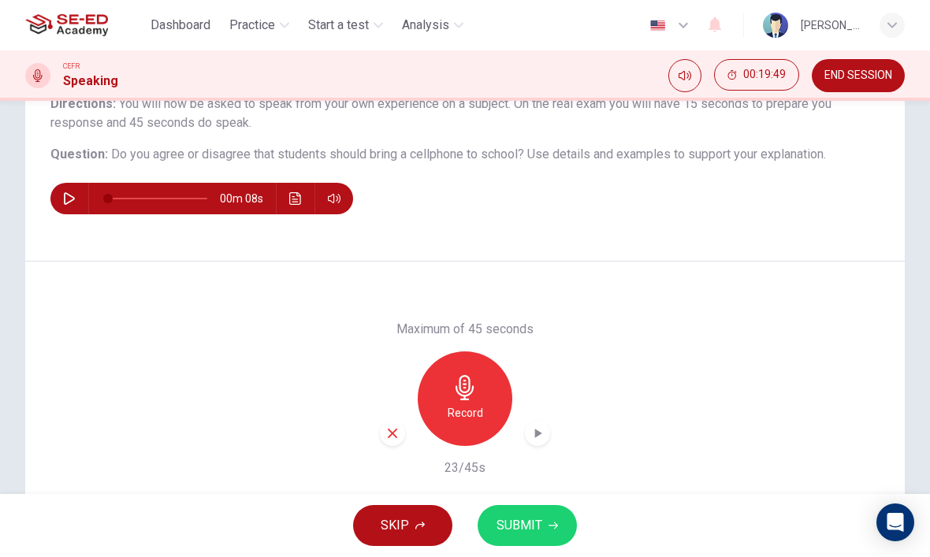
click at [390, 437] on icon "button" at bounding box center [392, 433] width 14 height 14
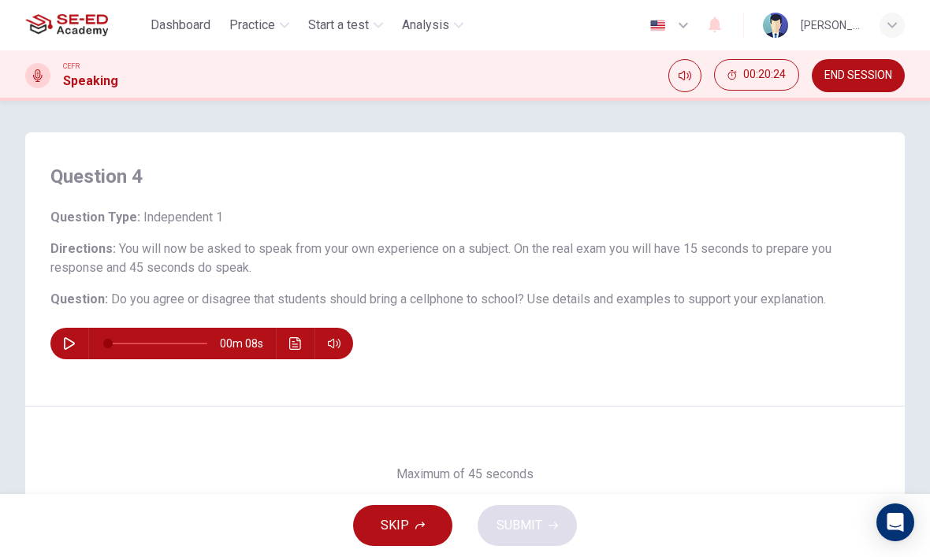
scroll to position [0, 0]
click at [77, 346] on button "button" at bounding box center [69, 344] width 25 height 32
click at [75, 338] on icon "button" at bounding box center [69, 343] width 13 height 13
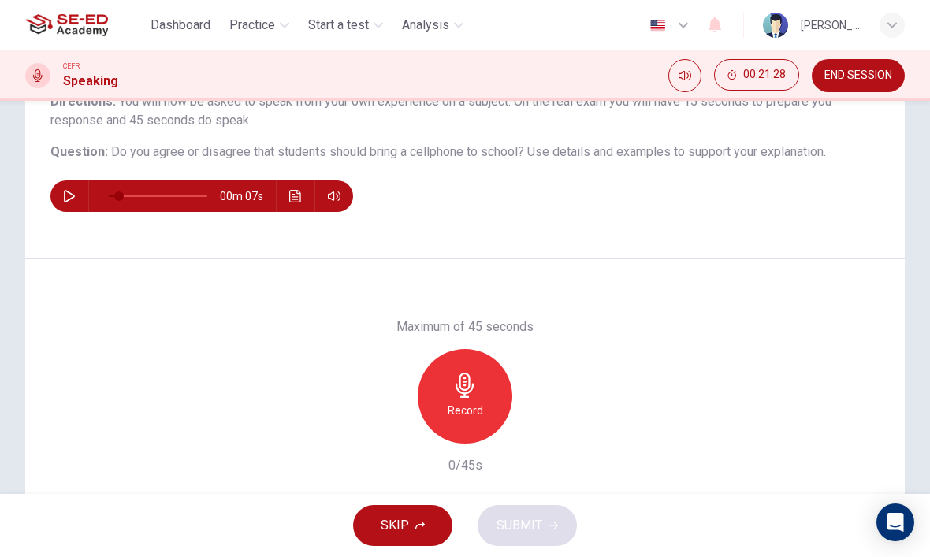
scroll to position [150, 0]
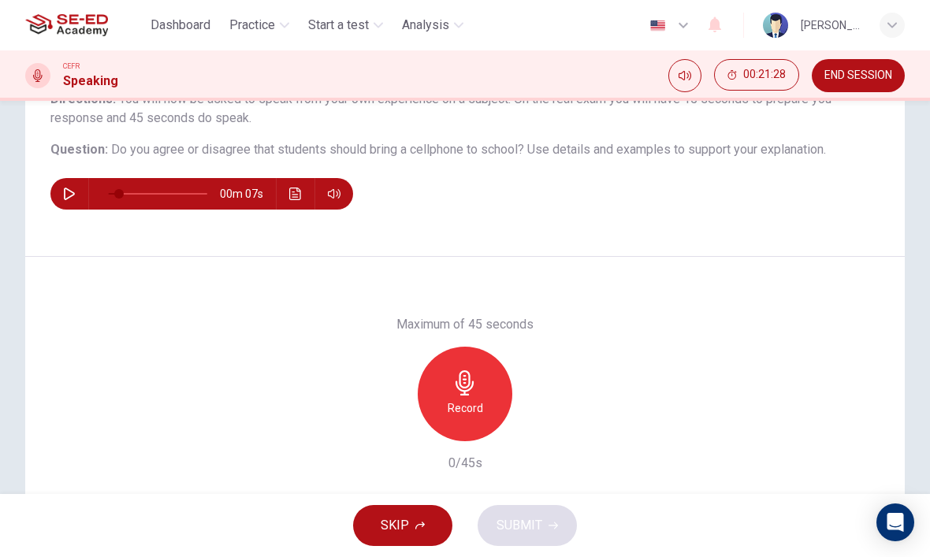
click at [453, 379] on icon "button" at bounding box center [464, 382] width 25 height 25
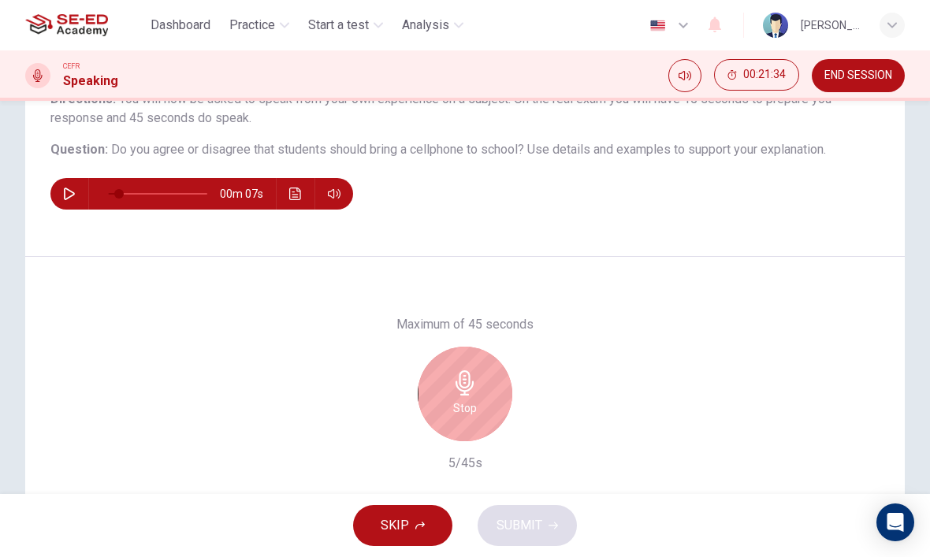
click at [487, 403] on div "Stop" at bounding box center [465, 394] width 95 height 95
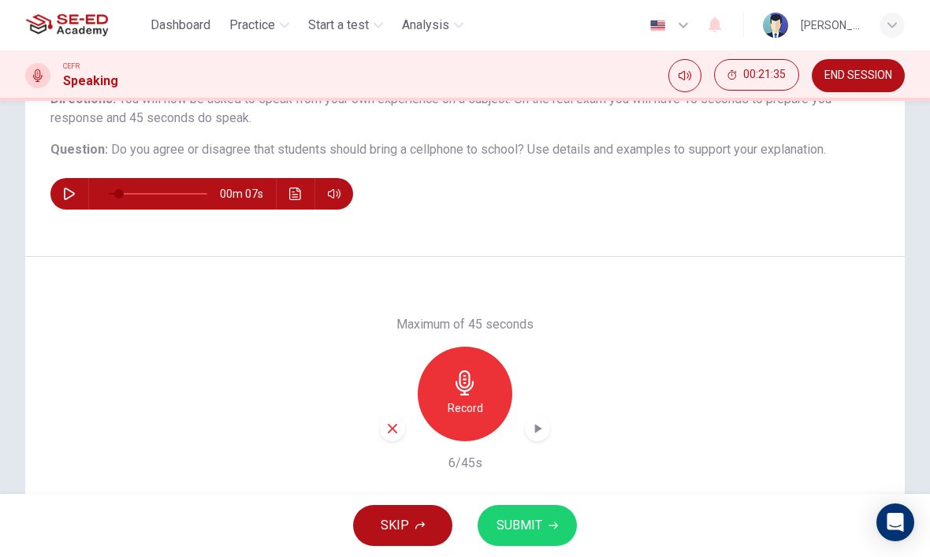
click at [390, 424] on icon "button" at bounding box center [392, 429] width 14 height 14
click at [477, 396] on div "Record" at bounding box center [465, 394] width 95 height 95
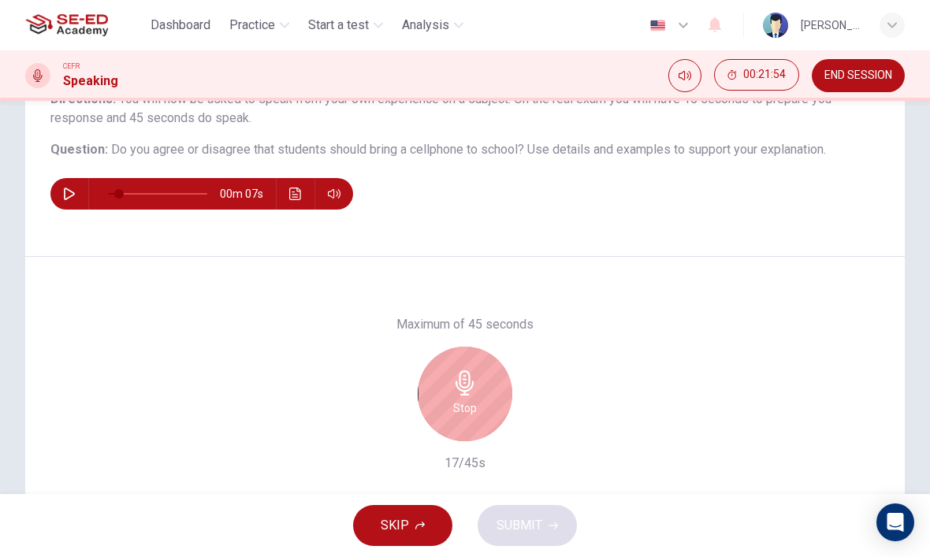
click at [474, 402] on h6 "Stop" at bounding box center [465, 408] width 24 height 19
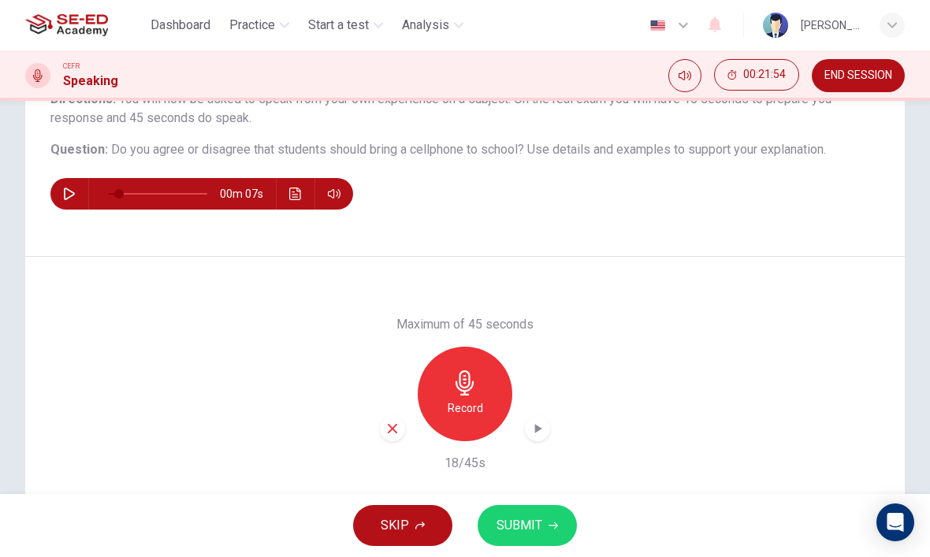
click at [388, 427] on icon "button" at bounding box center [392, 429] width 14 height 14
click at [484, 387] on div "Record" at bounding box center [465, 394] width 95 height 95
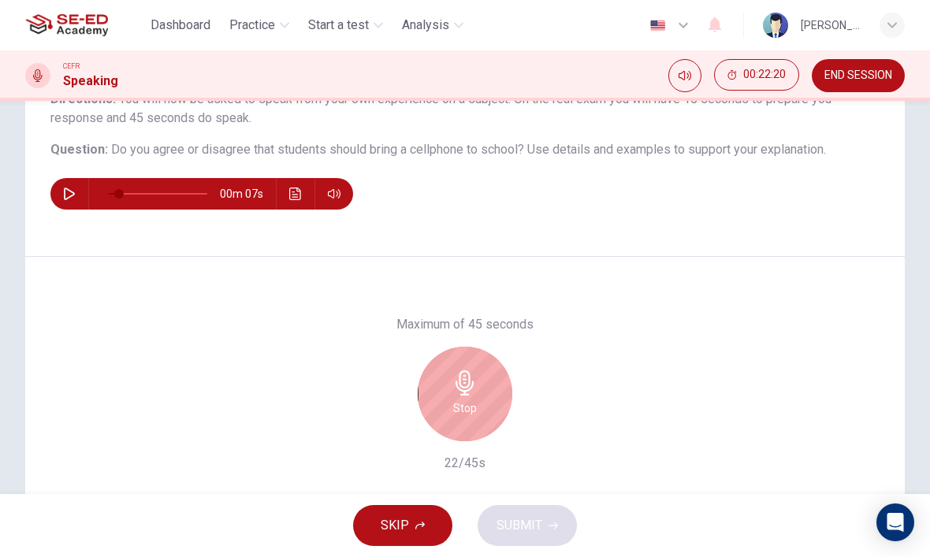
click at [460, 380] on icon "button" at bounding box center [464, 382] width 18 height 25
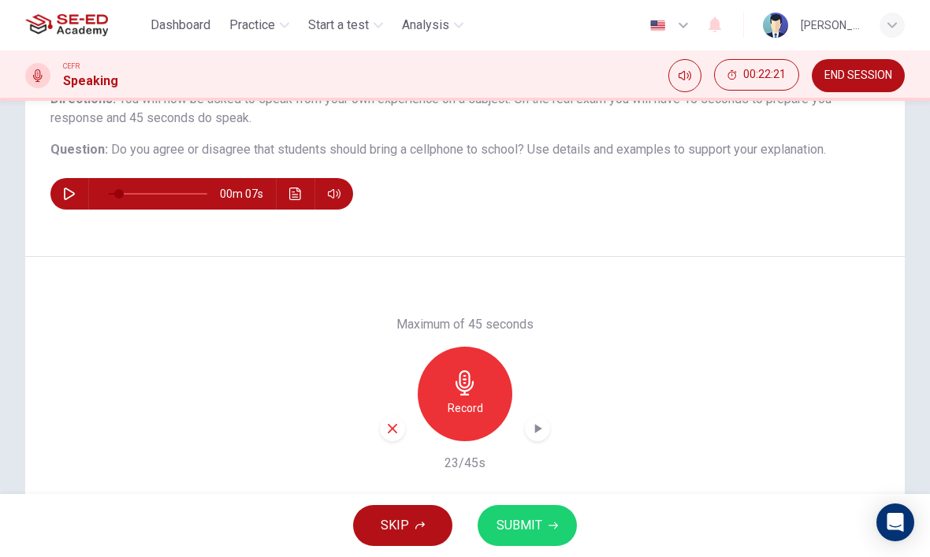
click at [392, 423] on icon "button" at bounding box center [392, 429] width 14 height 14
click at [460, 405] on h6 "Record" at bounding box center [465, 408] width 35 height 19
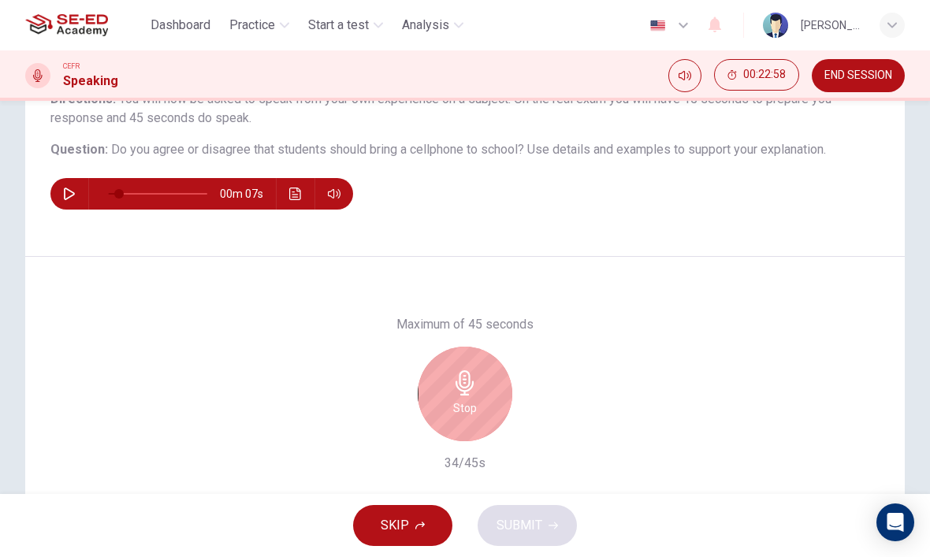
click at [461, 366] on div "Stop" at bounding box center [465, 394] width 95 height 95
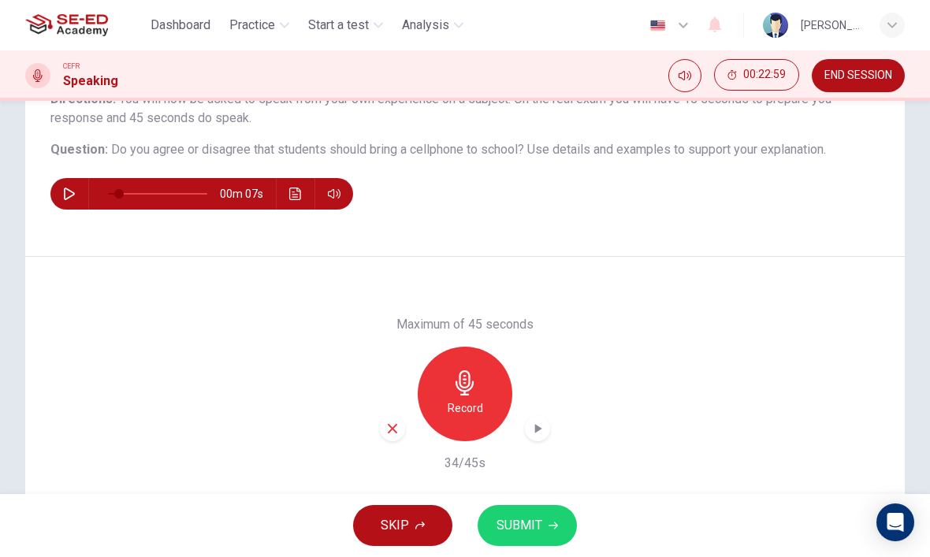
click at [377, 434] on div "Maximum of 45 seconds Record 34/45s" at bounding box center [464, 393] width 879 height 273
click at [392, 434] on icon "button" at bounding box center [392, 429] width 14 height 14
click at [456, 401] on h6 "Record" at bounding box center [465, 408] width 35 height 19
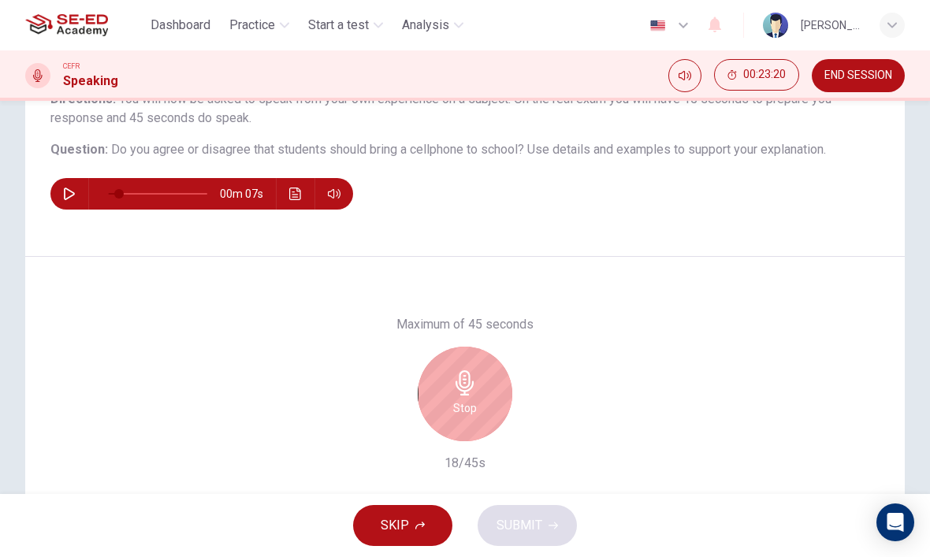
click at [472, 399] on h6 "Stop" at bounding box center [465, 408] width 24 height 19
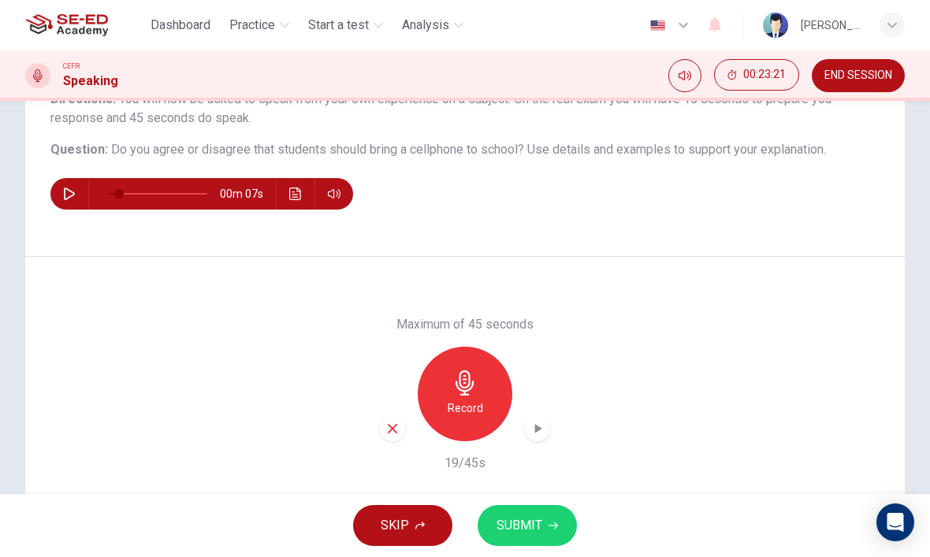
click at [391, 437] on div "button" at bounding box center [392, 428] width 25 height 25
click at [469, 400] on h6 "Record" at bounding box center [465, 408] width 35 height 19
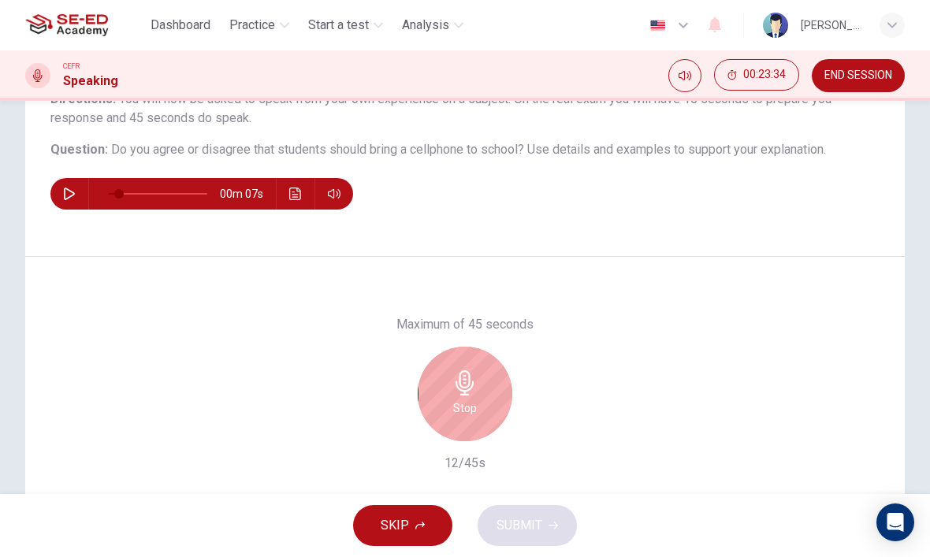
click at [470, 404] on h6 "Stop" at bounding box center [465, 408] width 24 height 19
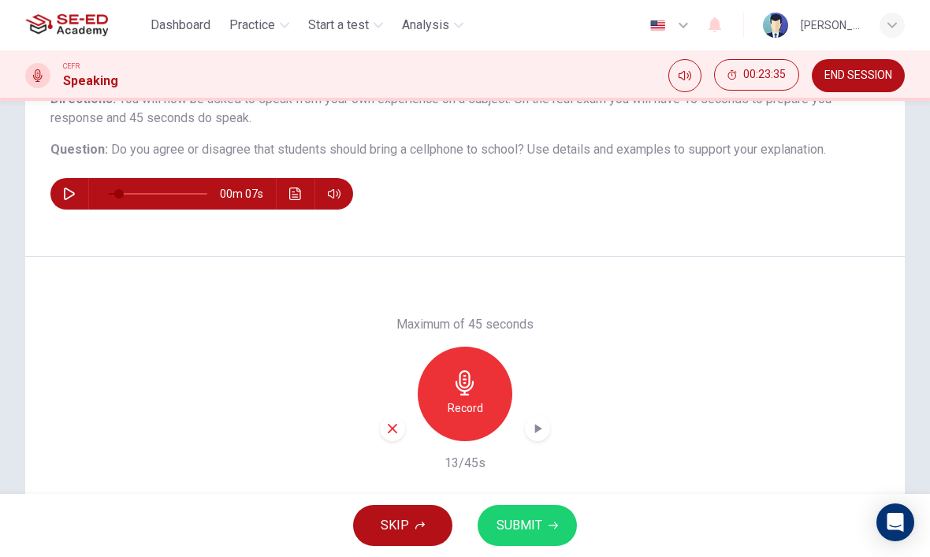
click at [398, 415] on div "Record" at bounding box center [465, 394] width 170 height 95
click at [391, 425] on icon "button" at bounding box center [392, 429] width 14 height 14
click at [469, 388] on icon "button" at bounding box center [464, 382] width 25 height 25
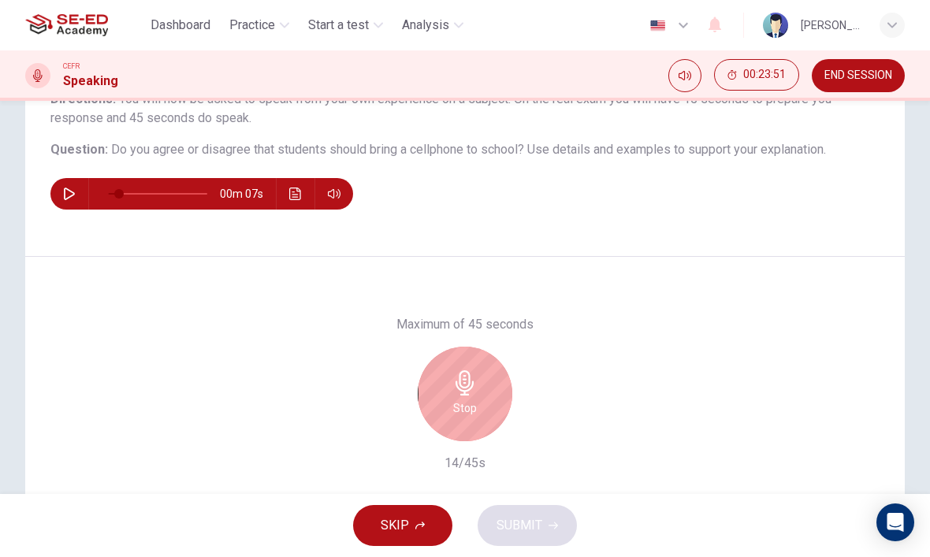
click at [463, 385] on icon "button" at bounding box center [464, 382] width 25 height 25
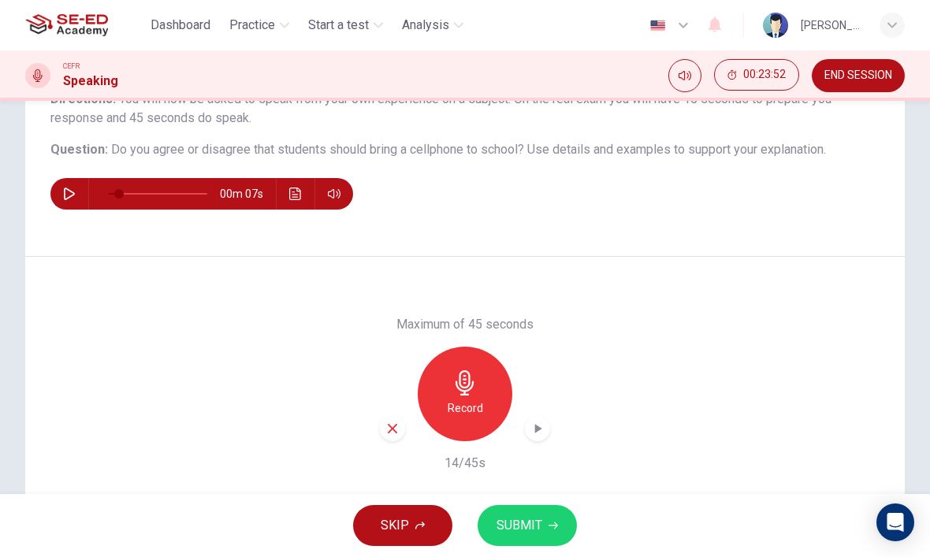
click at [396, 410] on div "Record" at bounding box center [465, 394] width 170 height 95
click at [385, 426] on div "button" at bounding box center [392, 428] width 25 height 25
click at [458, 415] on h6 "Record" at bounding box center [465, 408] width 35 height 19
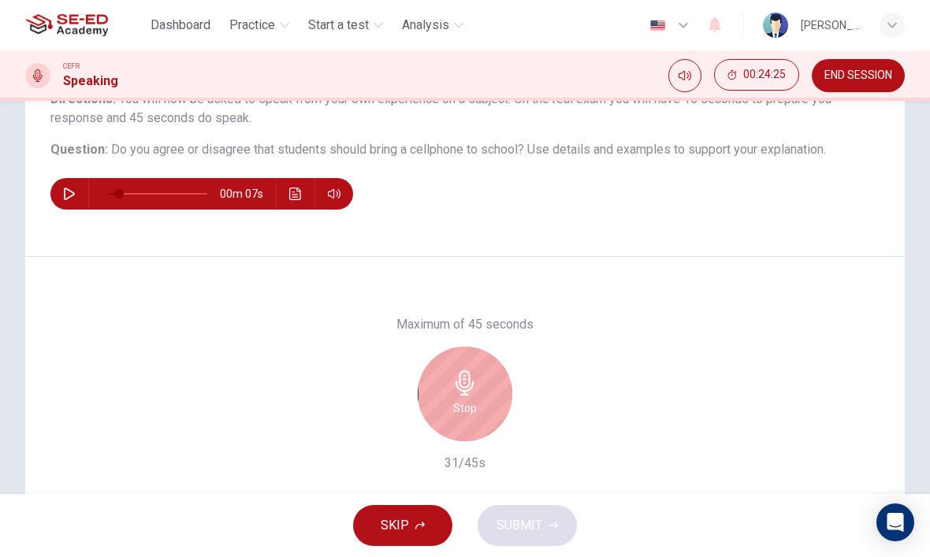
click at [461, 385] on icon "button" at bounding box center [464, 382] width 18 height 25
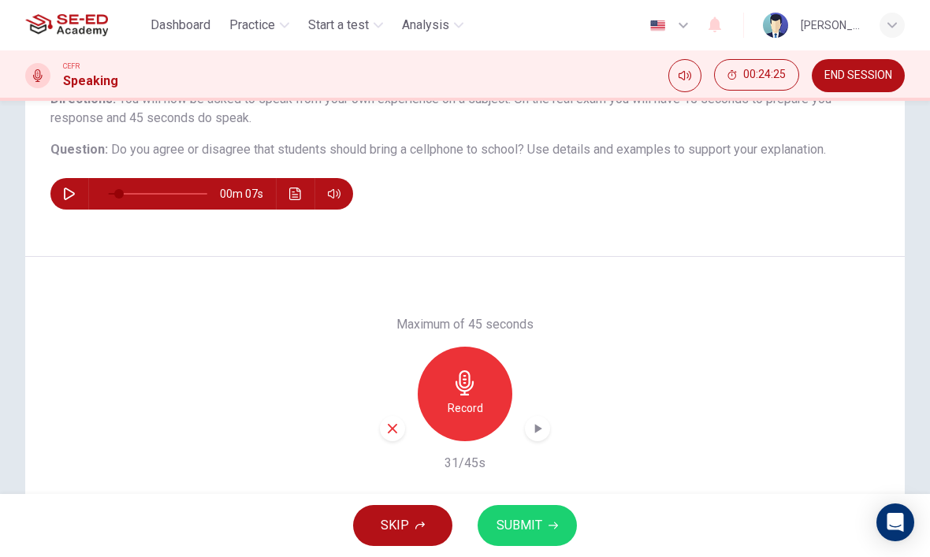
click at [383, 421] on div "button" at bounding box center [392, 428] width 25 height 25
click at [465, 381] on icon "button" at bounding box center [464, 382] width 25 height 25
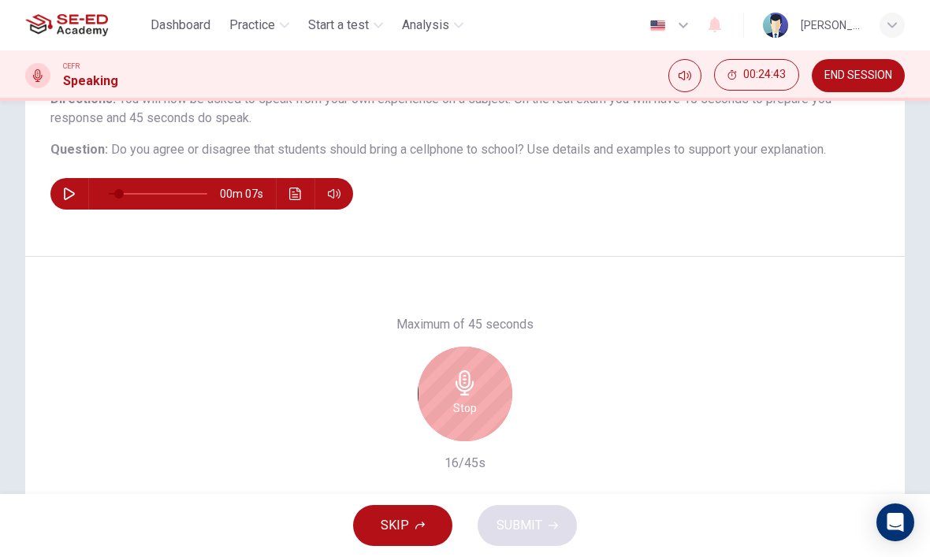
click at [445, 400] on div "Stop" at bounding box center [465, 394] width 95 height 95
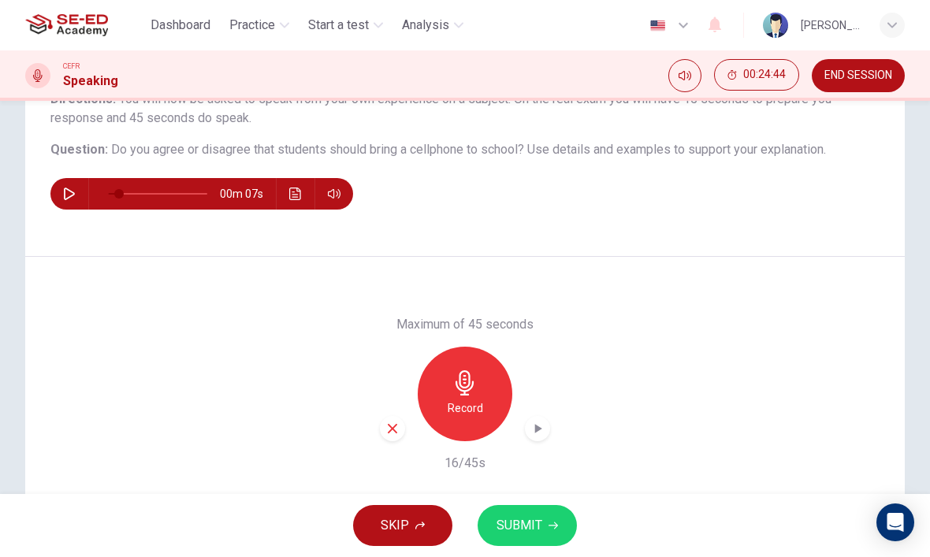
click at [407, 424] on div "Record" at bounding box center [465, 394] width 170 height 95
click at [366, 419] on div "Maximum of 45 seconds Record 16/45s" at bounding box center [464, 393] width 879 height 273
click at [365, 419] on div "Maximum of 45 seconds Record 16/45s" at bounding box center [464, 393] width 879 height 273
click at [399, 420] on div "button" at bounding box center [392, 428] width 25 height 25
click at [469, 392] on icon "button" at bounding box center [464, 382] width 25 height 25
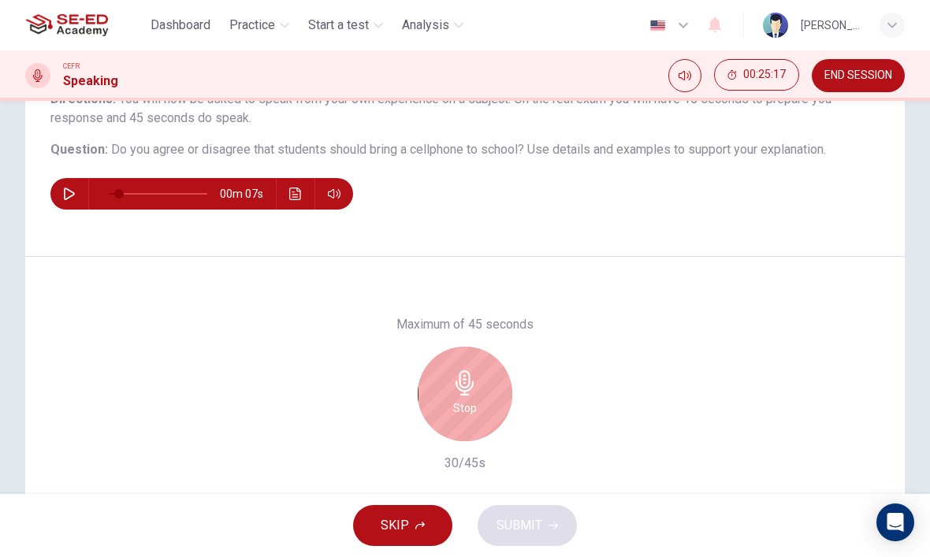
click at [473, 397] on div "Stop" at bounding box center [465, 394] width 95 height 95
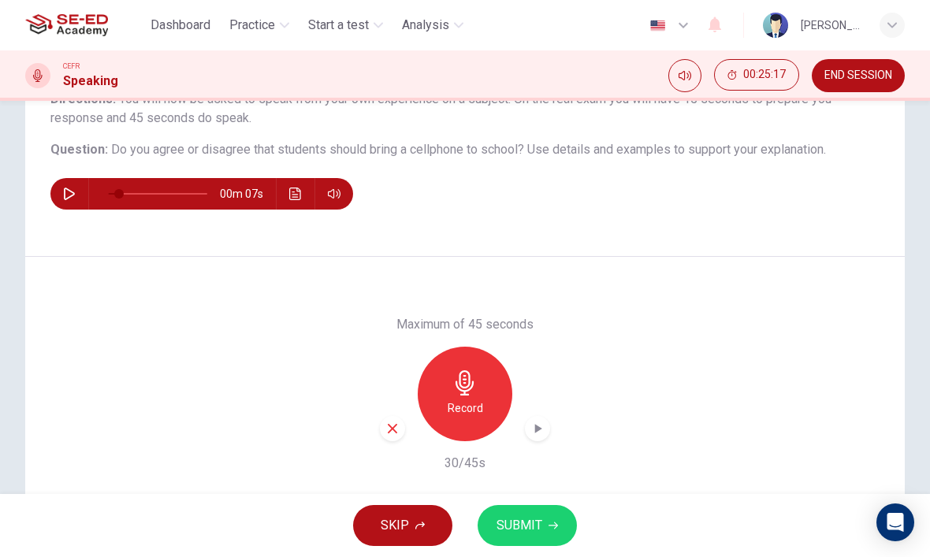
click at [531, 530] on span "SUBMIT" at bounding box center [519, 526] width 46 height 22
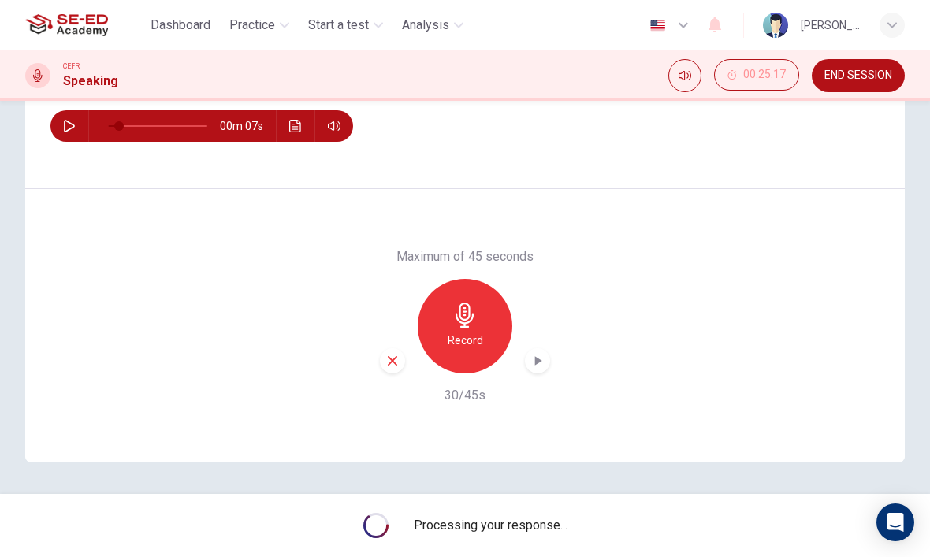
scroll to position [217, 0]
type input "0"
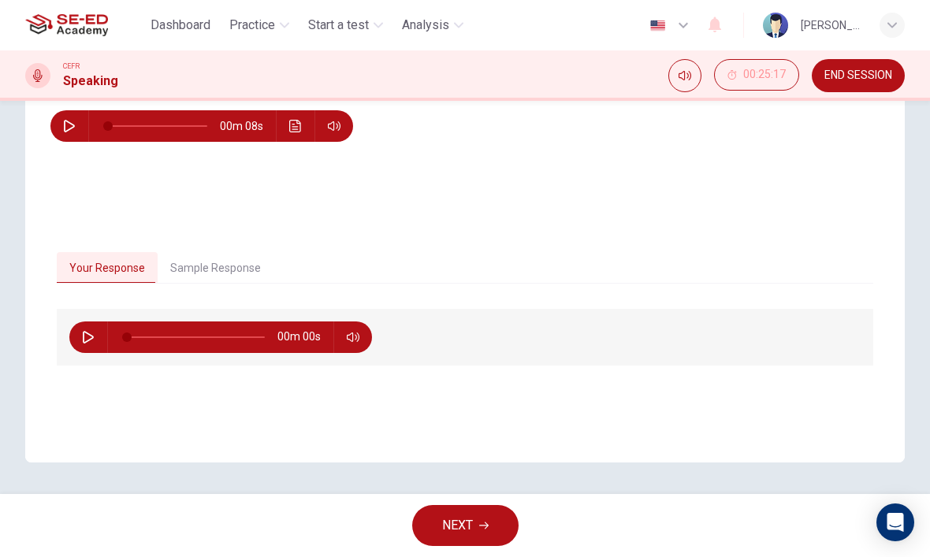
click at [190, 280] on button "Sample Response" at bounding box center [216, 268] width 116 height 33
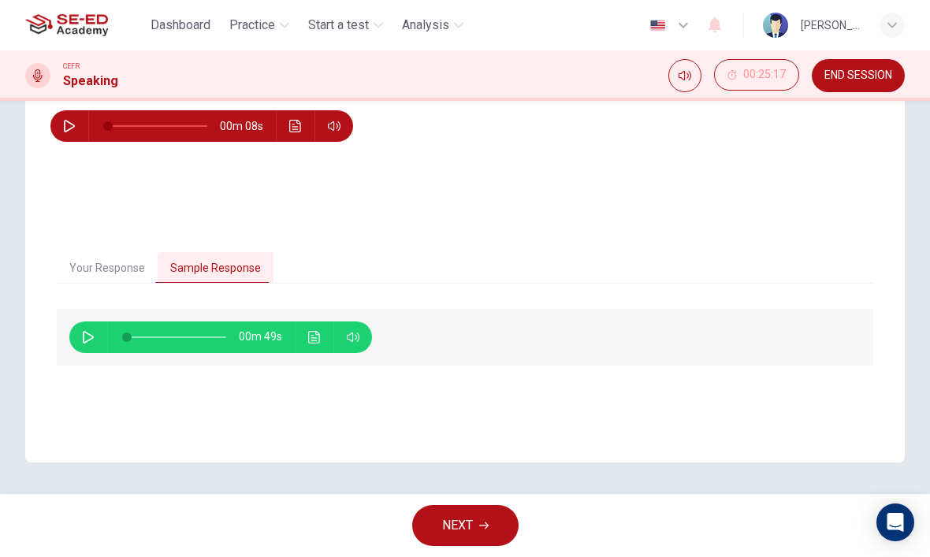
click at [88, 340] on icon "button" at bounding box center [88, 337] width 11 height 13
type input "96"
click at [104, 272] on button "Your Response" at bounding box center [107, 268] width 101 height 33
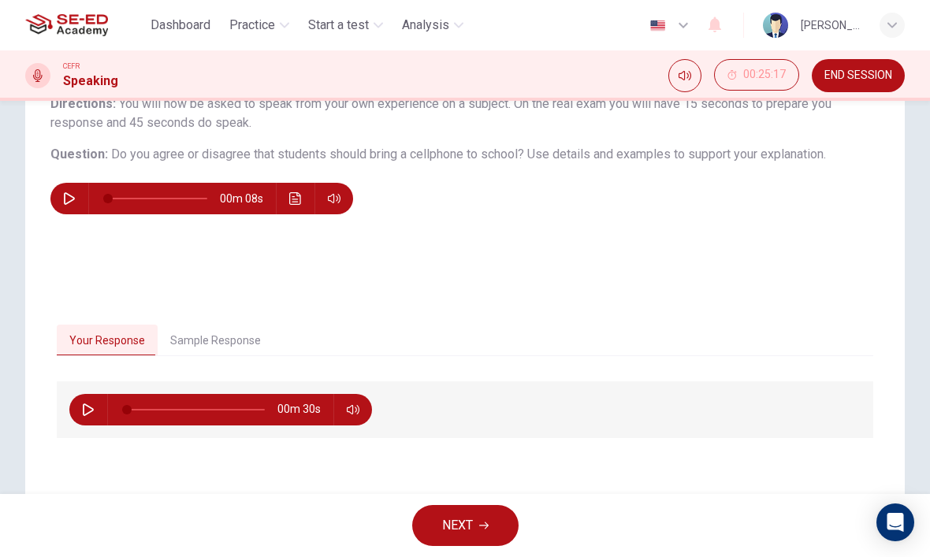
scroll to position [118, 0]
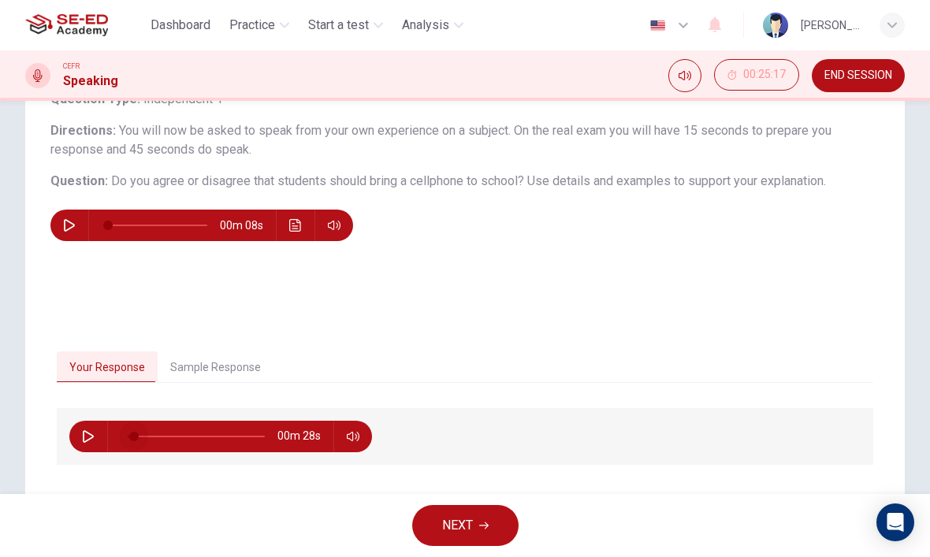
type input "5"
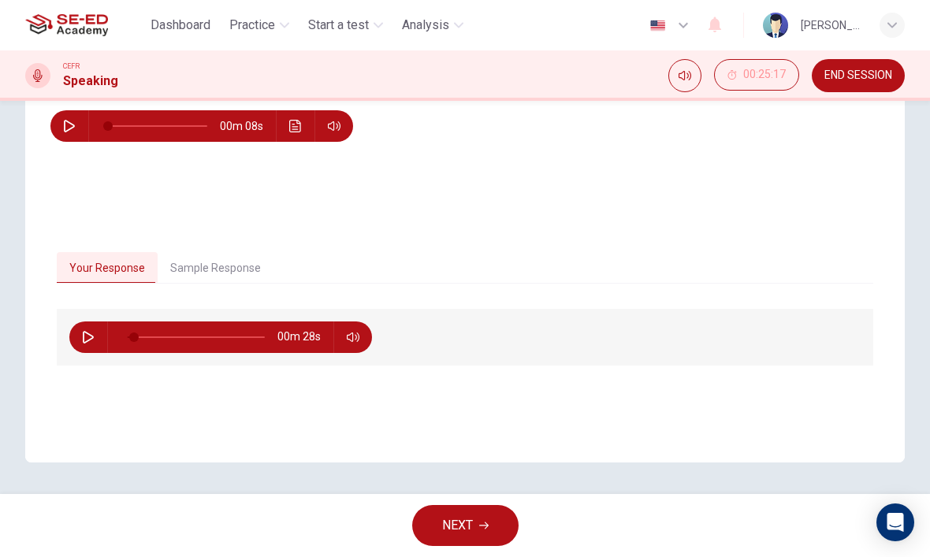
scroll to position [217, 0]
click at [434, 531] on button "NEXT" at bounding box center [465, 525] width 106 height 41
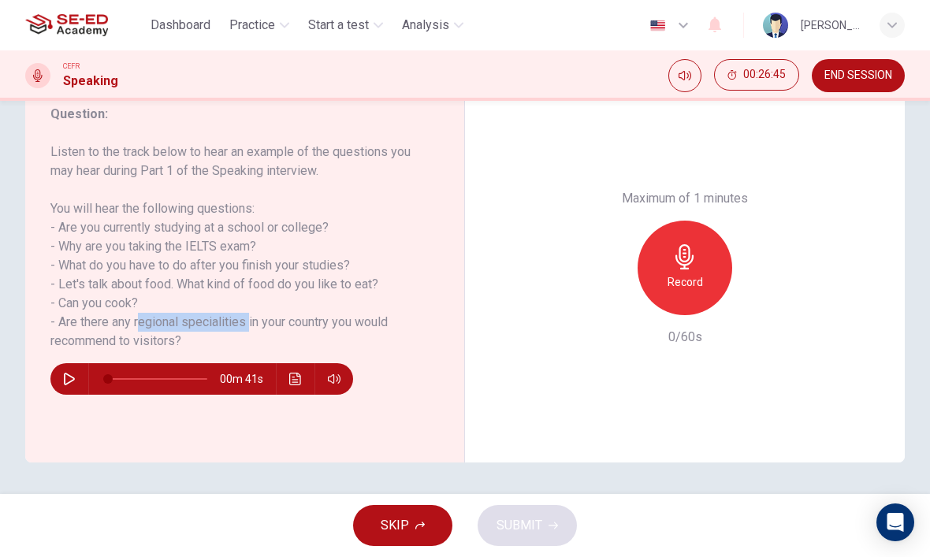
click at [674, 244] on icon "button" at bounding box center [684, 256] width 25 height 25
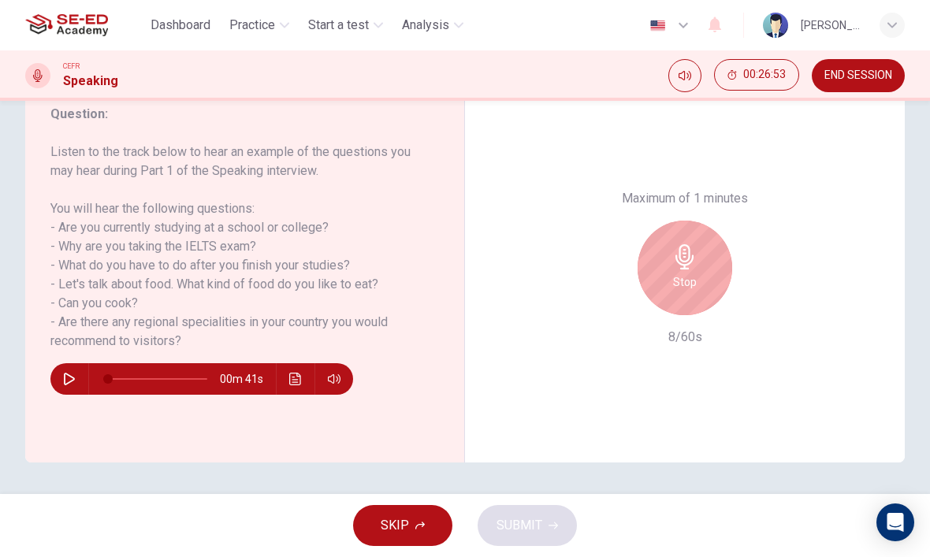
click at [683, 244] on icon "button" at bounding box center [684, 256] width 18 height 25
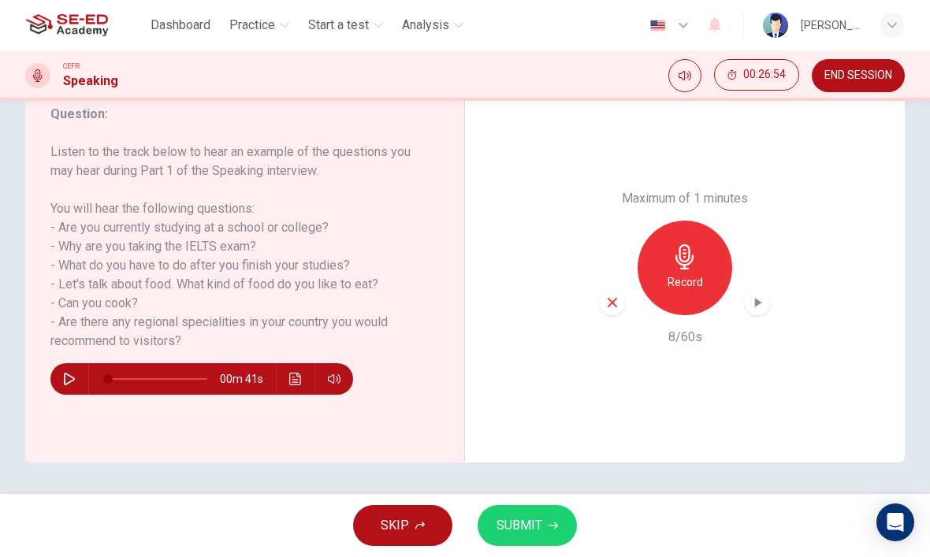
click at [615, 295] on icon "button" at bounding box center [612, 302] width 14 height 14
click at [693, 244] on icon "button" at bounding box center [684, 256] width 25 height 25
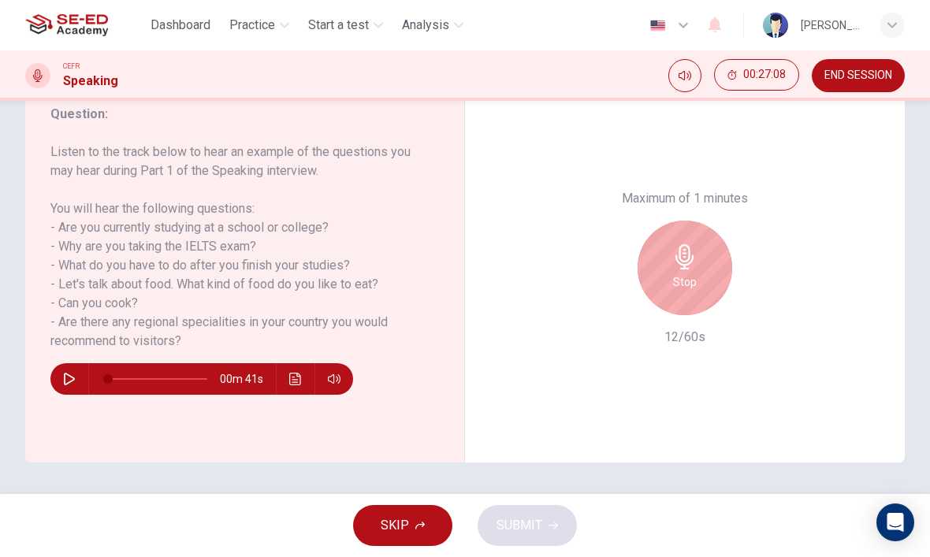
click at [701, 221] on div "Stop" at bounding box center [684, 268] width 95 height 95
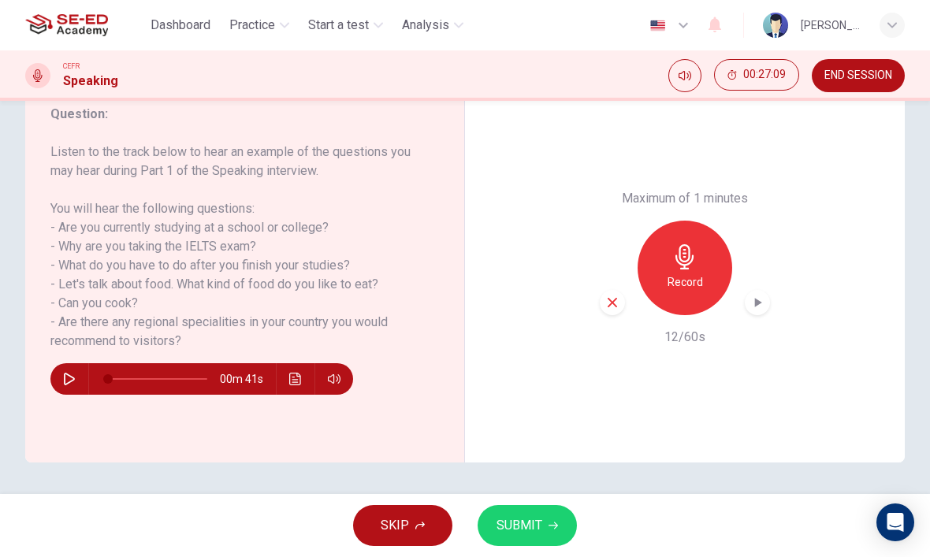
click at [605, 295] on icon "button" at bounding box center [612, 302] width 14 height 14
click at [678, 244] on icon "button" at bounding box center [684, 256] width 25 height 25
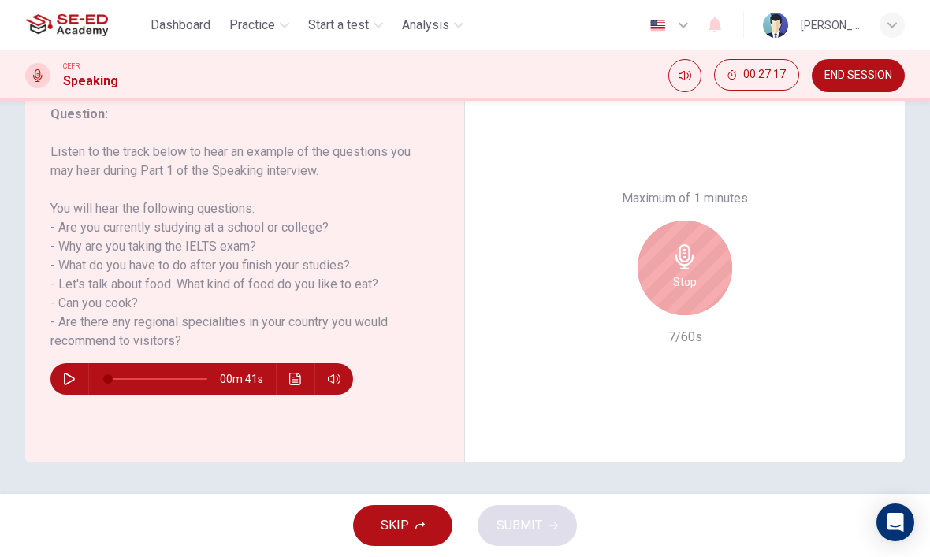
click at [678, 273] on h6 "Stop" at bounding box center [685, 282] width 24 height 19
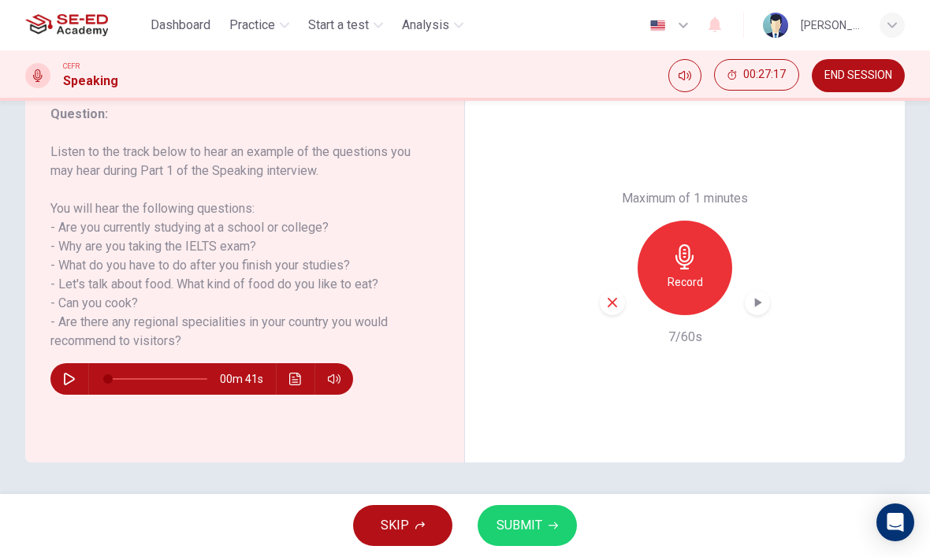
click at [608, 295] on icon "button" at bounding box center [612, 302] width 14 height 14
click at [676, 244] on icon "button" at bounding box center [684, 256] width 25 height 25
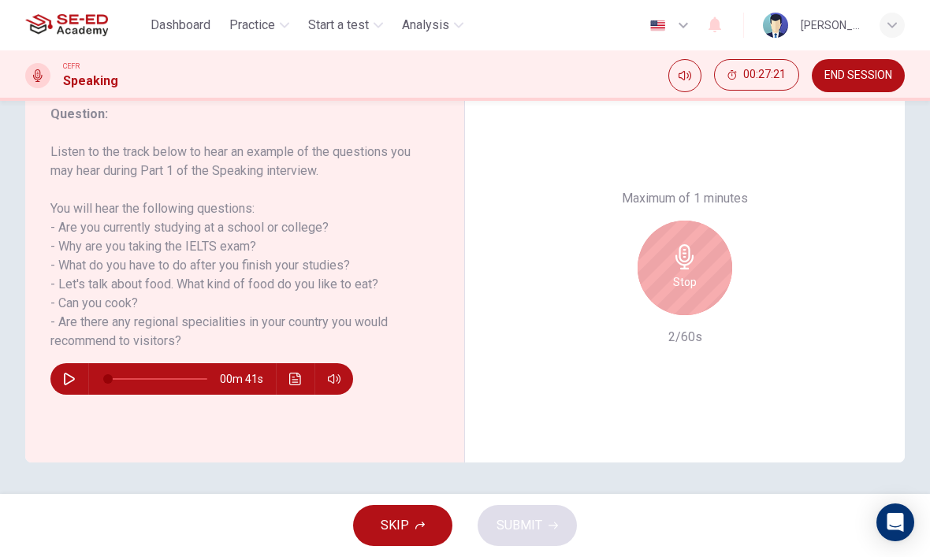
click at [680, 244] on icon "button" at bounding box center [684, 256] width 18 height 25
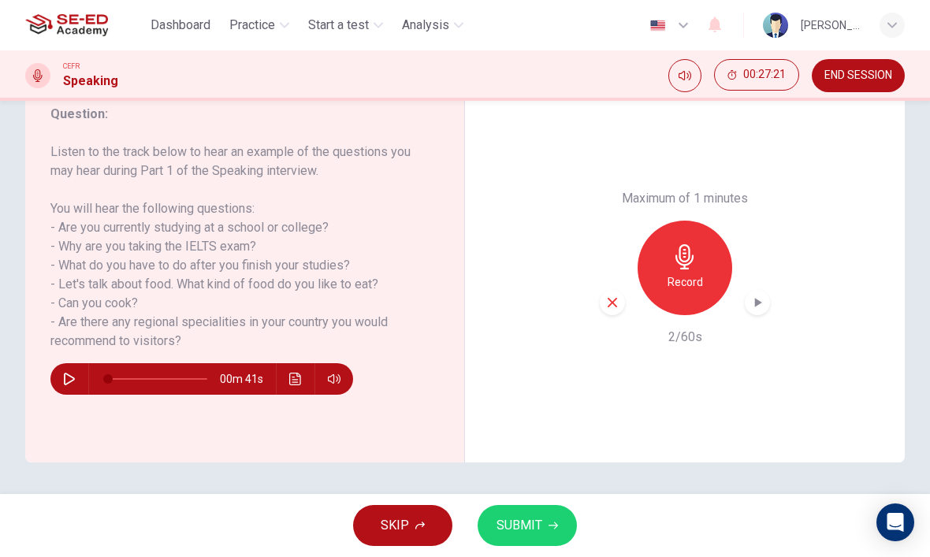
click at [611, 295] on icon "button" at bounding box center [612, 302] width 14 height 14
click at [682, 244] on icon "button" at bounding box center [684, 256] width 18 height 25
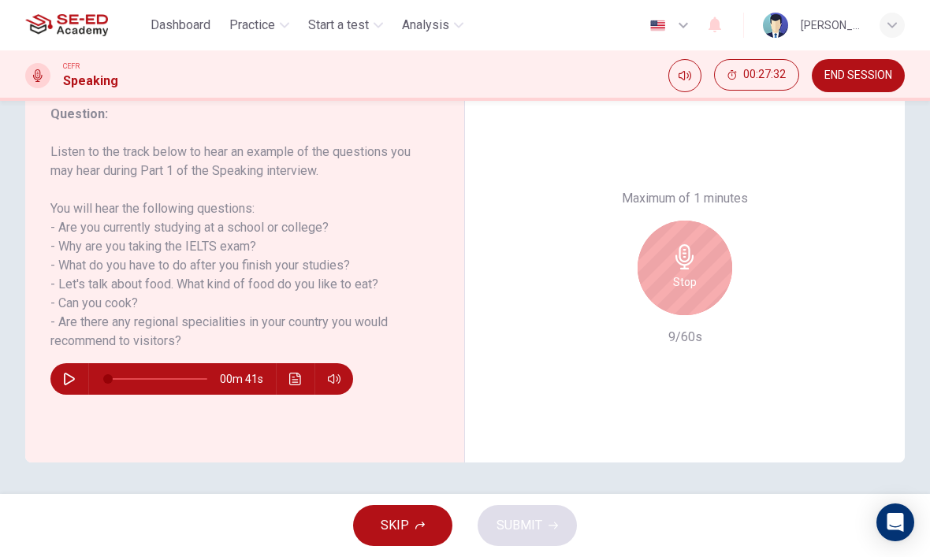
click at [694, 273] on h6 "Stop" at bounding box center [685, 282] width 24 height 19
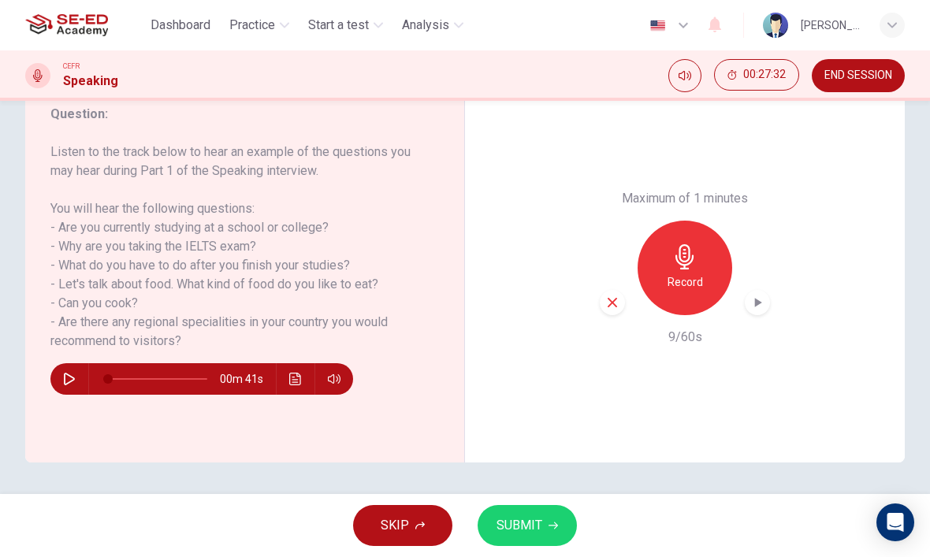
click at [619, 290] on div "button" at bounding box center [612, 302] width 25 height 25
click at [693, 244] on icon "button" at bounding box center [684, 256] width 18 height 25
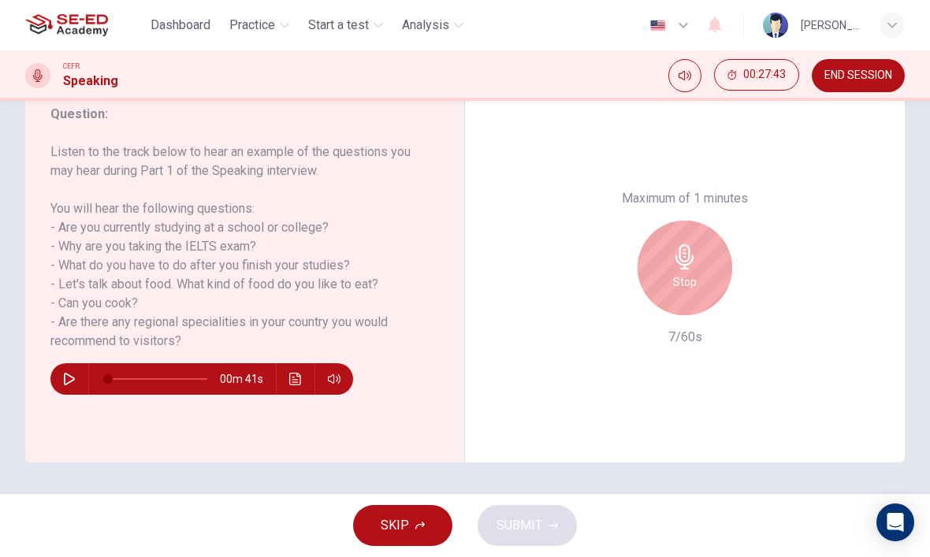
click at [682, 244] on icon "button" at bounding box center [684, 256] width 25 height 25
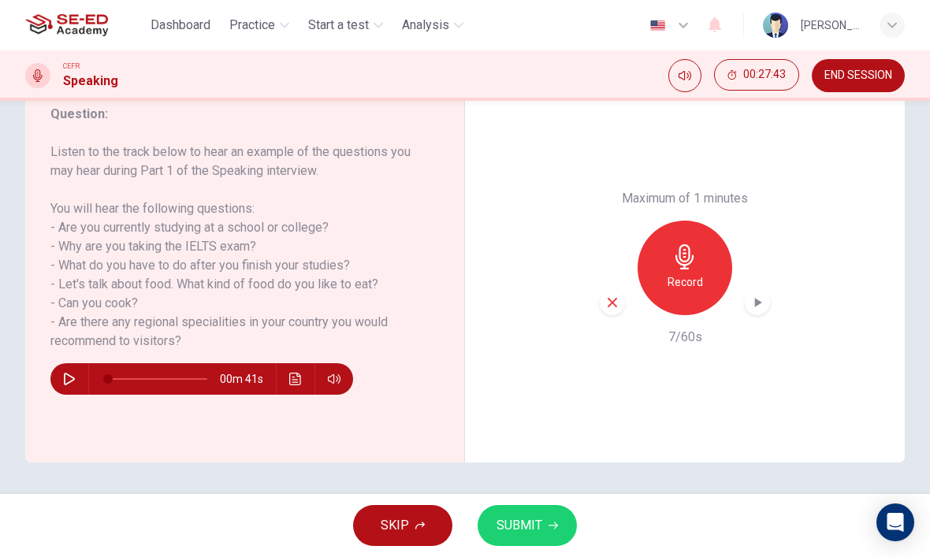
click at [600, 290] on div "button" at bounding box center [612, 302] width 25 height 25
click at [688, 244] on icon "button" at bounding box center [684, 256] width 25 height 25
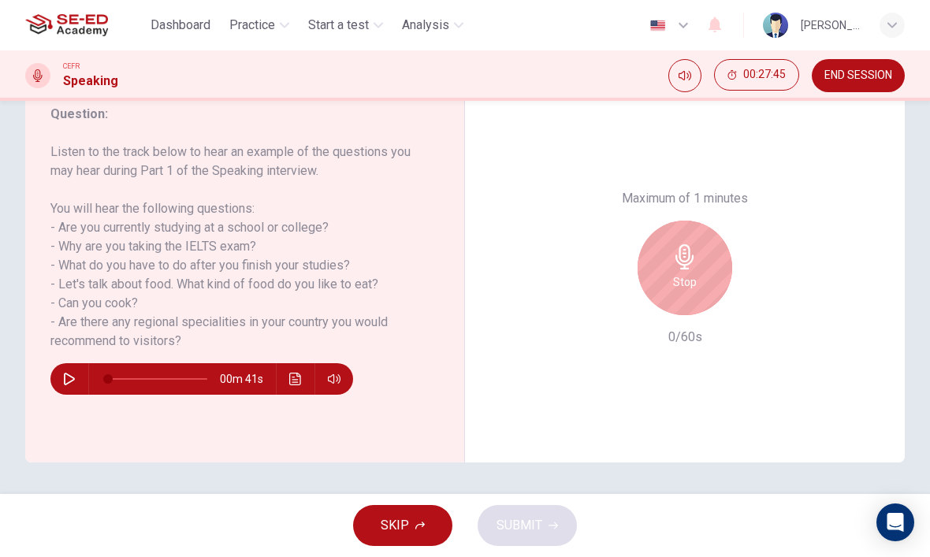
click at [686, 244] on icon "button" at bounding box center [684, 256] width 25 height 25
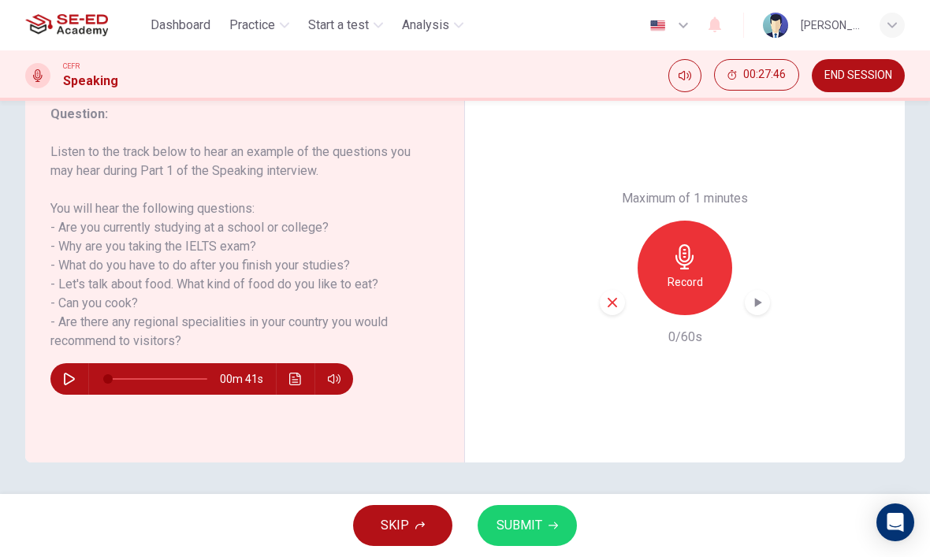
click at [584, 227] on div "Maximum of 1 minutes Record 0/60s" at bounding box center [685, 267] width 440 height 389
click at [659, 221] on div "Record" at bounding box center [684, 268] width 95 height 95
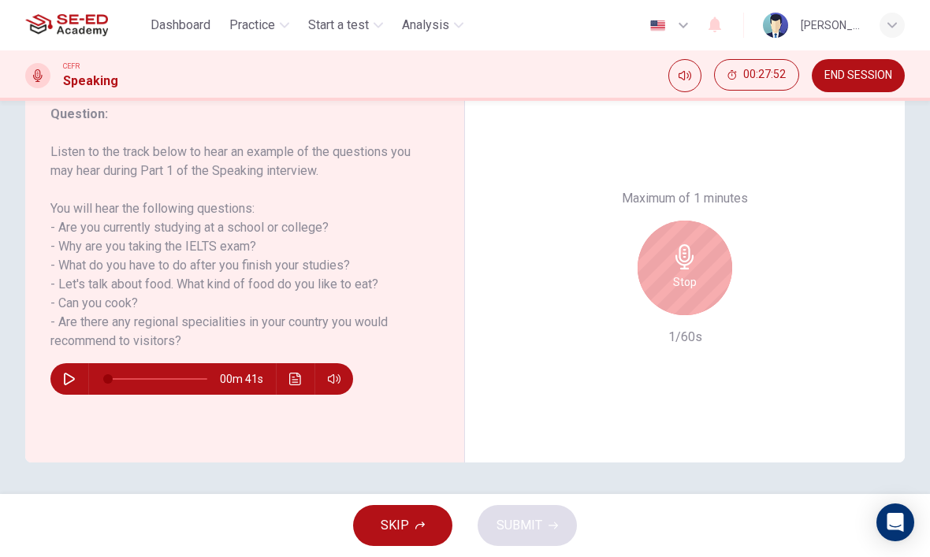
click at [710, 221] on div "Stop" at bounding box center [684, 268] width 95 height 95
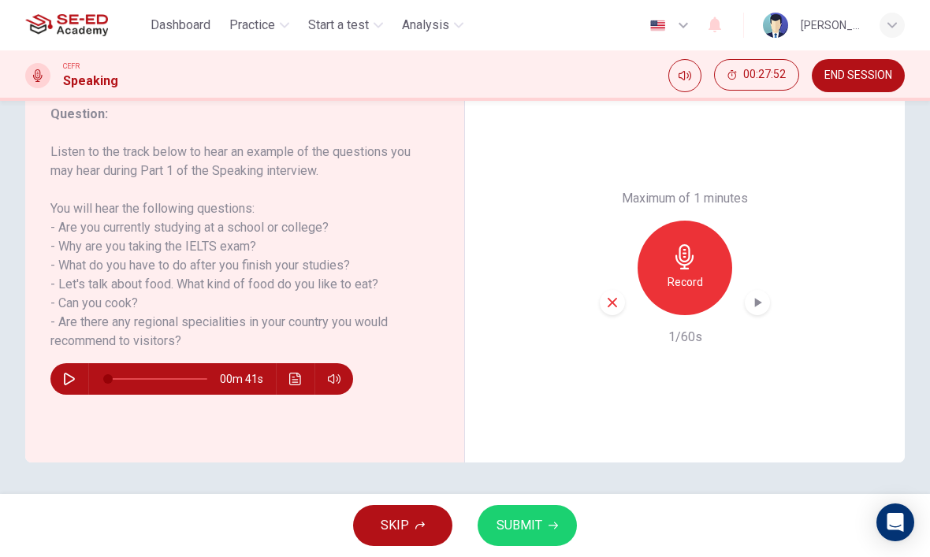
click at [611, 290] on div "button" at bounding box center [612, 302] width 25 height 25
click at [697, 244] on icon "button" at bounding box center [684, 256] width 25 height 25
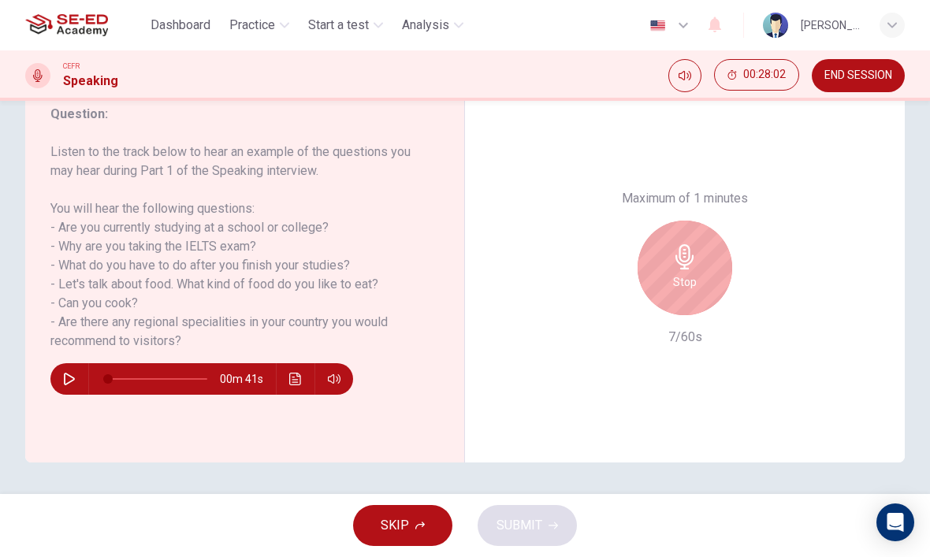
click at [684, 244] on icon "button" at bounding box center [684, 256] width 25 height 25
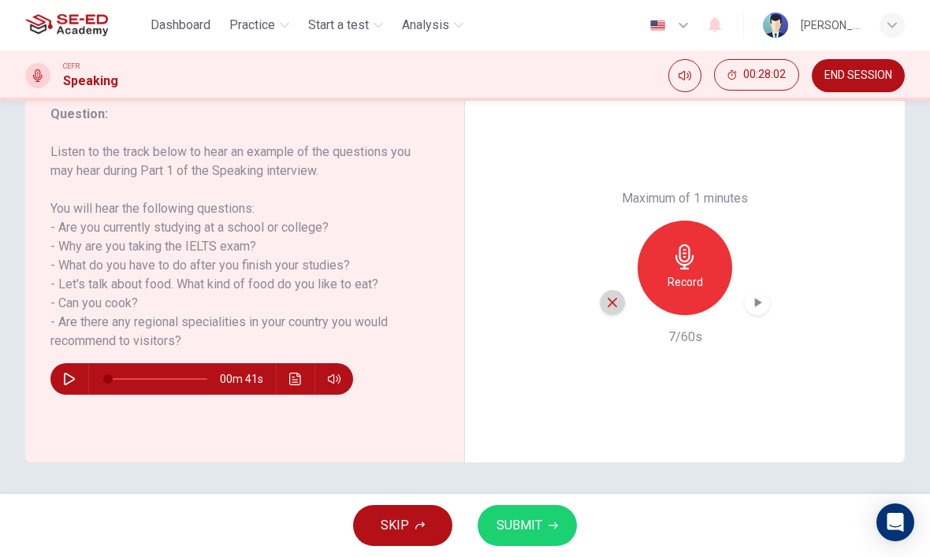
click at [608, 295] on icon "button" at bounding box center [612, 302] width 14 height 14
click at [678, 244] on icon "button" at bounding box center [684, 256] width 25 height 25
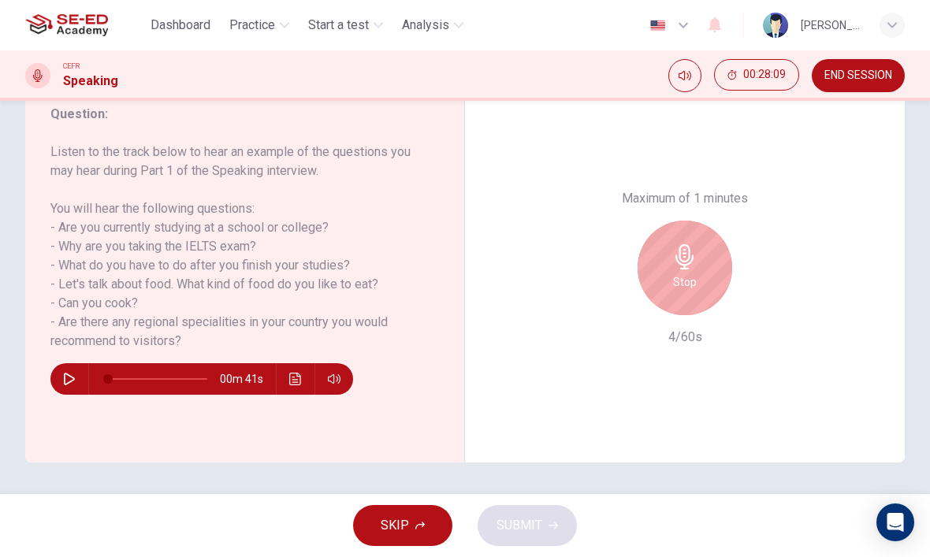
click at [691, 273] on h6 "Stop" at bounding box center [685, 282] width 24 height 19
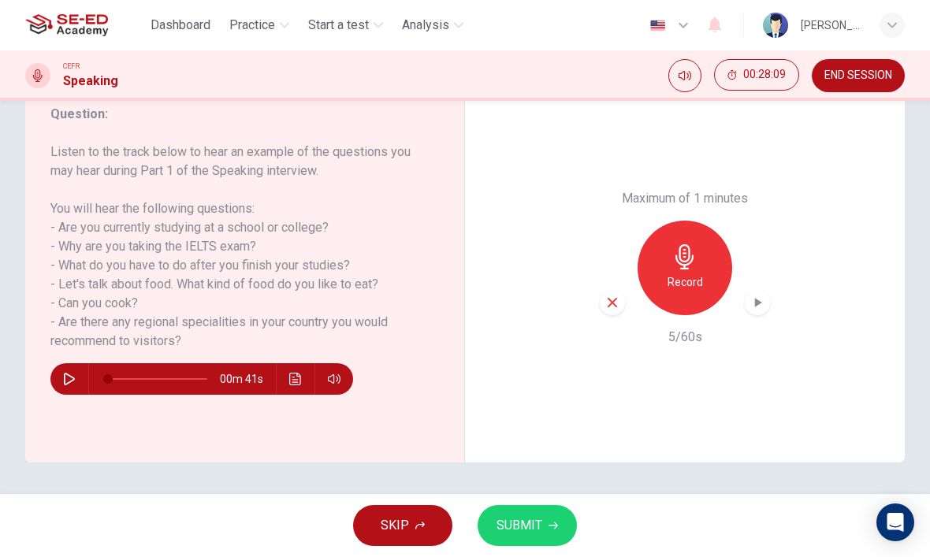
click at [601, 290] on div "button" at bounding box center [612, 302] width 25 height 25
click at [684, 244] on icon "button" at bounding box center [684, 256] width 25 height 25
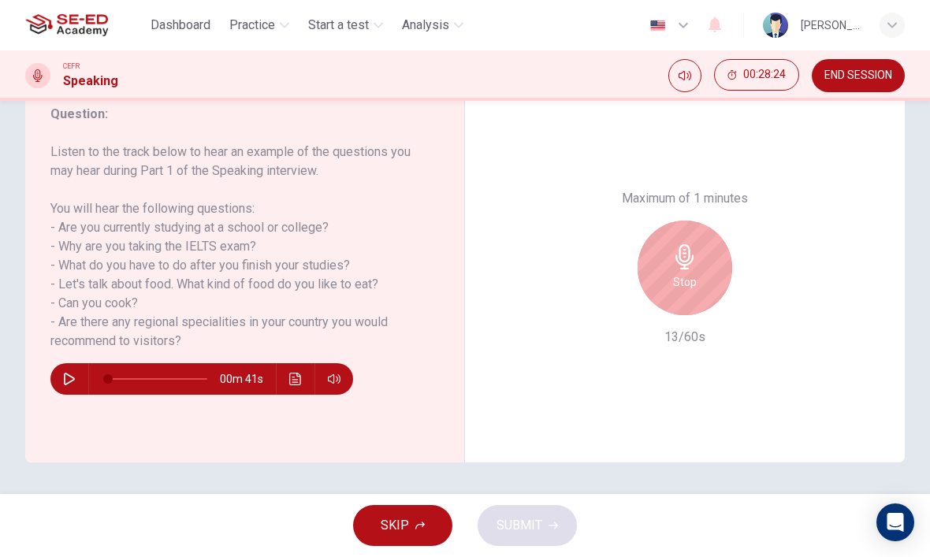
click at [686, 244] on icon "button" at bounding box center [684, 256] width 18 height 25
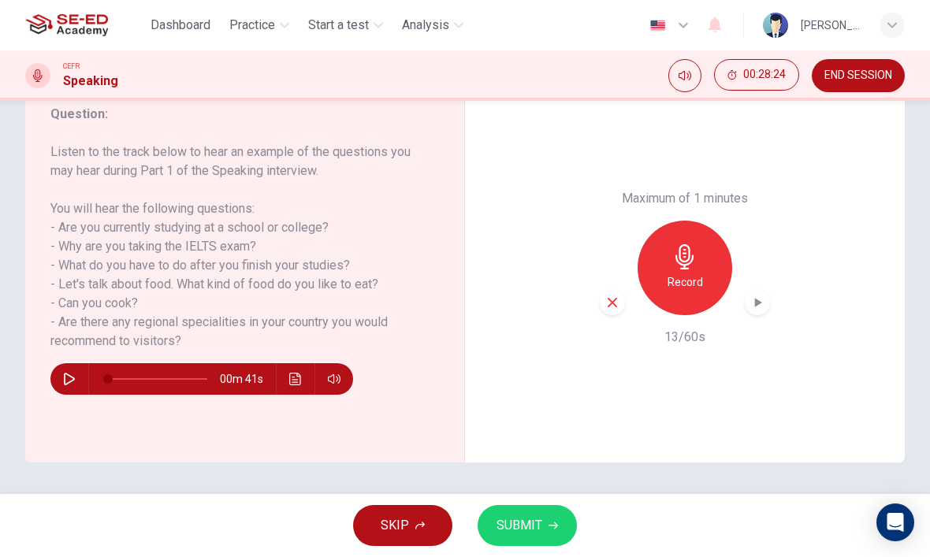
click at [621, 290] on div "button" at bounding box center [612, 302] width 25 height 25
click at [686, 244] on icon "button" at bounding box center [684, 256] width 25 height 25
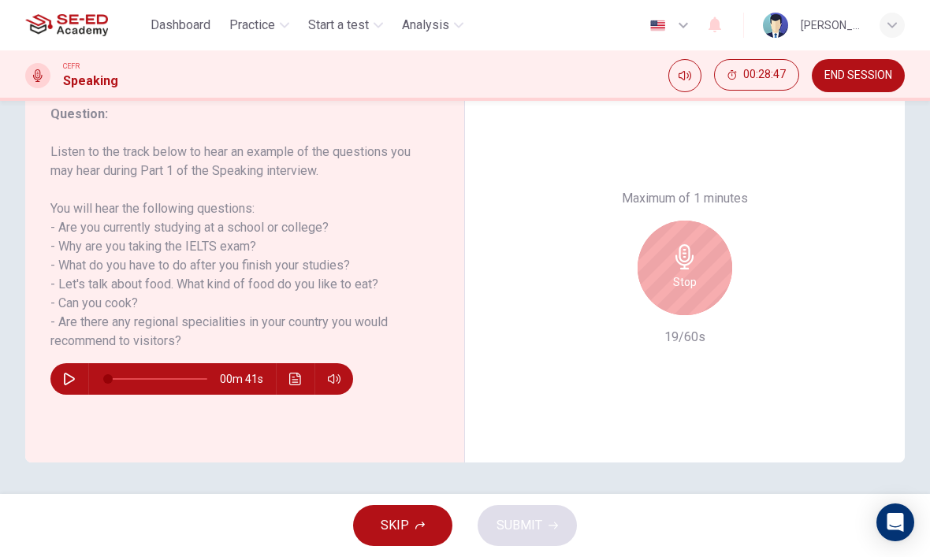
click at [684, 244] on icon "button" at bounding box center [684, 256] width 18 height 25
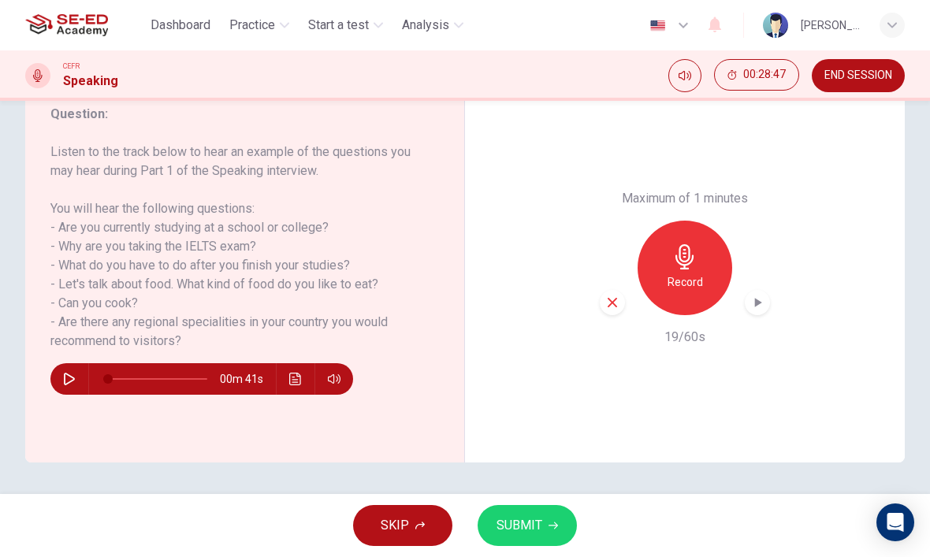
click at [606, 295] on icon "button" at bounding box center [612, 302] width 14 height 14
click at [689, 244] on icon "button" at bounding box center [684, 256] width 18 height 25
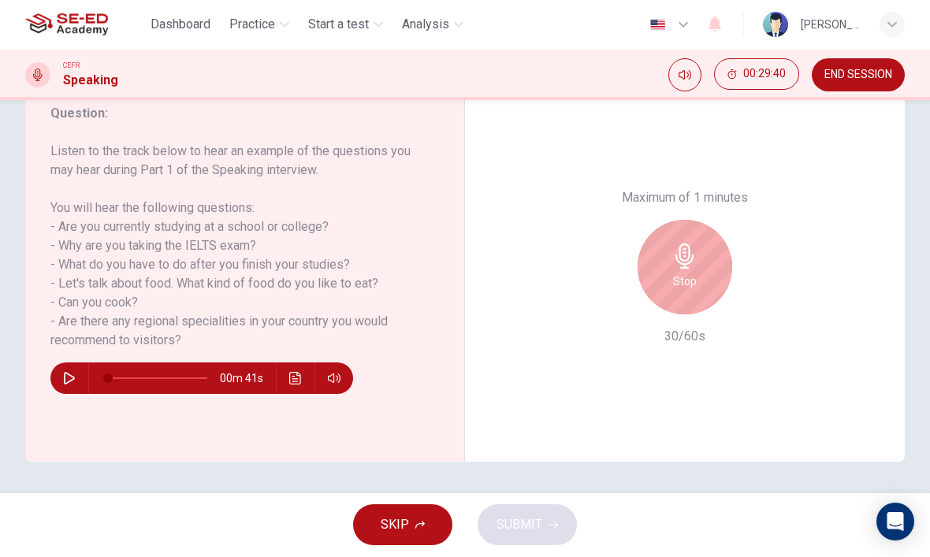
click at [692, 244] on icon "button" at bounding box center [684, 256] width 25 height 25
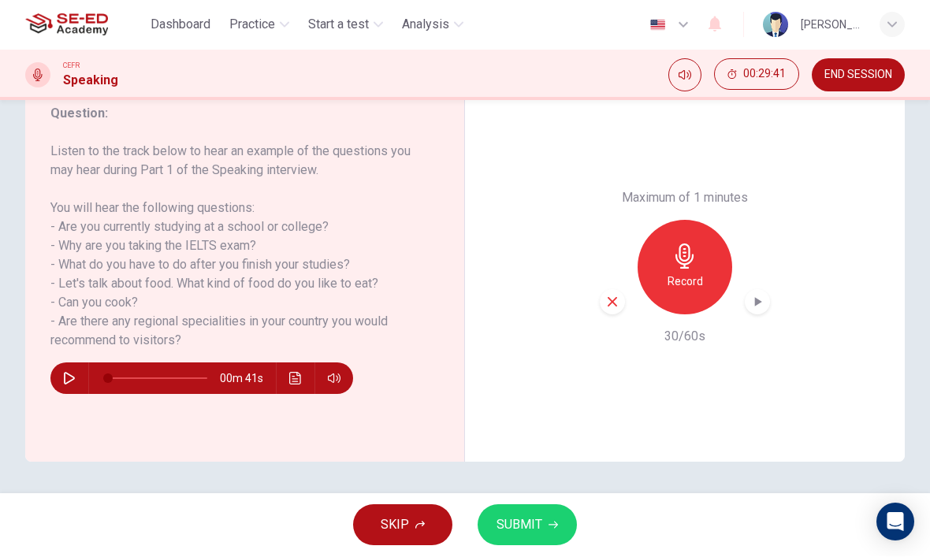
click at [621, 290] on div "button" at bounding box center [612, 302] width 25 height 25
click at [689, 273] on h6 "Record" at bounding box center [684, 282] width 35 height 19
click at [610, 295] on icon "button" at bounding box center [612, 302] width 14 height 14
click at [692, 244] on icon "button" at bounding box center [684, 256] width 25 height 25
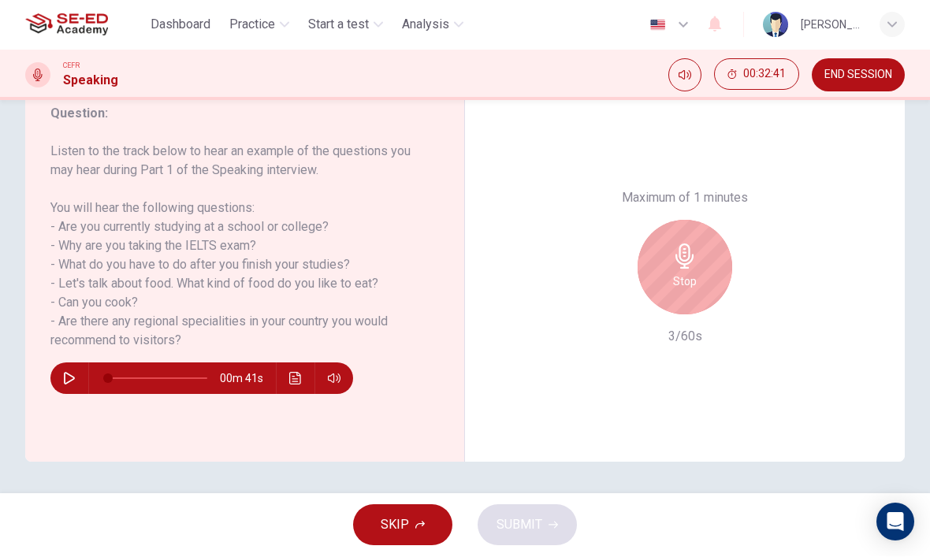
click at [697, 244] on icon "button" at bounding box center [684, 256] width 25 height 25
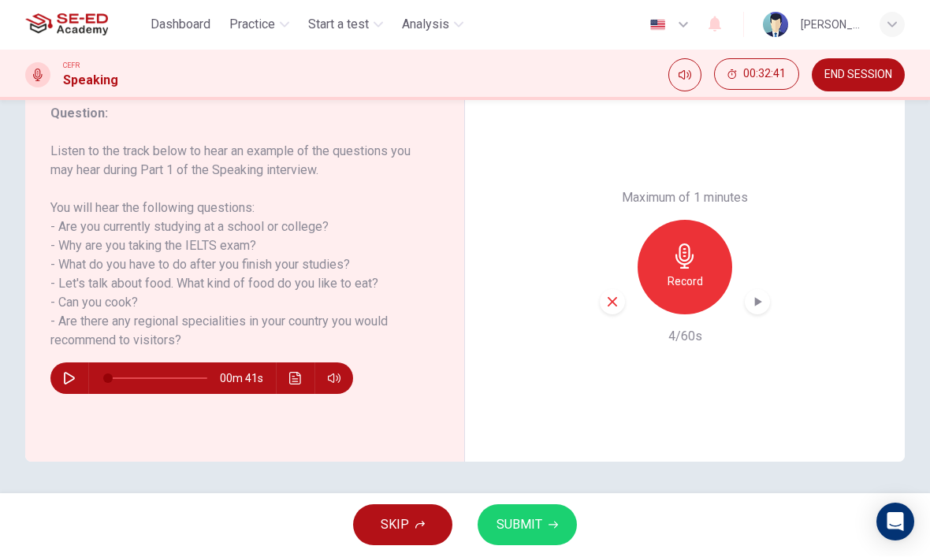
click at [600, 290] on div "button" at bounding box center [612, 302] width 25 height 25
click at [682, 244] on icon "button" at bounding box center [684, 256] width 18 height 25
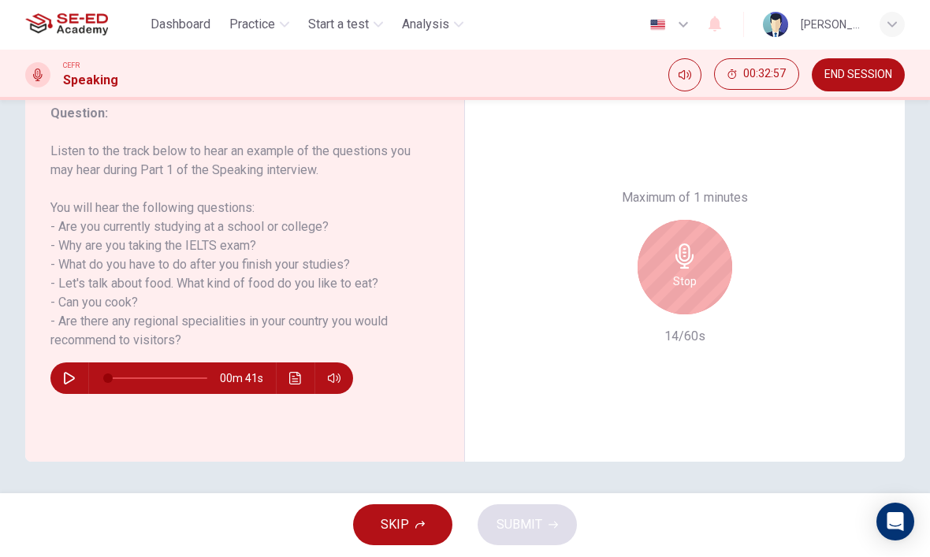
click at [686, 273] on h6 "Stop" at bounding box center [685, 282] width 24 height 19
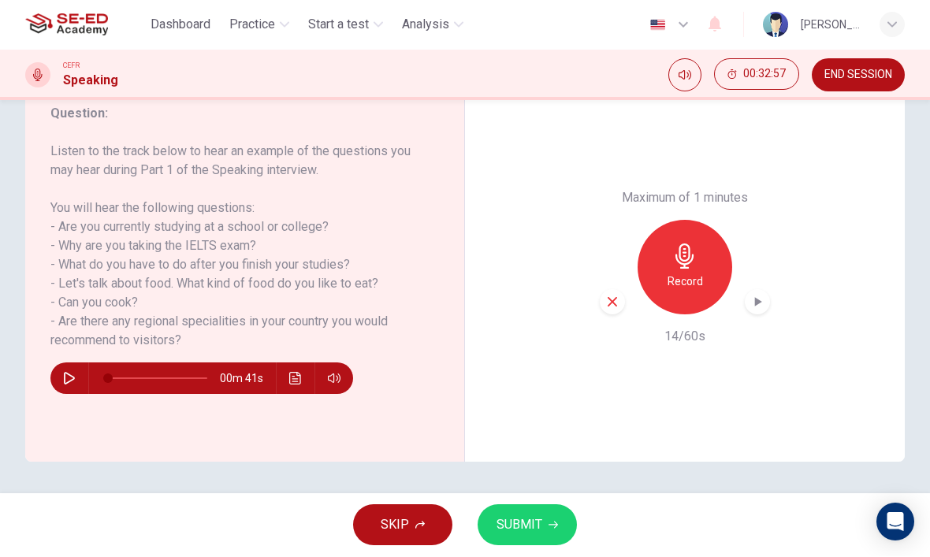
click at [607, 290] on div "button" at bounding box center [612, 302] width 25 height 25
click at [657, 221] on div "Record" at bounding box center [684, 268] width 95 height 95
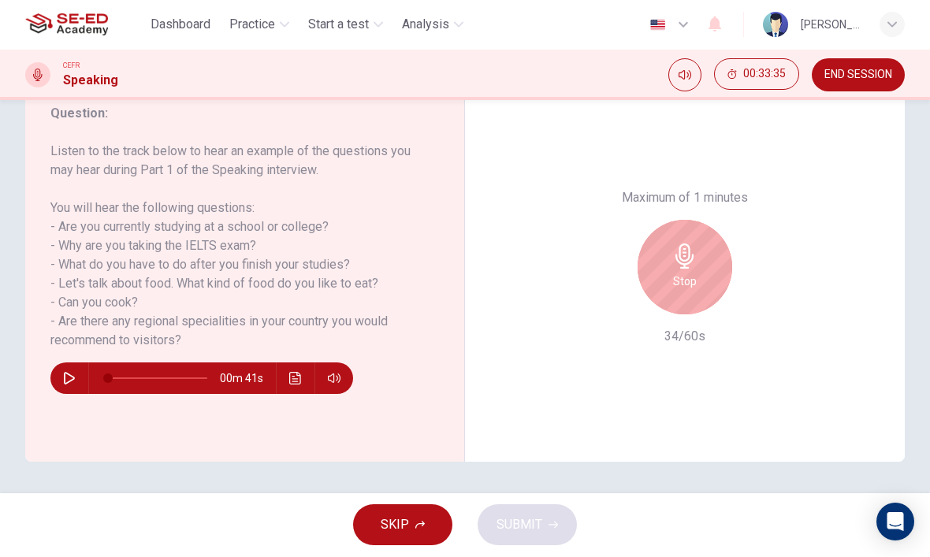
click at [690, 221] on div "Stop" at bounding box center [684, 268] width 95 height 95
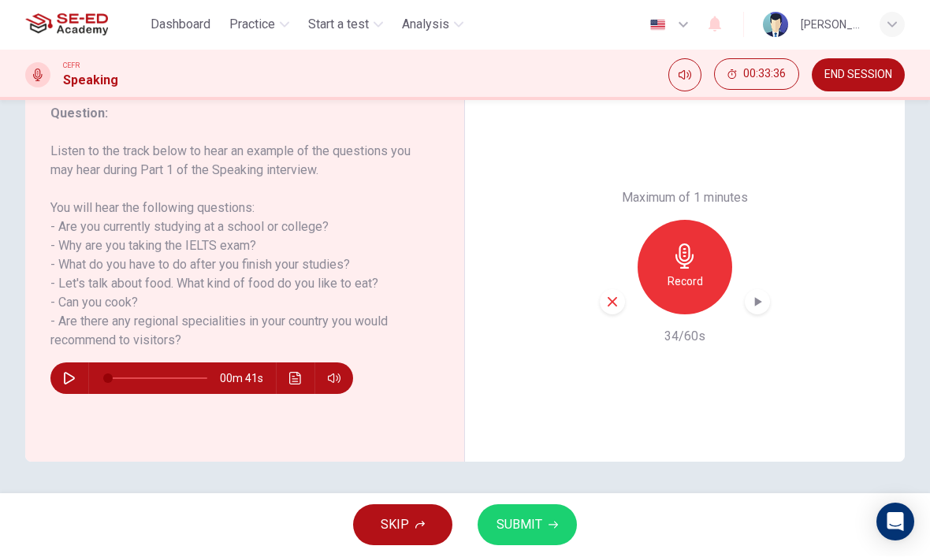
click at [604, 290] on div "button" at bounding box center [612, 302] width 25 height 25
click at [673, 221] on div "Record" at bounding box center [684, 268] width 95 height 95
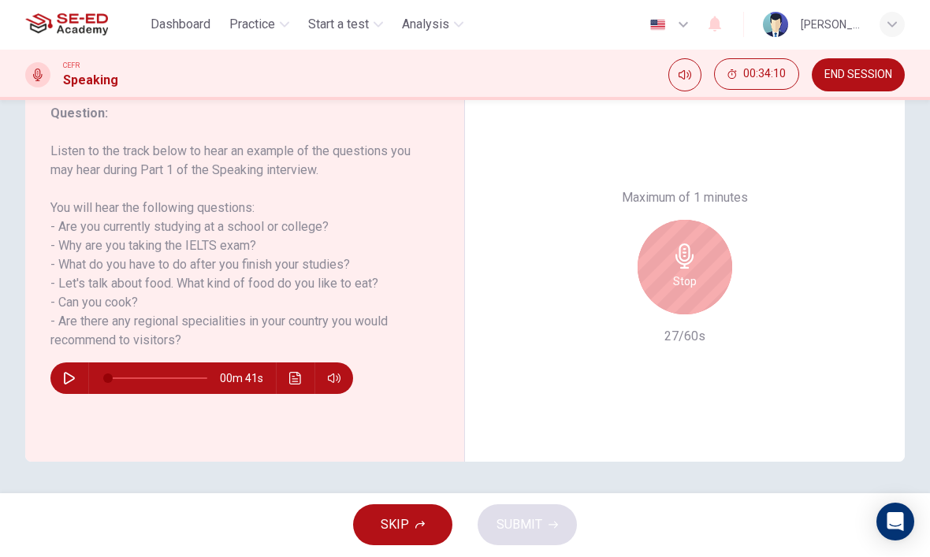
click at [723, 221] on div "Stop" at bounding box center [684, 268] width 95 height 95
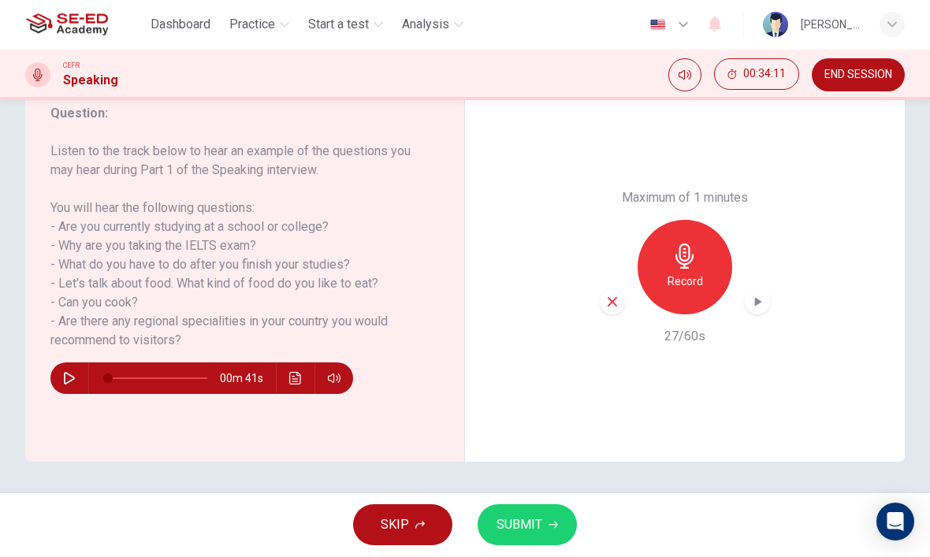
click at [630, 221] on div "Record" at bounding box center [685, 268] width 170 height 95
click at [597, 228] on div "Maximum of 1 minutes Record 27/60s" at bounding box center [685, 267] width 440 height 389
click at [607, 295] on icon "button" at bounding box center [612, 302] width 14 height 14
click at [680, 244] on icon "button" at bounding box center [684, 256] width 18 height 25
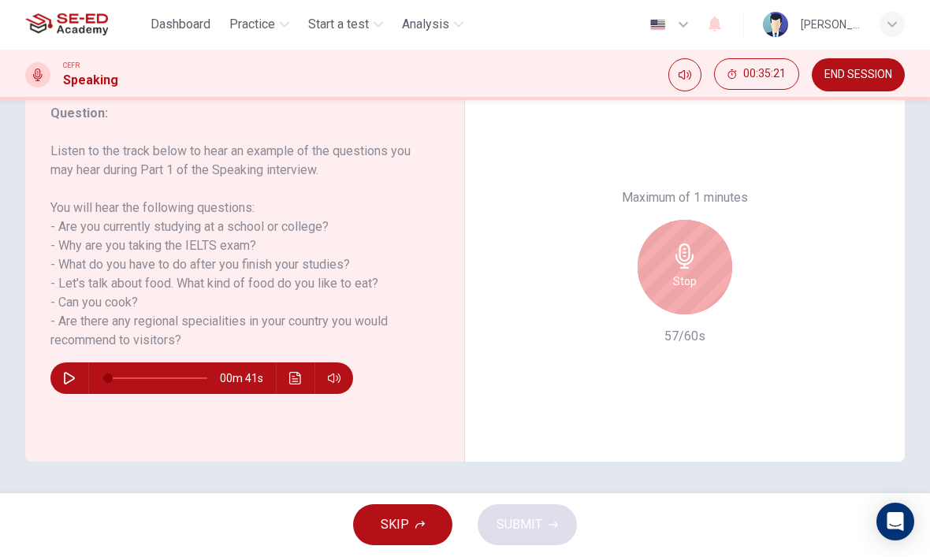
click at [704, 221] on div "Stop" at bounding box center [684, 268] width 95 height 95
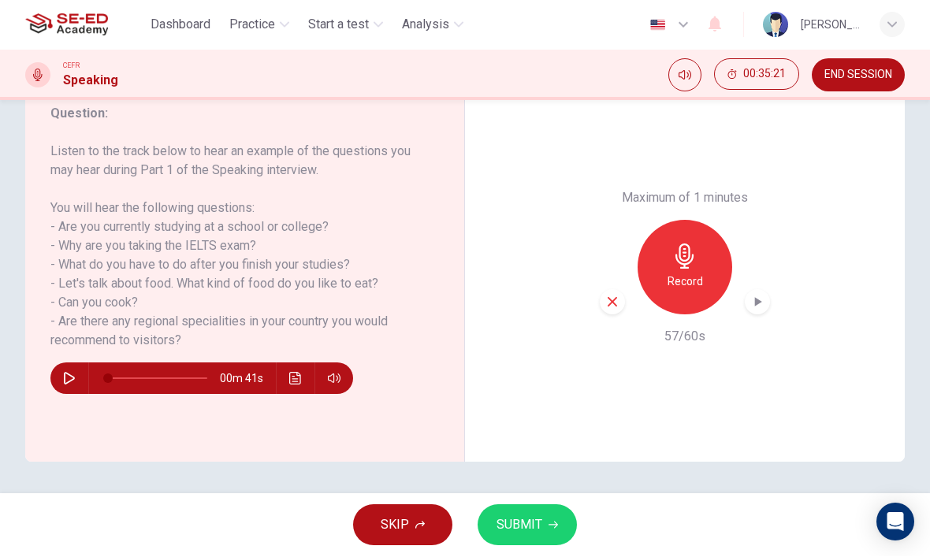
click at [556, 531] on button "SUBMIT" at bounding box center [526, 525] width 99 height 41
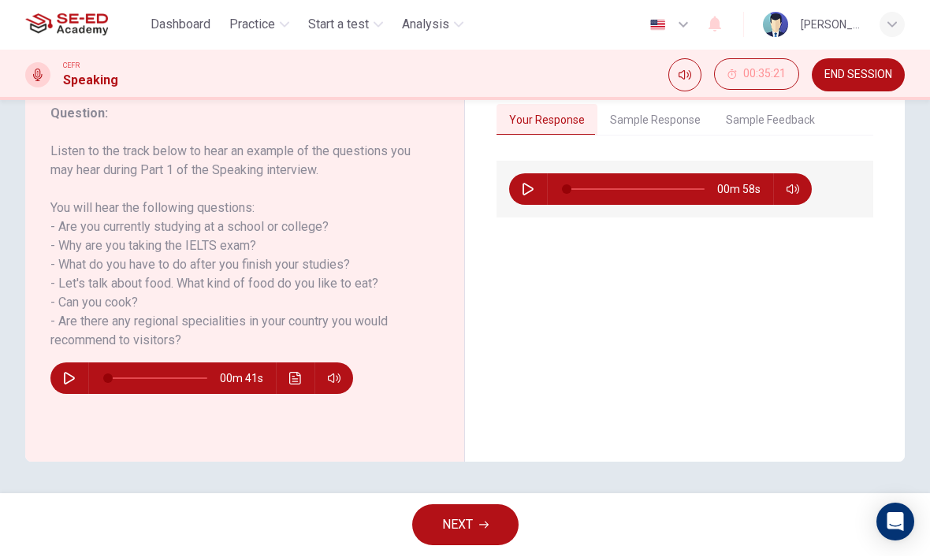
click at [668, 115] on button "Sample Response" at bounding box center [655, 121] width 116 height 33
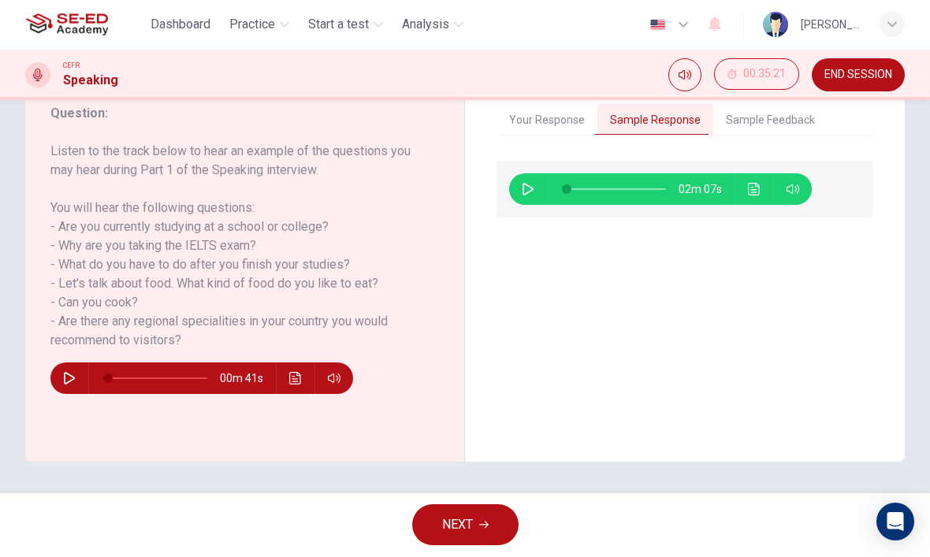
click at [765, 113] on button "Sample Feedback" at bounding box center [770, 121] width 114 height 33
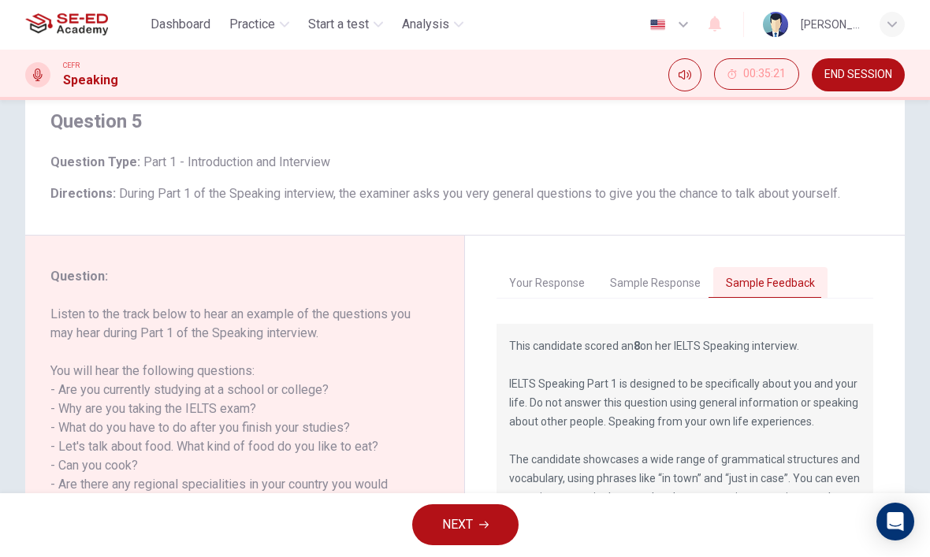
scroll to position [46, 0]
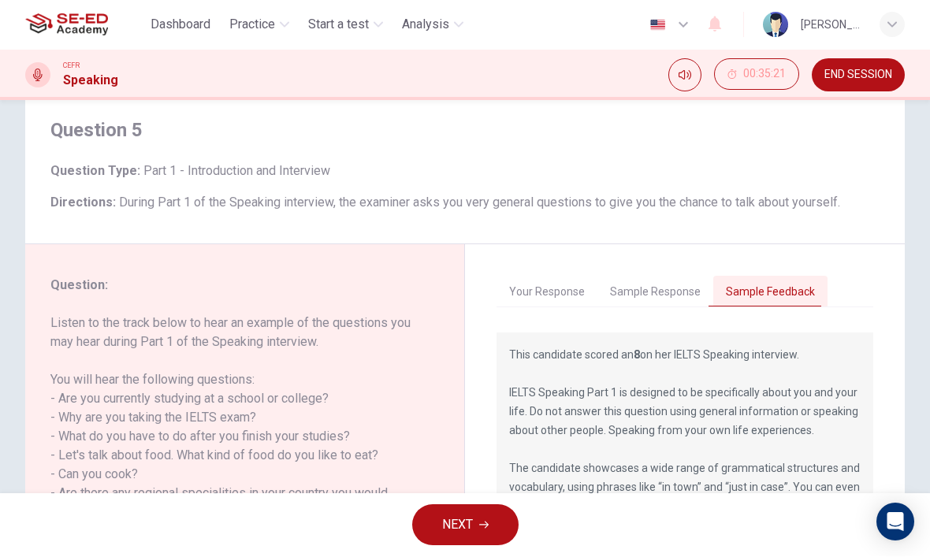
click at [667, 283] on button "Sample Response" at bounding box center [655, 293] width 116 height 33
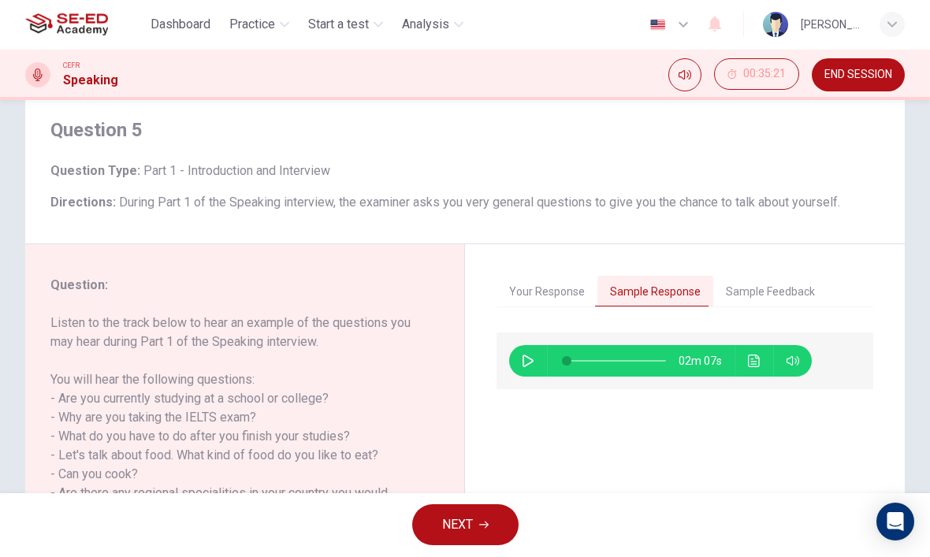
click at [522, 362] on icon "button" at bounding box center [528, 361] width 13 height 13
type input "38"
click at [785, 292] on button "Sample Feedback" at bounding box center [770, 293] width 114 height 33
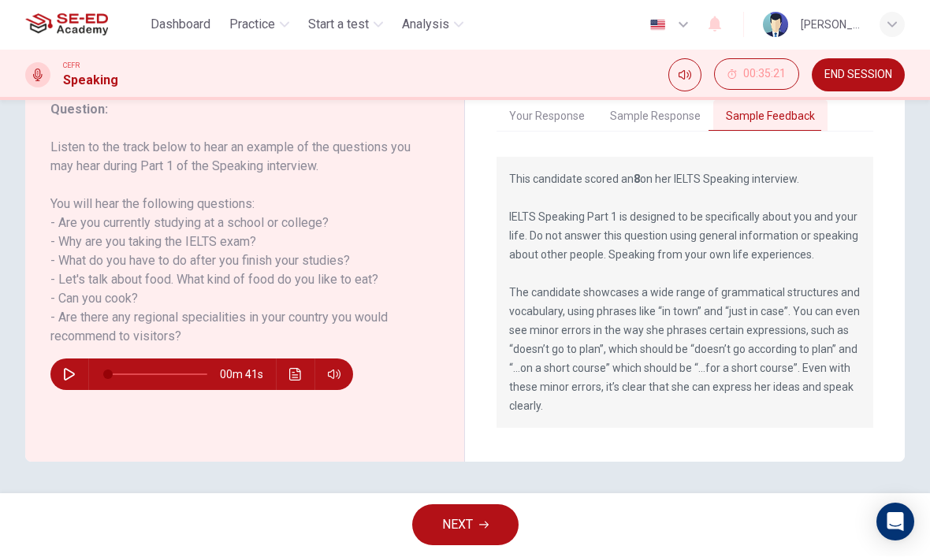
scroll to position [221, 0]
click at [474, 510] on button "NEXT" at bounding box center [465, 525] width 106 height 41
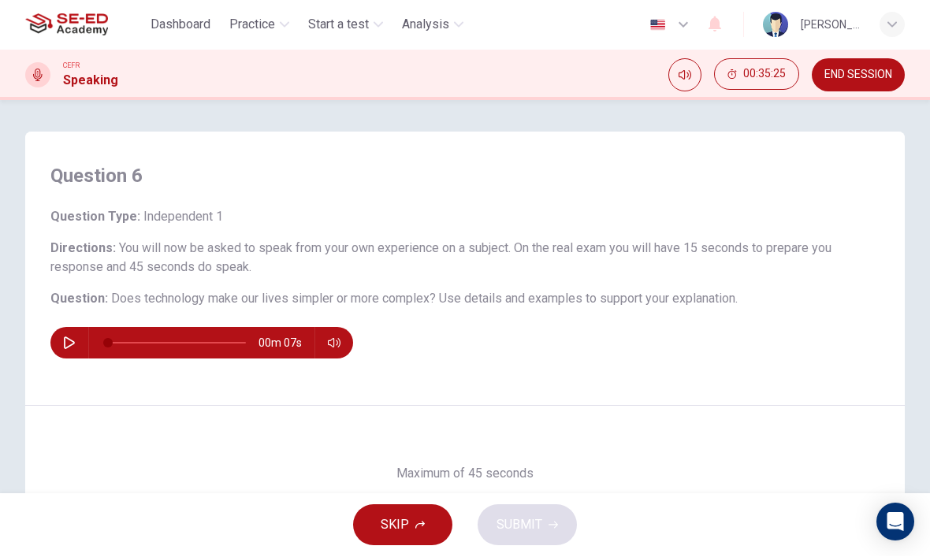
scroll to position [0, 0]
click at [871, 80] on span "END SESSION" at bounding box center [858, 75] width 68 height 13
click at [868, 84] on button "END SESSION" at bounding box center [858, 75] width 93 height 33
click at [873, 82] on button "END SESSION" at bounding box center [858, 75] width 93 height 33
click at [873, 81] on span "END SESSION" at bounding box center [858, 75] width 68 height 13
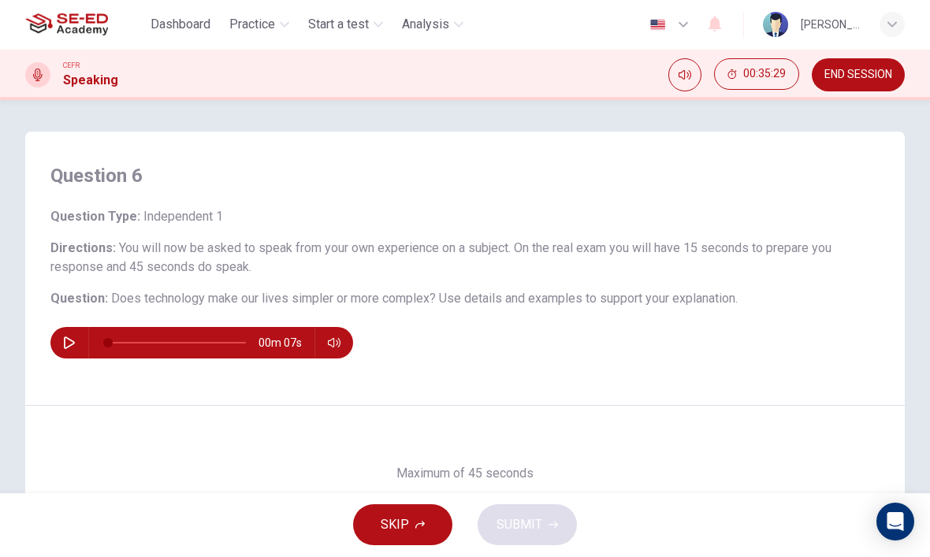
click at [871, 83] on button "END SESSION" at bounding box center [858, 75] width 93 height 33
click at [871, 82] on button "END SESSION" at bounding box center [858, 75] width 93 height 33
click at [879, 80] on span "END SESSION" at bounding box center [858, 75] width 68 height 13
click at [886, 74] on span "END SESSION" at bounding box center [858, 75] width 68 height 13
click at [238, 17] on span "Practice" at bounding box center [252, 25] width 46 height 19
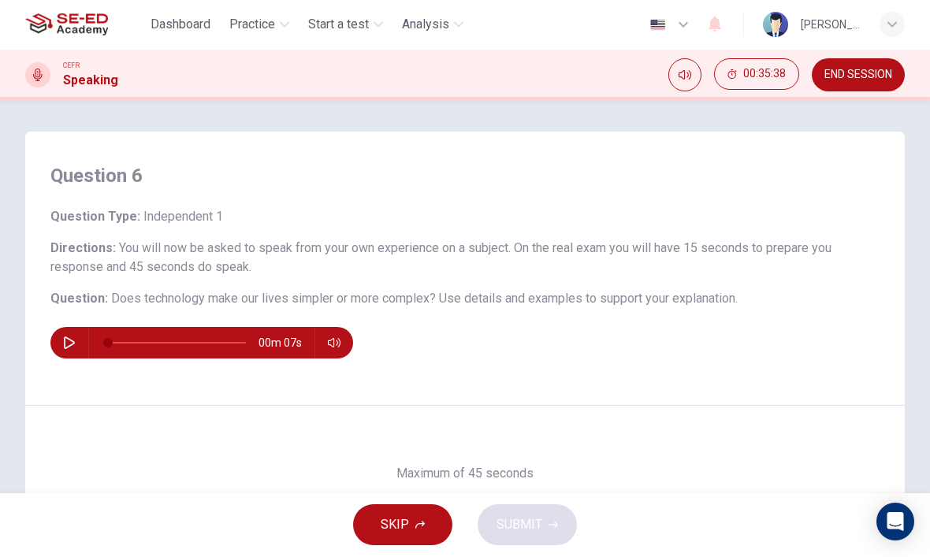
click at [215, 184] on h4 "Question 6" at bounding box center [464, 176] width 829 height 25
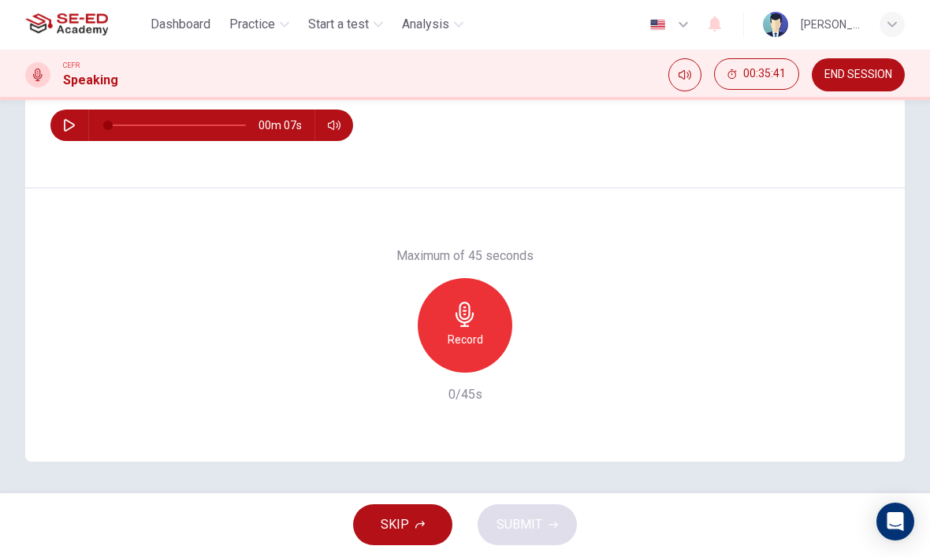
scroll to position [217, 0]
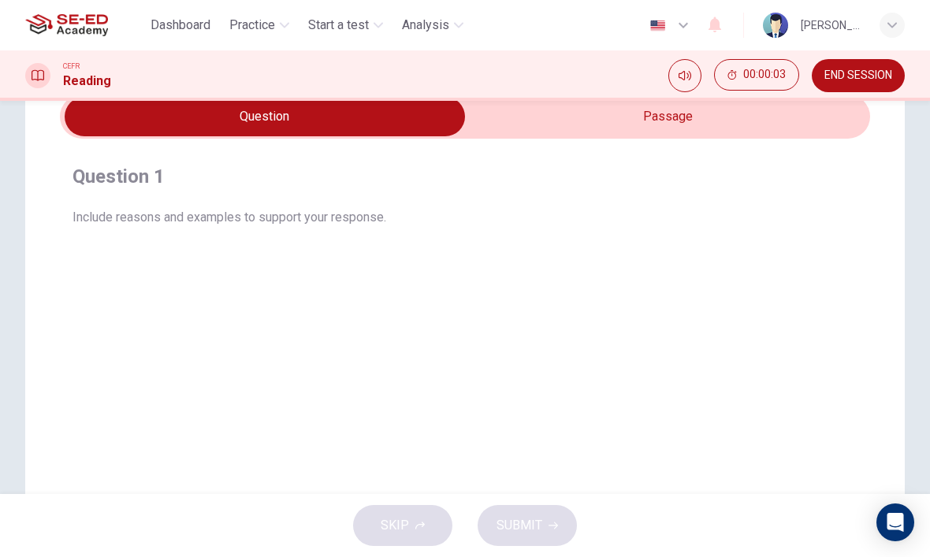
scroll to position [50, 0]
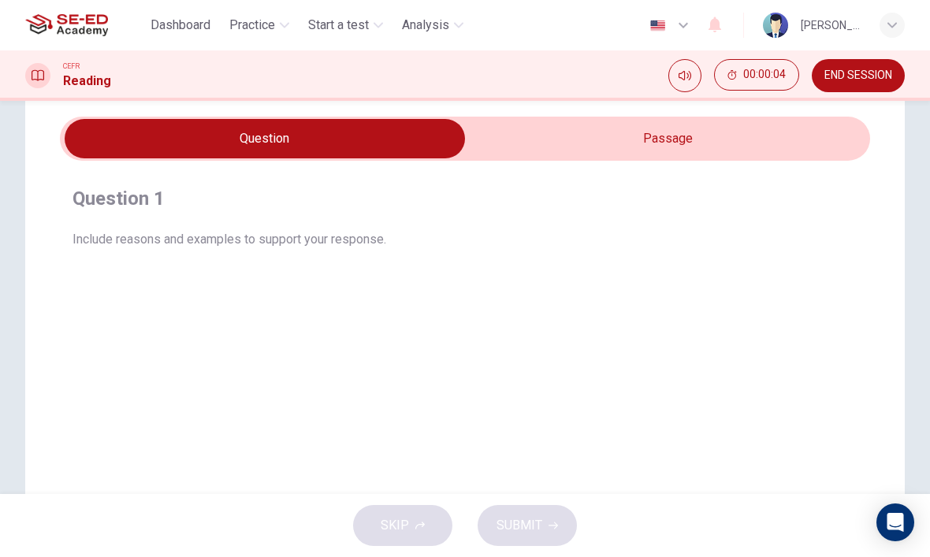
click at [797, 143] on input "checkbox" at bounding box center [264, 138] width 1215 height 39
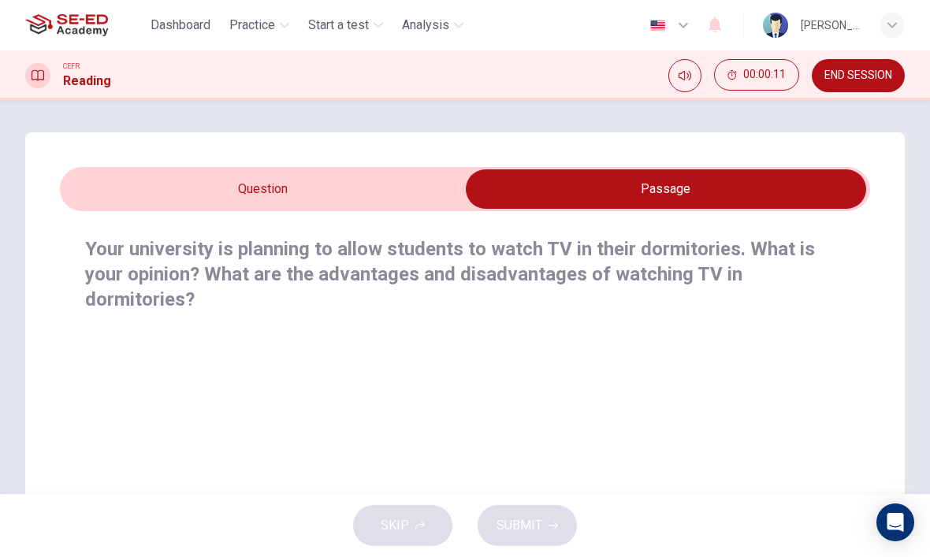
scroll to position [0, 0]
click at [169, 194] on input "checkbox" at bounding box center [665, 188] width 1215 height 39
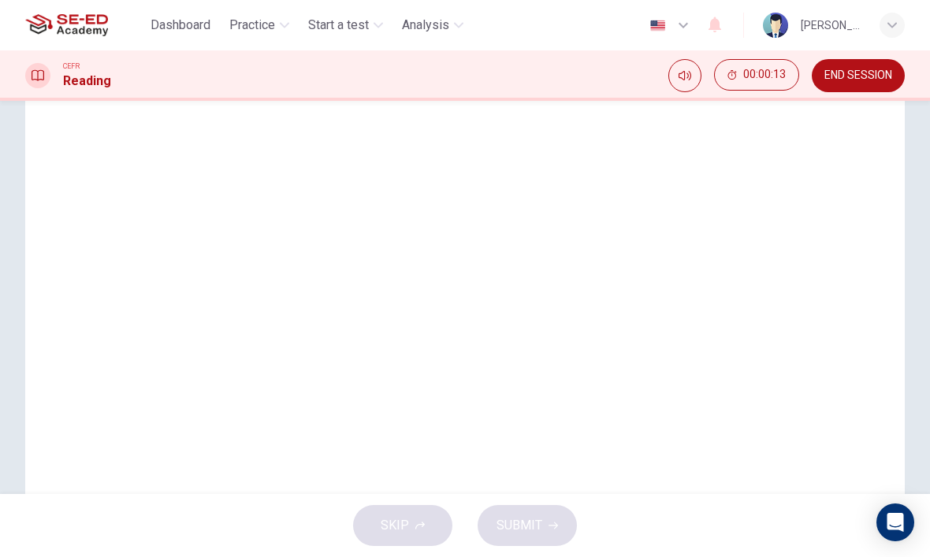
click at [108, 342] on div "Question 1 Include reasons and examples to support your response. Your universi…" at bounding box center [464, 253] width 879 height 634
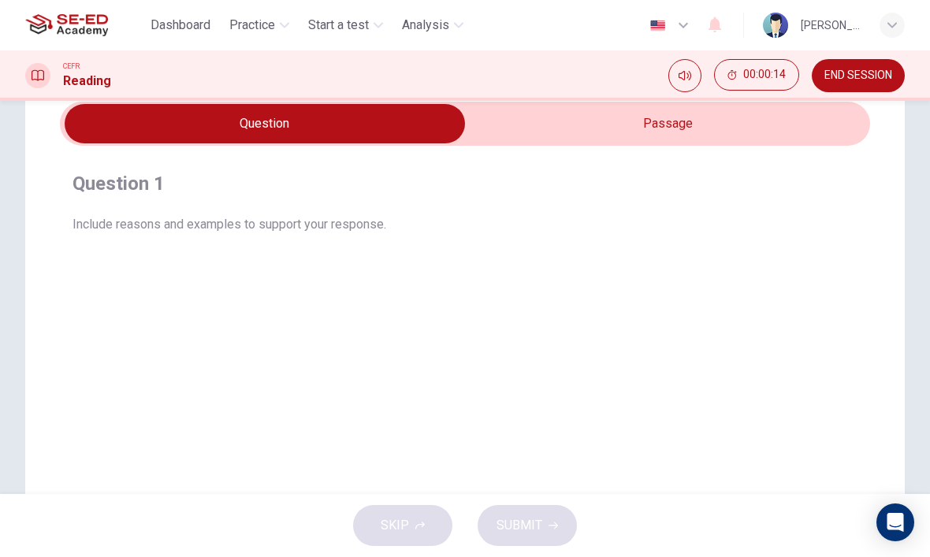
scroll to position [62, 0]
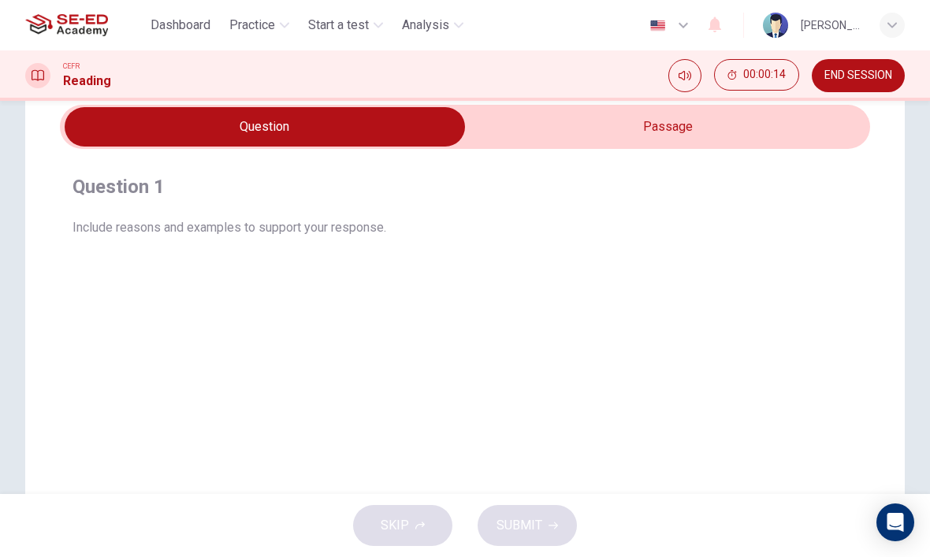
click at [785, 144] on input "checkbox" at bounding box center [264, 126] width 1215 height 39
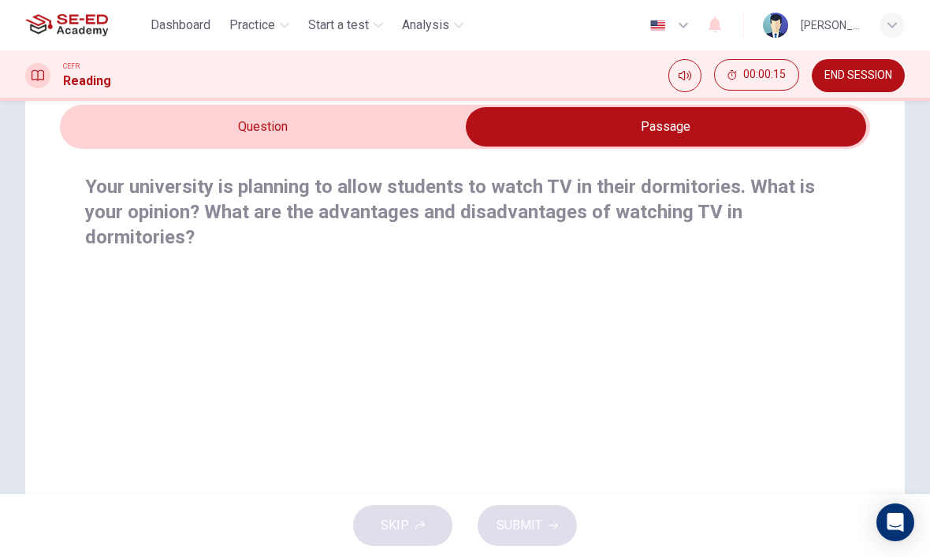
click at [827, 135] on input "checkbox" at bounding box center [665, 126] width 1215 height 39
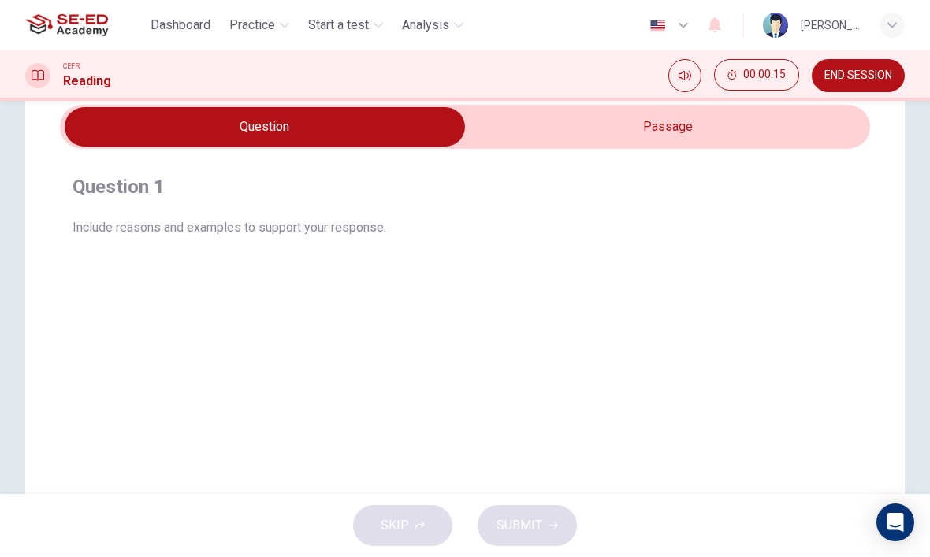
click at [790, 212] on div "Question 1 Include reasons and examples to support your response." at bounding box center [464, 205] width 785 height 63
click at [824, 135] on input "checkbox" at bounding box center [264, 126] width 1215 height 39
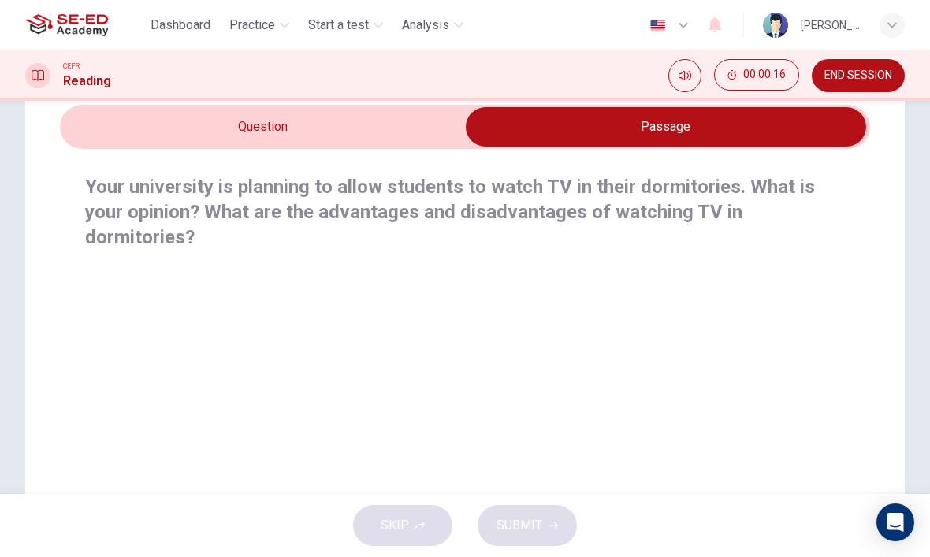
click at [141, 205] on h4 "Your university is planning to allow students to watch TV in their dormitories.…" at bounding box center [463, 212] width 756 height 76
click at [140, 204] on h4 "Your university is planning to allow students to watch TV in their dormitories.…" at bounding box center [463, 212] width 756 height 76
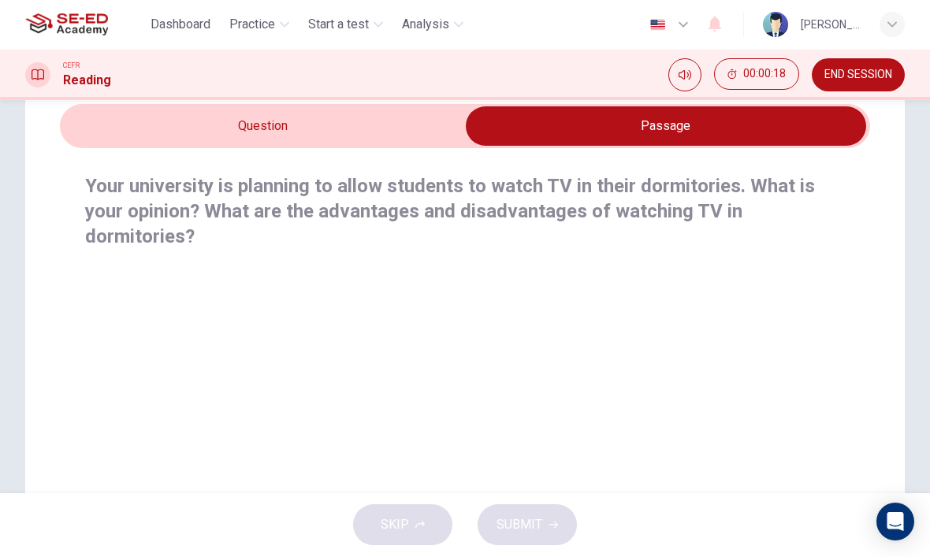
click at [559, 523] on div "SKIP SUBMIT" at bounding box center [465, 525] width 930 height 63
click at [890, 517] on icon "Open Intercom Messenger" at bounding box center [895, 522] width 17 height 19
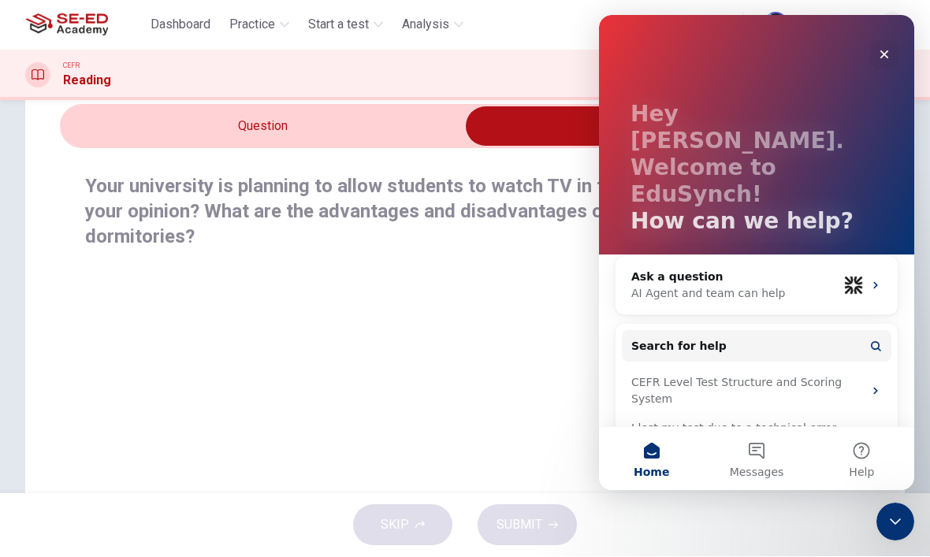
scroll to position [23, 0]
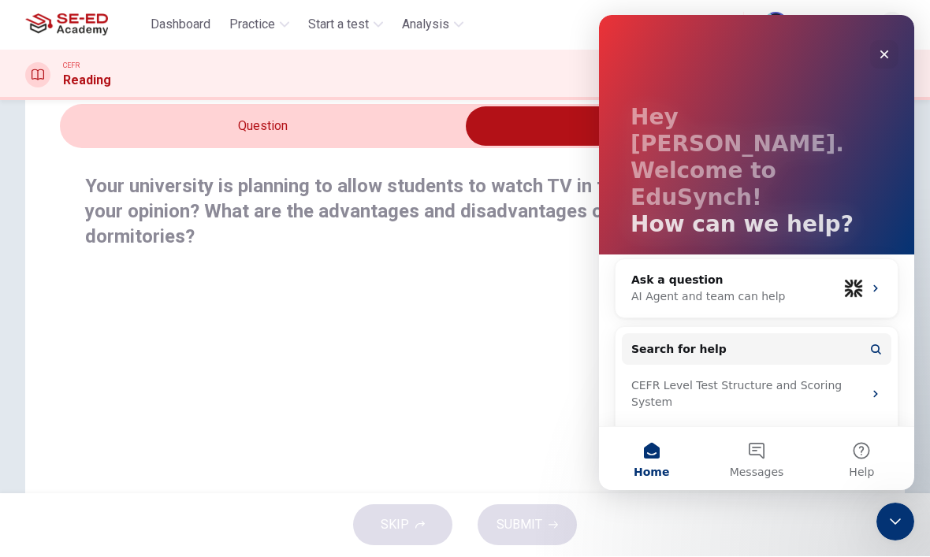
click at [871, 63] on div "Close" at bounding box center [884, 54] width 28 height 28
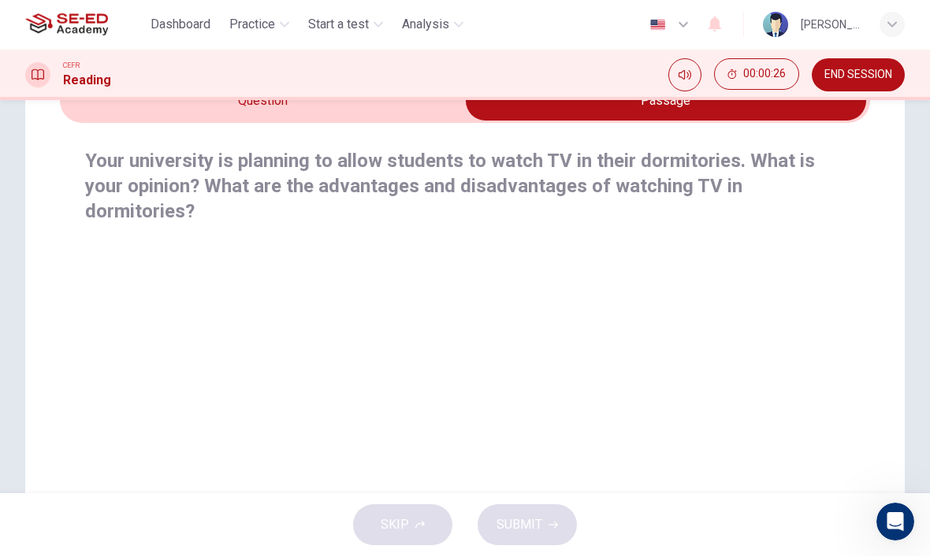
scroll to position [95, 0]
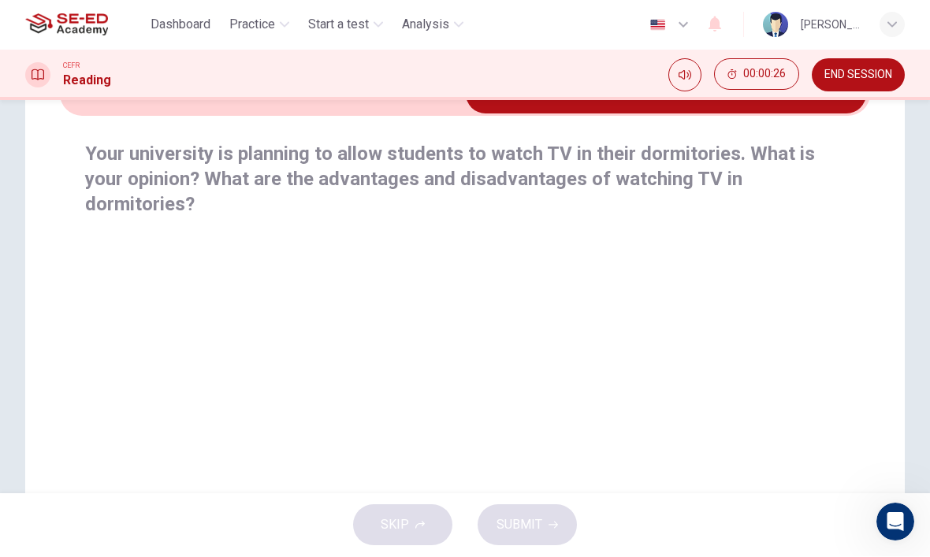
click at [688, 76] on icon "Mute" at bounding box center [684, 75] width 13 height 13
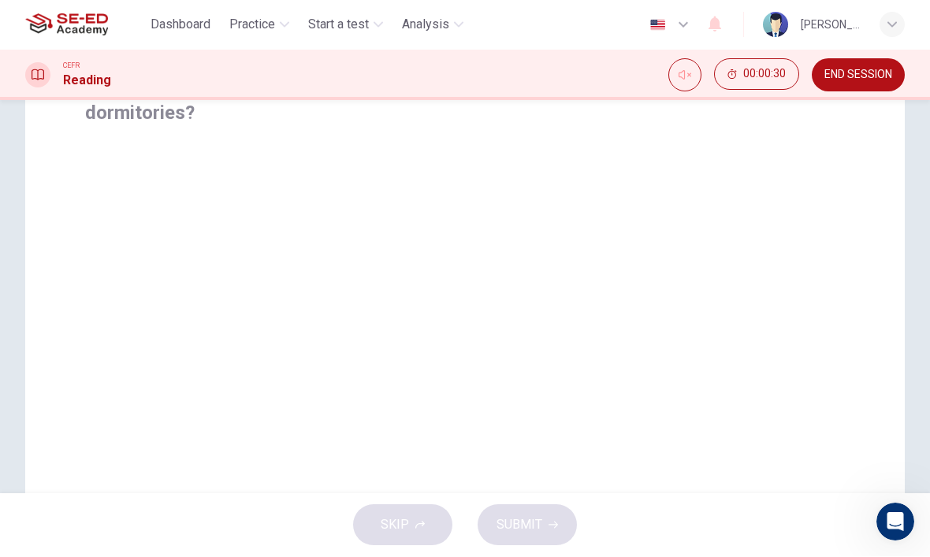
scroll to position [284, 0]
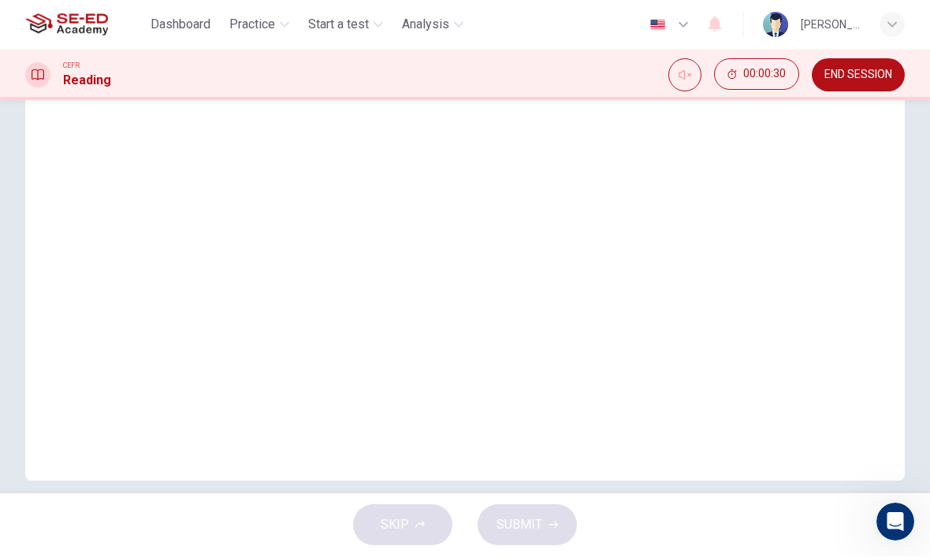
click at [204, 415] on div "Question 1 Include reasons and examples to support your response. Your universi…" at bounding box center [464, 165] width 879 height 634
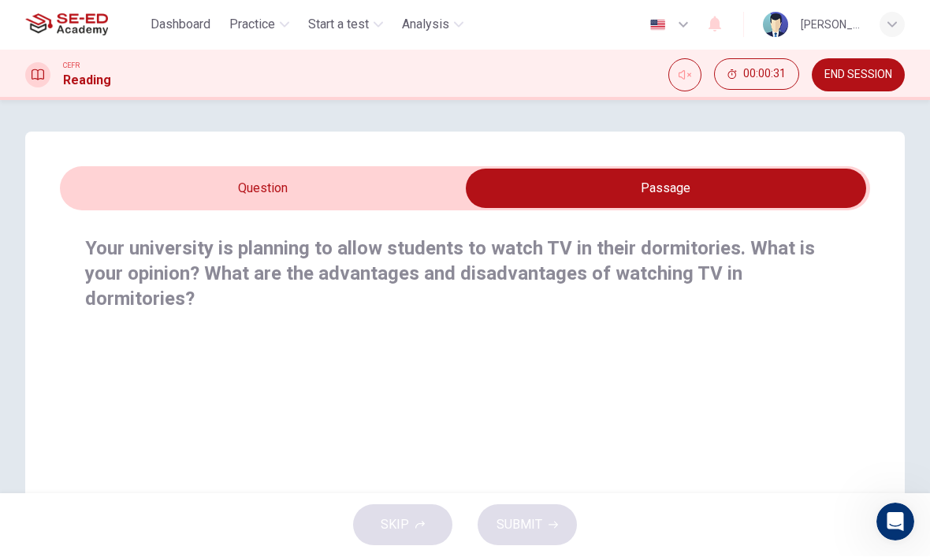
scroll to position [0, 0]
click at [132, 206] on input "checkbox" at bounding box center [665, 188] width 1215 height 39
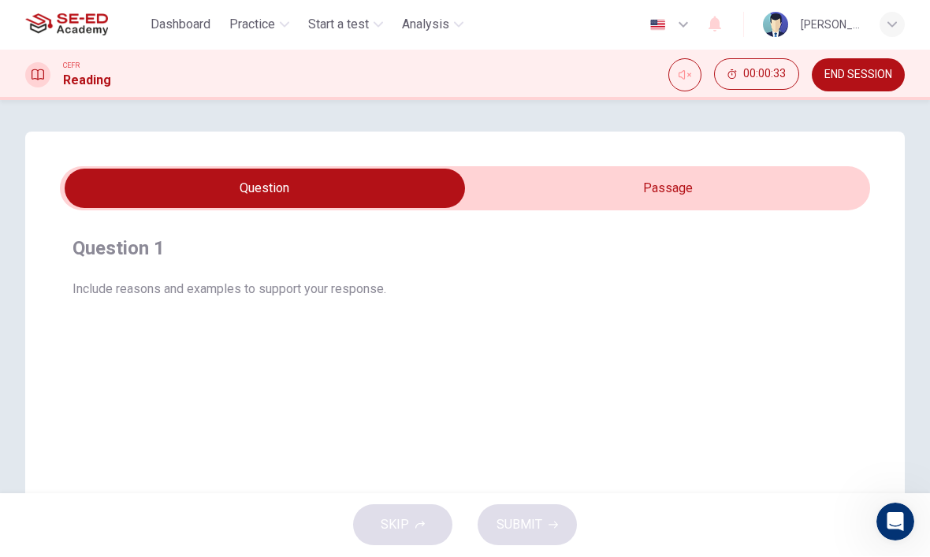
click at [818, 199] on input "checkbox" at bounding box center [264, 188] width 1215 height 39
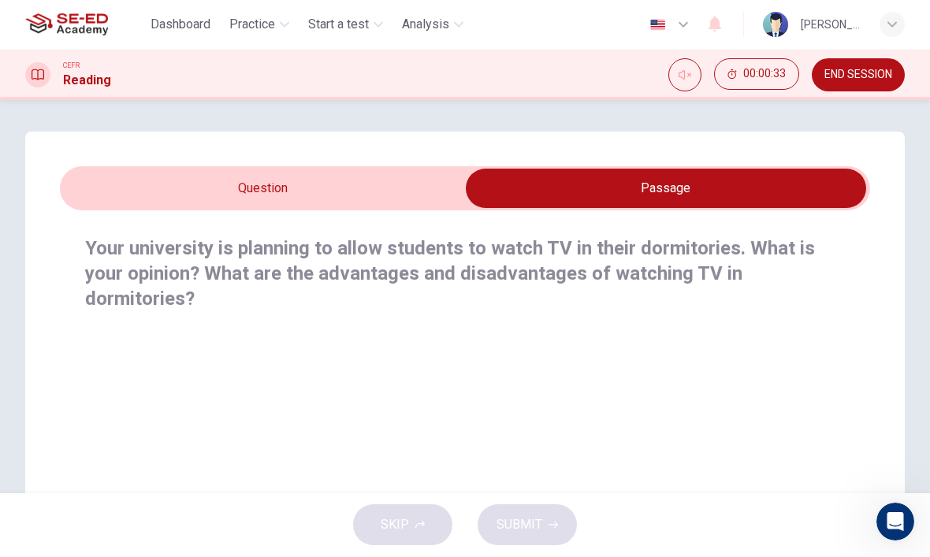
click at [832, 201] on input "checkbox" at bounding box center [665, 188] width 1215 height 39
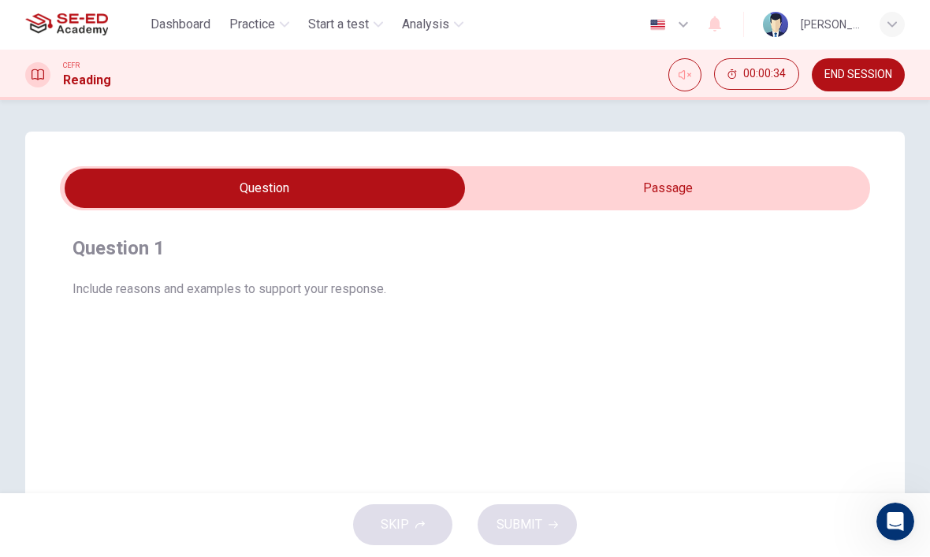
click at [834, 203] on input "checkbox" at bounding box center [264, 188] width 1215 height 39
checkbox input "true"
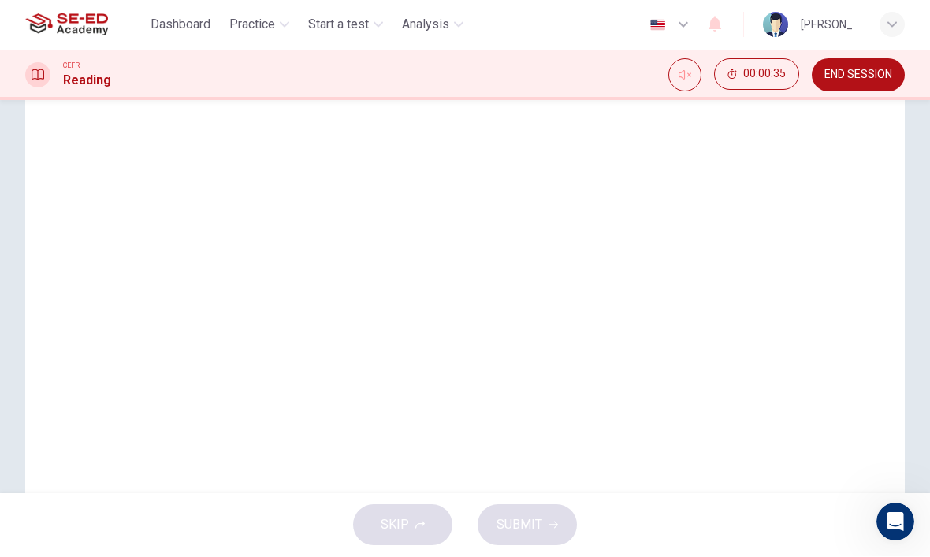
click at [562, 524] on div "SKIP SUBMIT" at bounding box center [465, 525] width 930 height 63
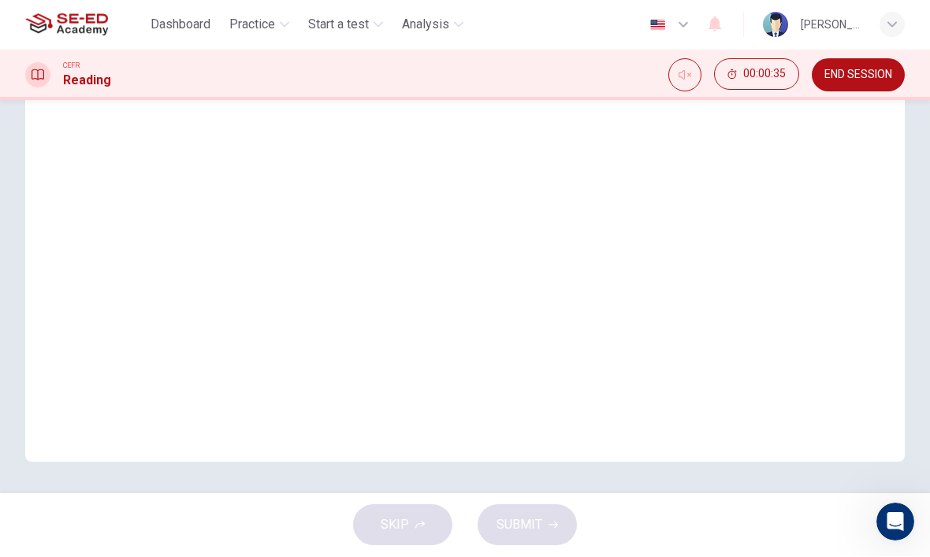
click at [568, 530] on div "SKIP SUBMIT" at bounding box center [465, 525] width 930 height 63
click at [577, 536] on div "SKIP SUBMIT" at bounding box center [465, 525] width 930 height 63
click at [576, 535] on div "SKIP SUBMIT" at bounding box center [465, 525] width 930 height 63
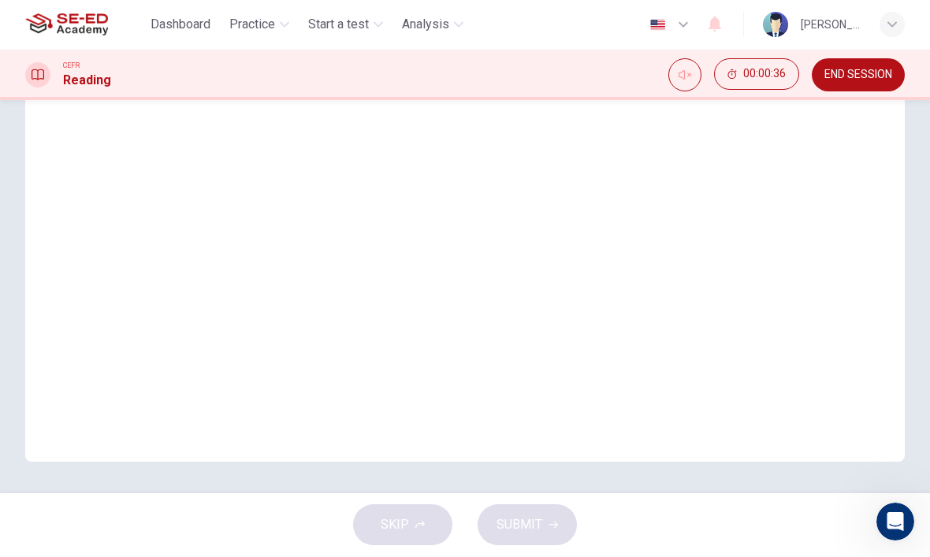
click at [588, 531] on div "SKIP SUBMIT" at bounding box center [465, 525] width 930 height 63
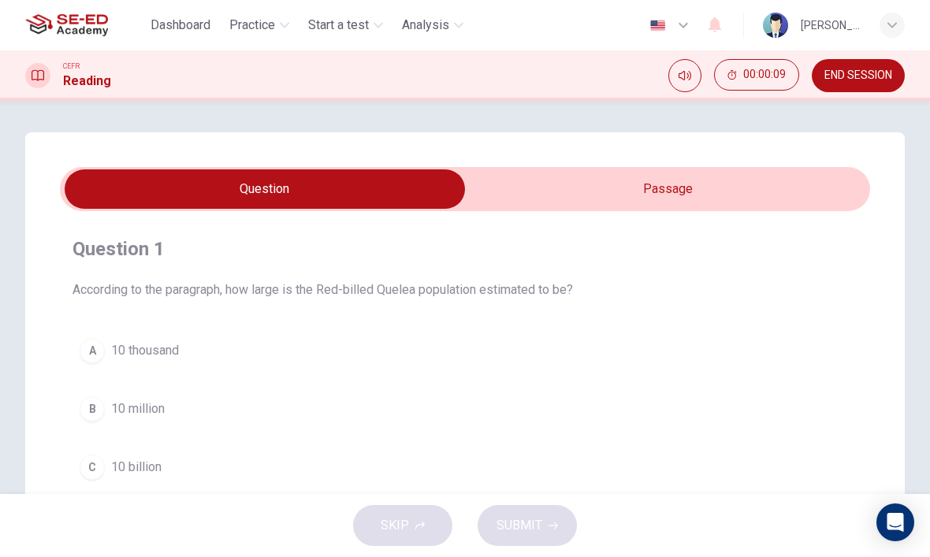
click at [816, 199] on input "checkbox" at bounding box center [264, 188] width 1215 height 39
checkbox input "true"
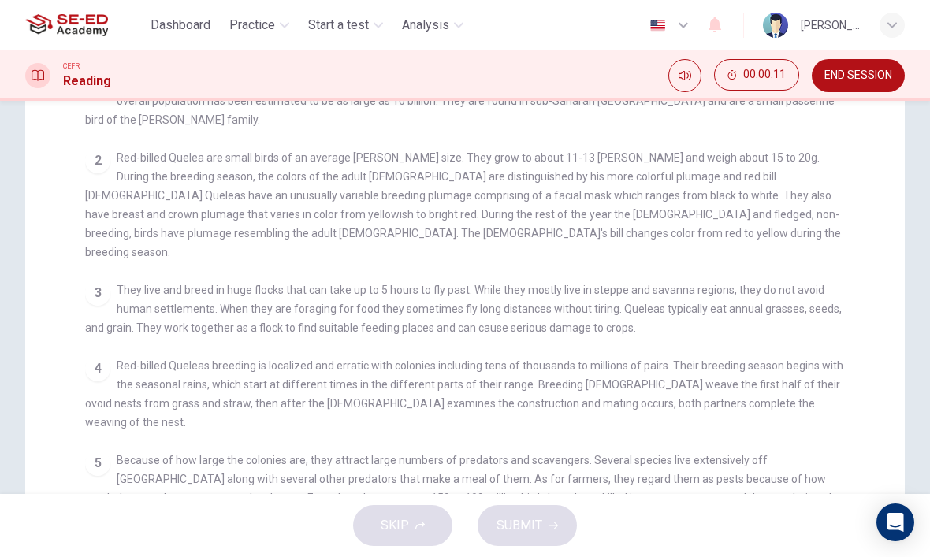
scroll to position [156, 0]
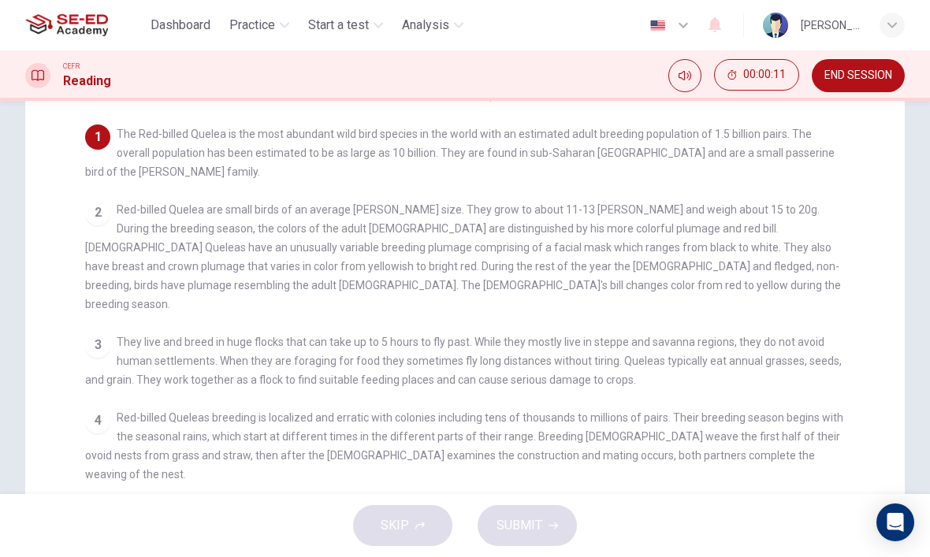
click at [85, 202] on div "2 Red-billed Quelea are small birds of an average weaver-finch size. They grow …" at bounding box center [465, 256] width 760 height 113
click at [115, 339] on div "3 They live and breed in huge flocks that can take up to 5 hours to fly past. W…" at bounding box center [465, 361] width 760 height 57
click at [90, 434] on div "4 Red-billed Queleas breeding is localized and erratic with colonies including …" at bounding box center [465, 446] width 760 height 76
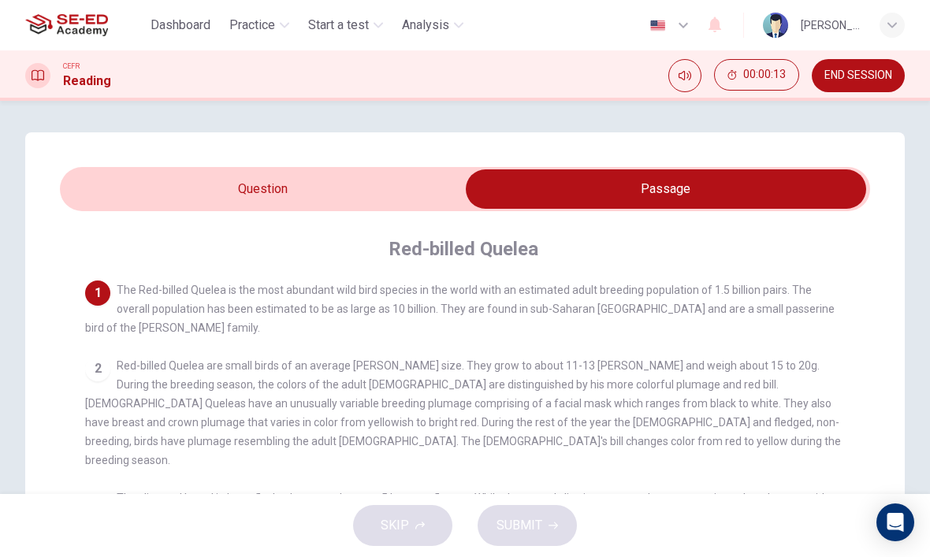
scroll to position [0, 0]
